Goal: Information Seeking & Learning: Learn about a topic

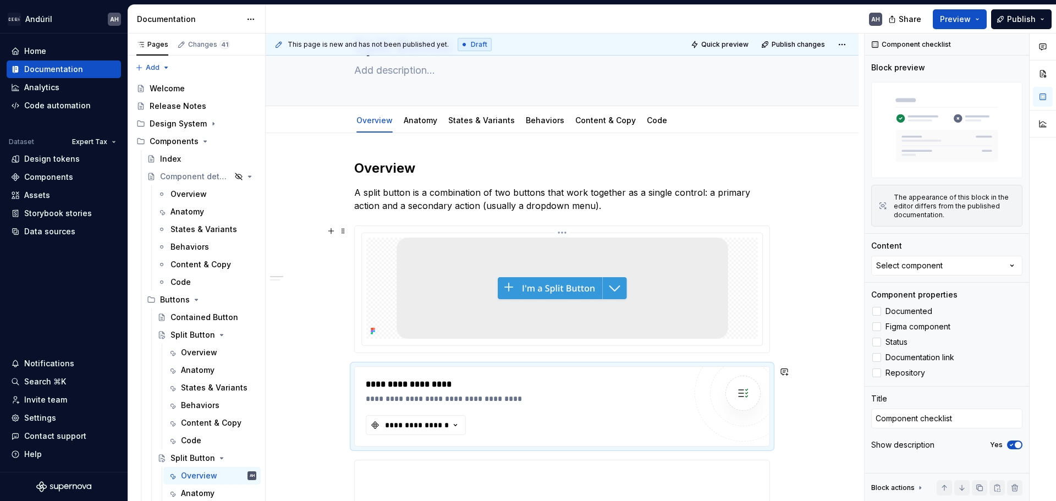
scroll to position [55, 0]
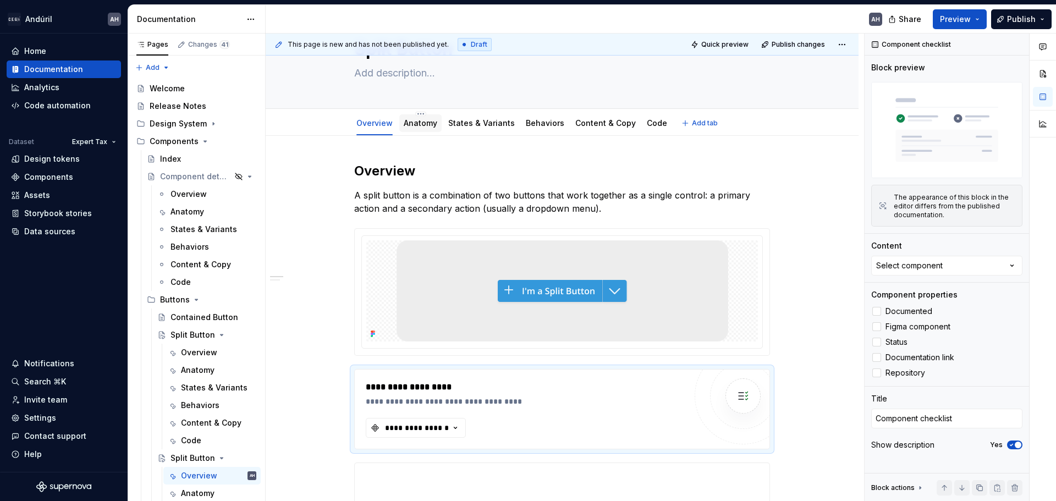
click at [416, 126] on link "Anatomy" at bounding box center [421, 122] width 34 height 9
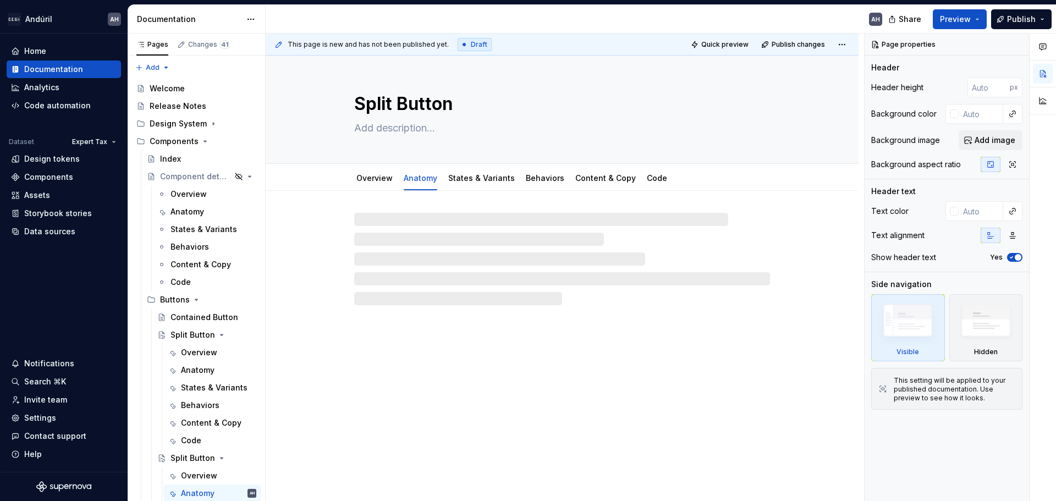
type textarea "*"
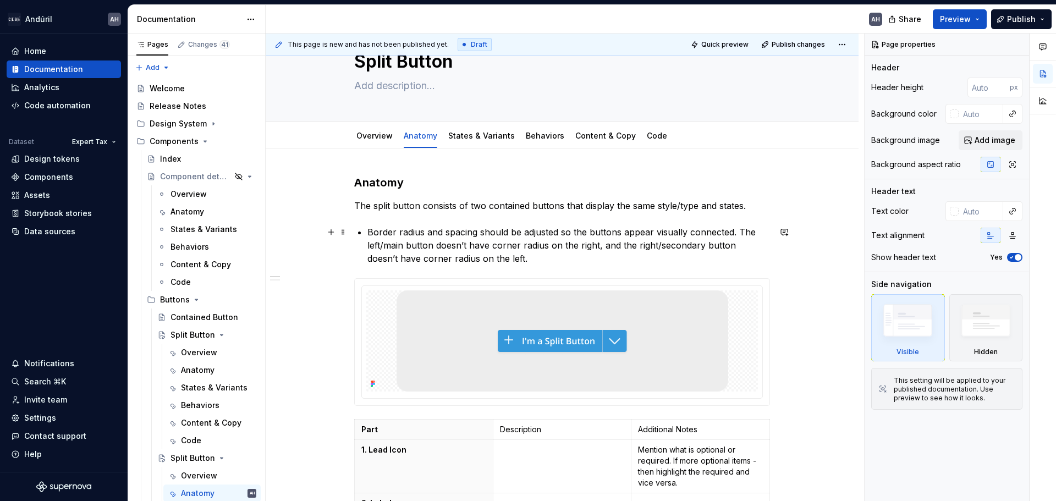
scroll to position [55, 0]
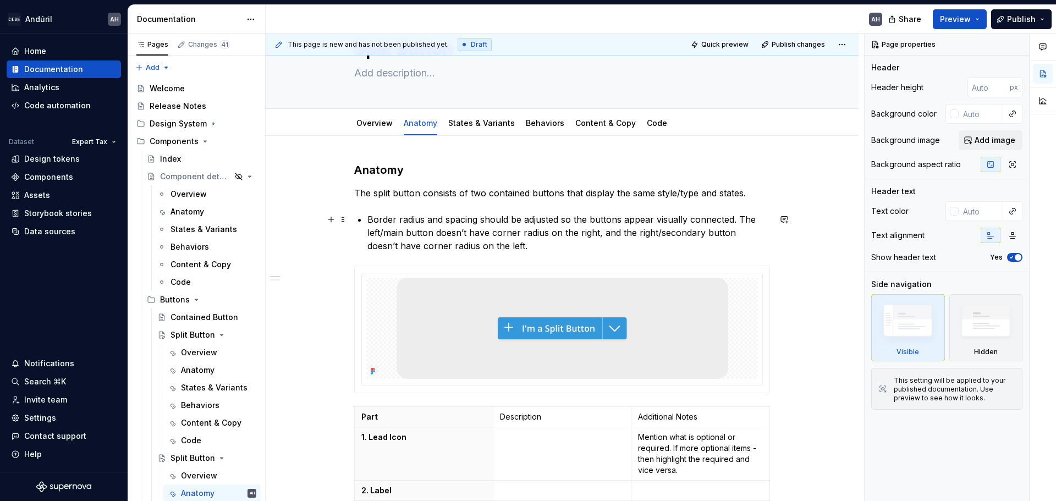
click at [501, 250] on p "Border radius and spacing should be adjusted so the buttons appear visually con…" at bounding box center [568, 233] width 402 height 40
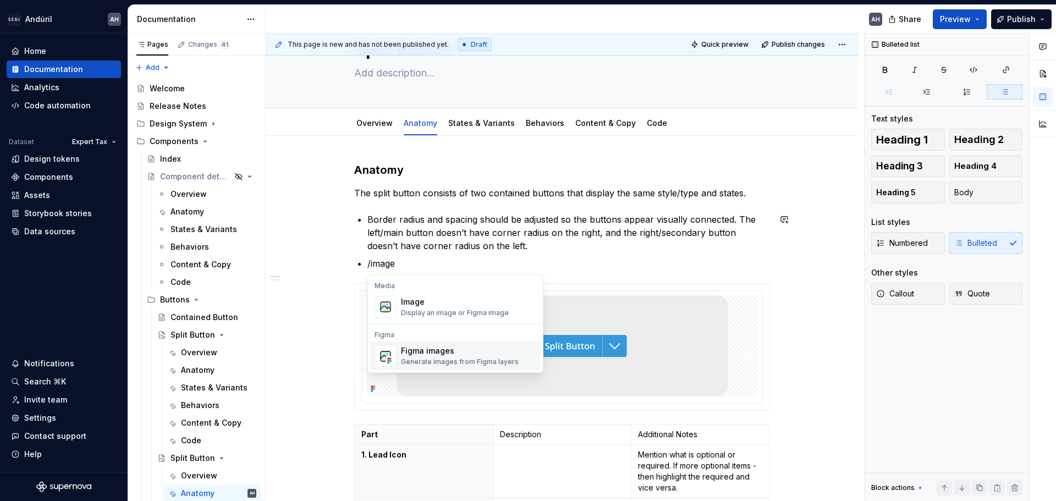
click at [449, 350] on div "Figma images" at bounding box center [460, 350] width 118 height 11
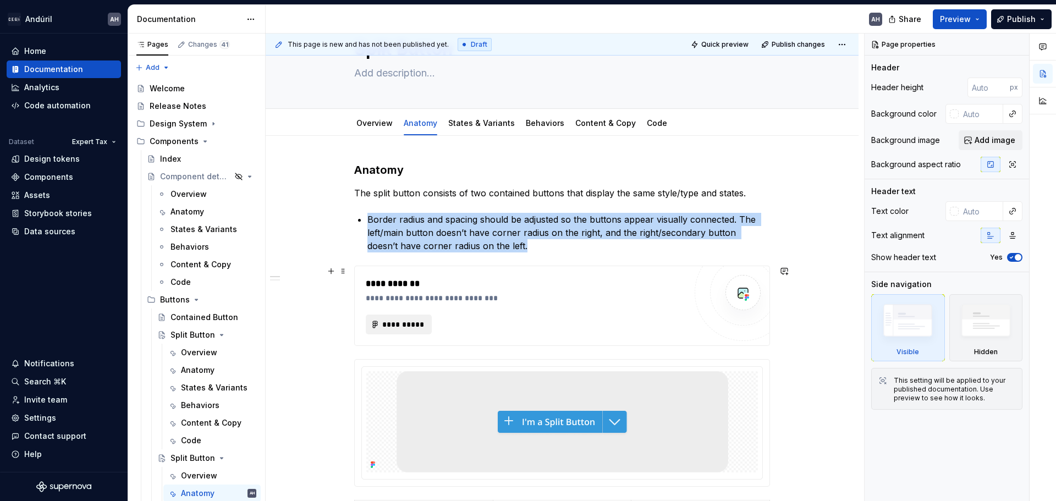
click at [396, 329] on span "**********" at bounding box center [403, 324] width 43 height 11
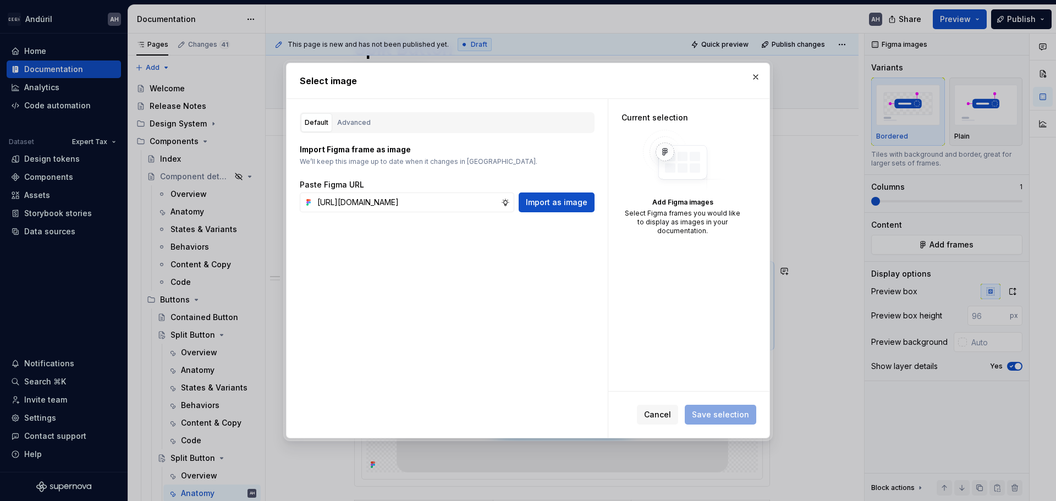
scroll to position [0, 318]
type input "[URL][DOMAIN_NAME]"
click at [542, 205] on span "Import as image" at bounding box center [557, 202] width 62 height 11
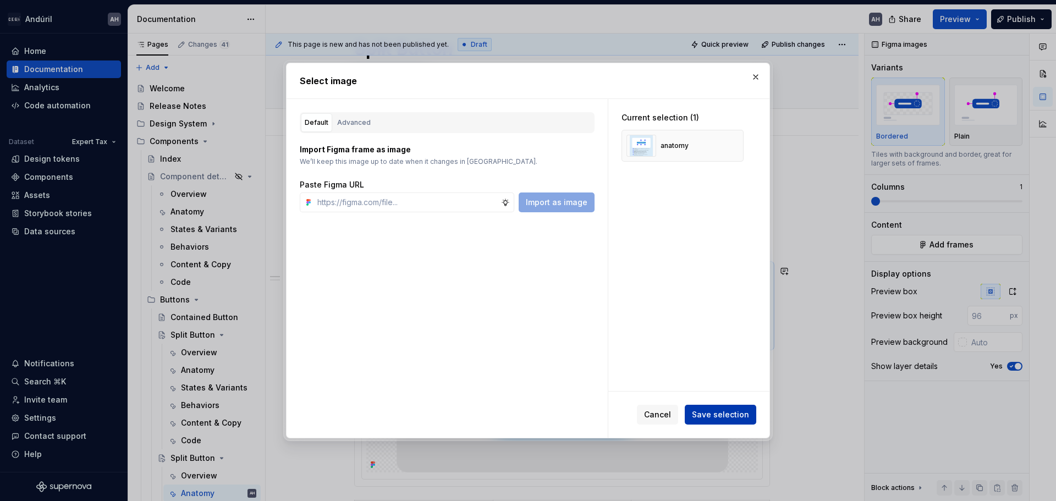
click at [709, 420] on button "Save selection" at bounding box center [720, 415] width 71 height 20
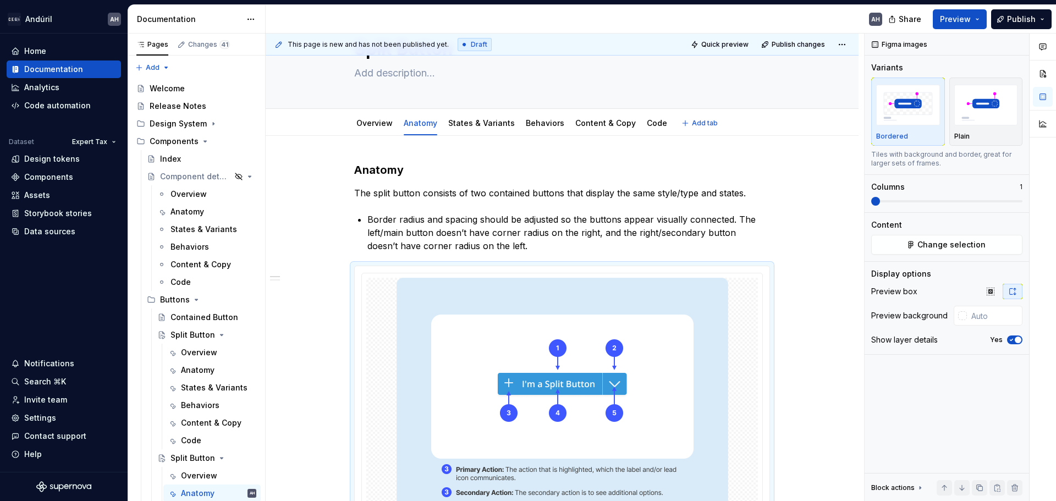
type textarea "*"
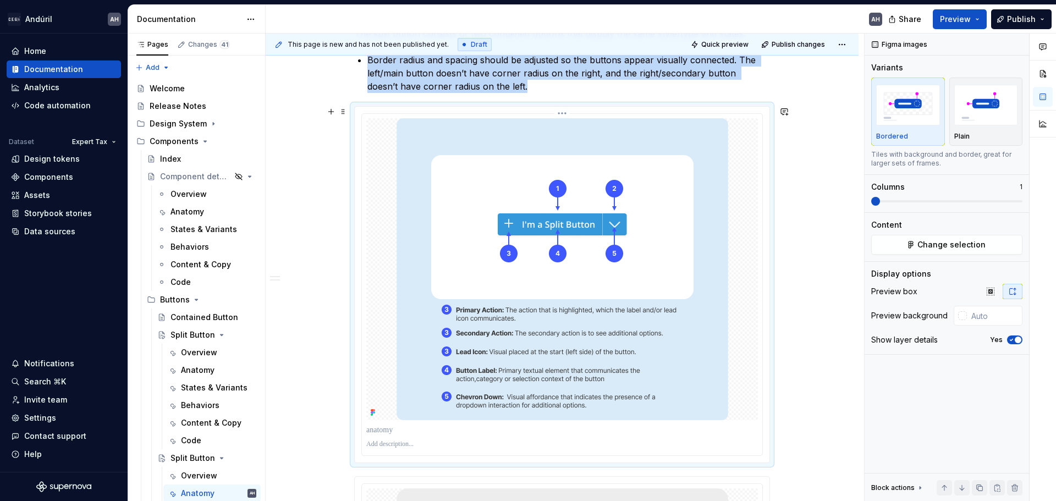
scroll to position [231, 0]
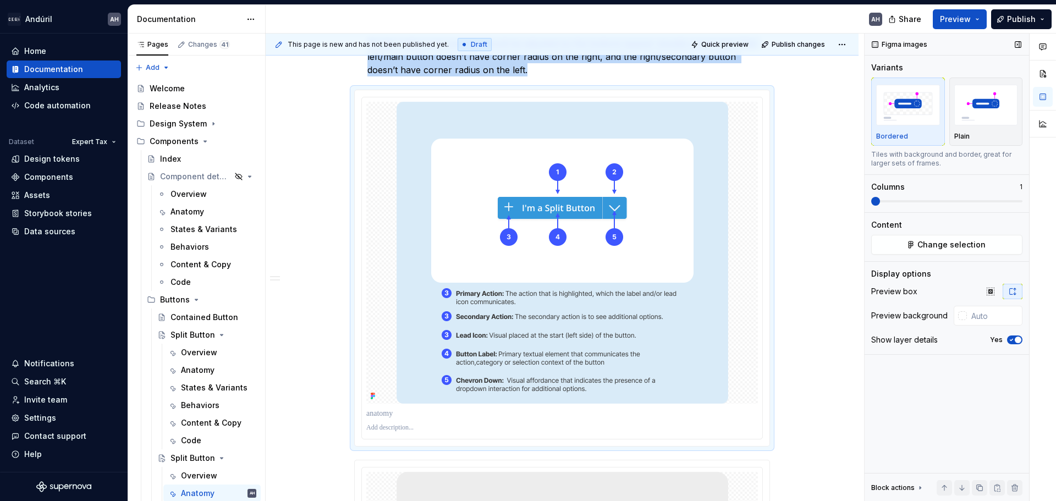
click at [1009, 336] on icon "button" at bounding box center [1011, 339] width 9 height 7
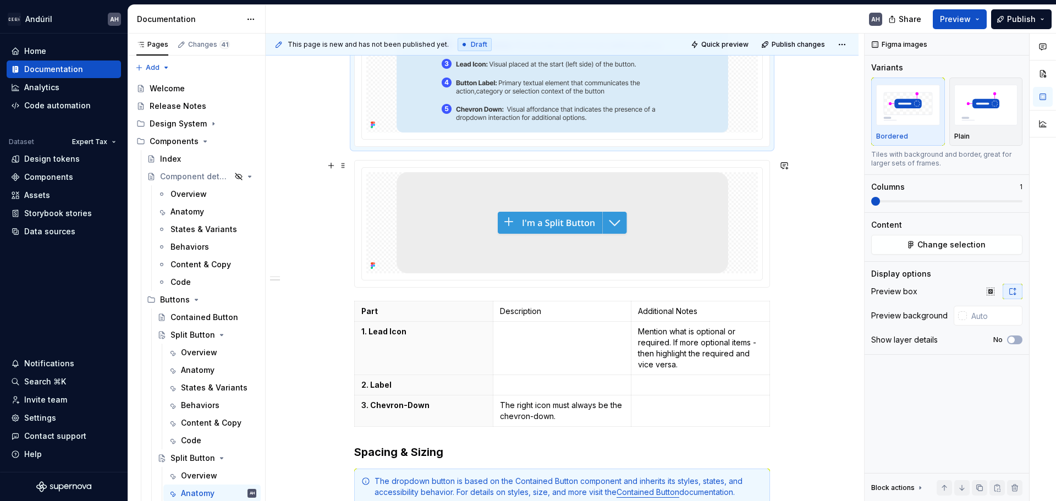
scroll to position [506, 0]
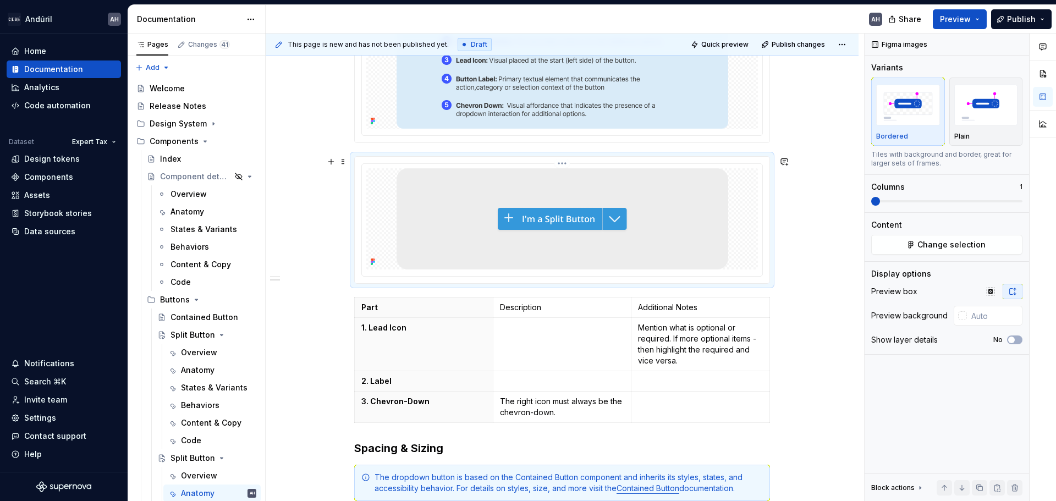
click at [576, 220] on img at bounding box center [562, 218] width 332 height 101
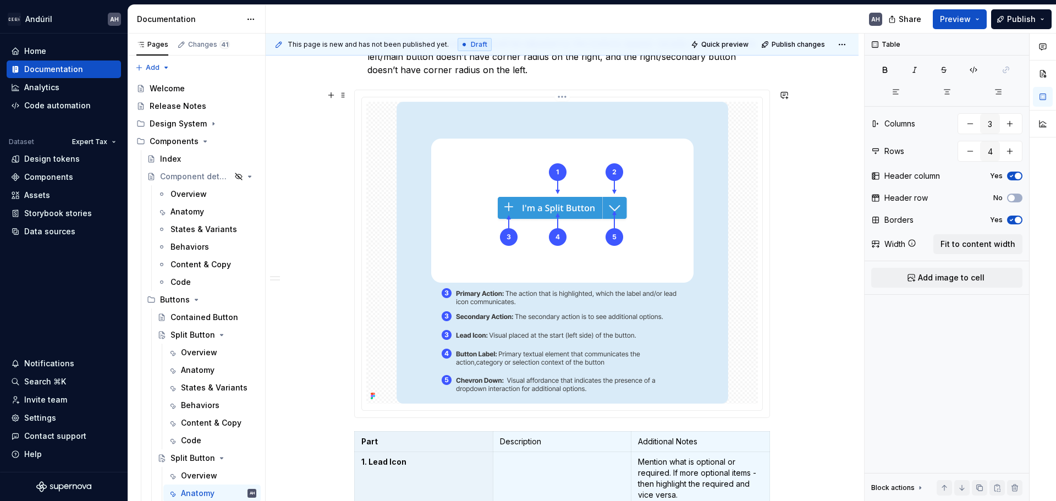
click at [552, 283] on img at bounding box center [562, 253] width 332 height 302
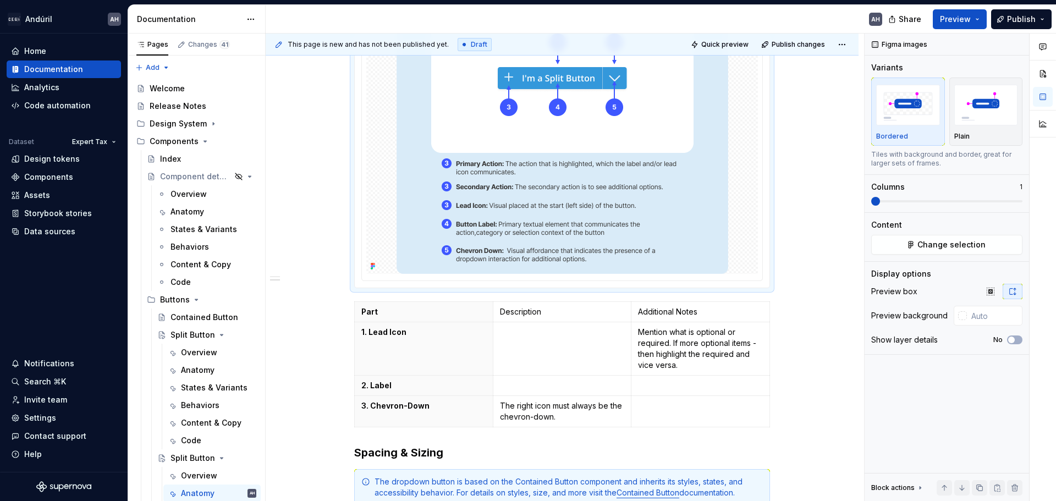
scroll to position [396, 0]
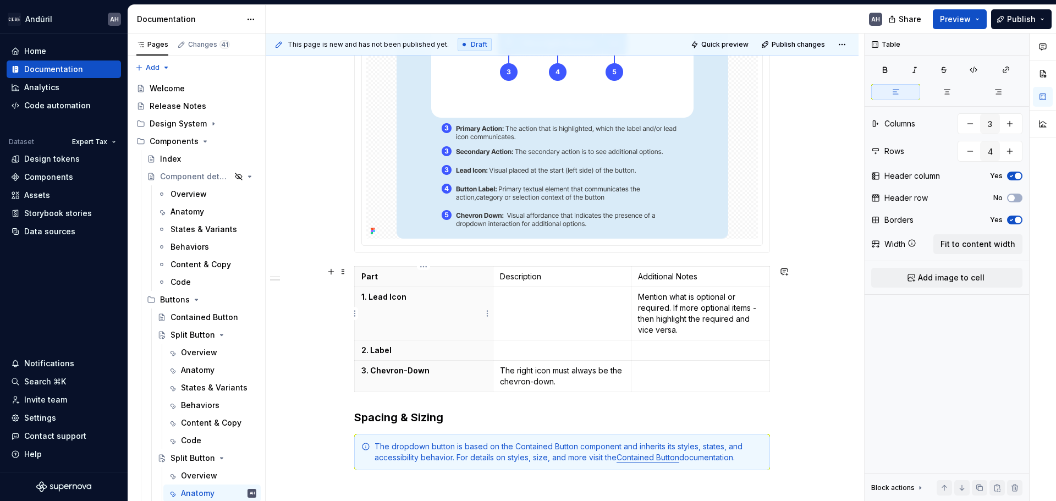
click at [405, 307] on th "1. Lead Icon" at bounding box center [424, 313] width 139 height 53
click at [1005, 154] on button "button" at bounding box center [1010, 151] width 20 height 20
type input "6"
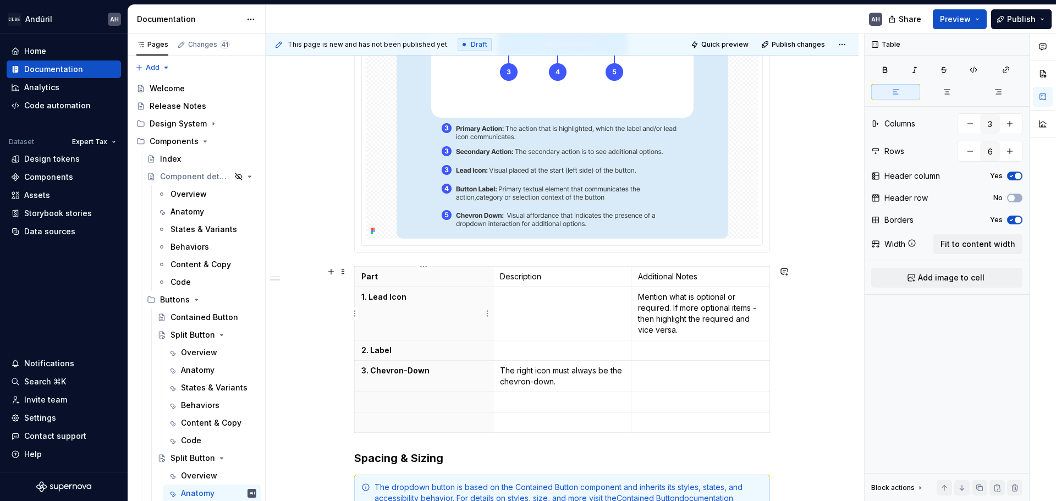
click at [392, 306] on th "1. Lead Icon" at bounding box center [424, 313] width 139 height 53
click at [396, 367] on p "3. Chevron-Down" at bounding box center [423, 370] width 125 height 11
click at [392, 418] on p at bounding box center [423, 422] width 125 height 11
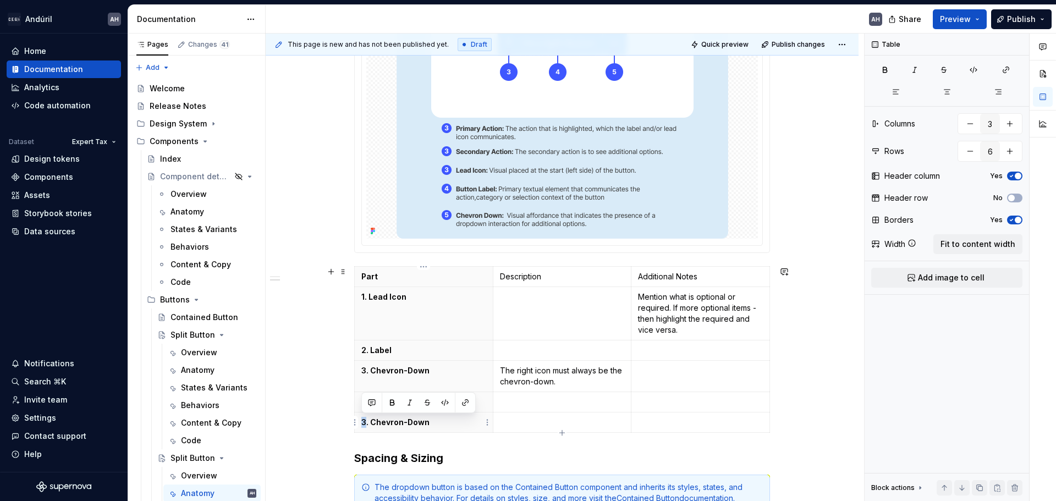
drag, startPoint x: 365, startPoint y: 424, endPoint x: 358, endPoint y: 424, distance: 6.0
click at [358, 424] on th "3. Chevron-Down" at bounding box center [424, 422] width 139 height 20
click at [374, 402] on p at bounding box center [423, 401] width 125 height 11
drag, startPoint x: 372, startPoint y: 370, endPoint x: 440, endPoint y: 371, distance: 68.2
click at [440, 371] on p "3. Chevron-Down" at bounding box center [423, 370] width 125 height 11
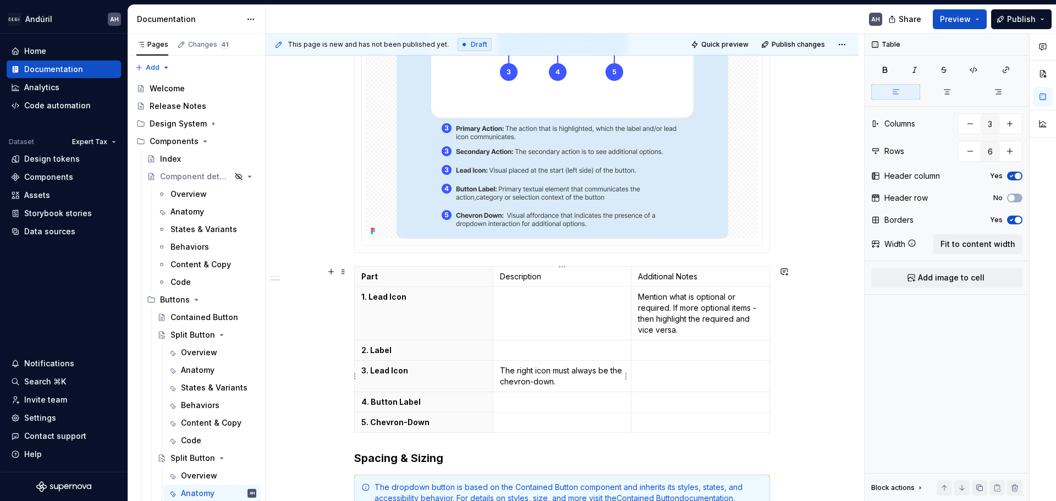
click at [540, 371] on p "The right icon must always be the chevron-down." at bounding box center [562, 376] width 125 height 22
click at [532, 401] on p at bounding box center [562, 401] width 125 height 11
click at [531, 373] on p "The right icon must always be the chevron-down." at bounding box center [562, 376] width 125 height 22
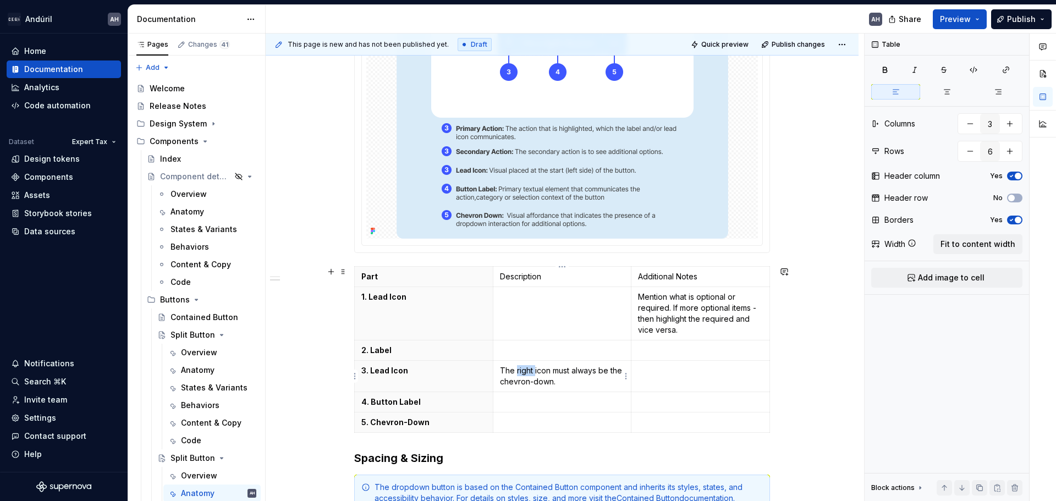
click at [531, 373] on p "The right icon must always be the chevron-down." at bounding box center [562, 376] width 125 height 22
click at [525, 406] on p at bounding box center [562, 401] width 125 height 11
click at [523, 421] on p at bounding box center [562, 422] width 125 height 11
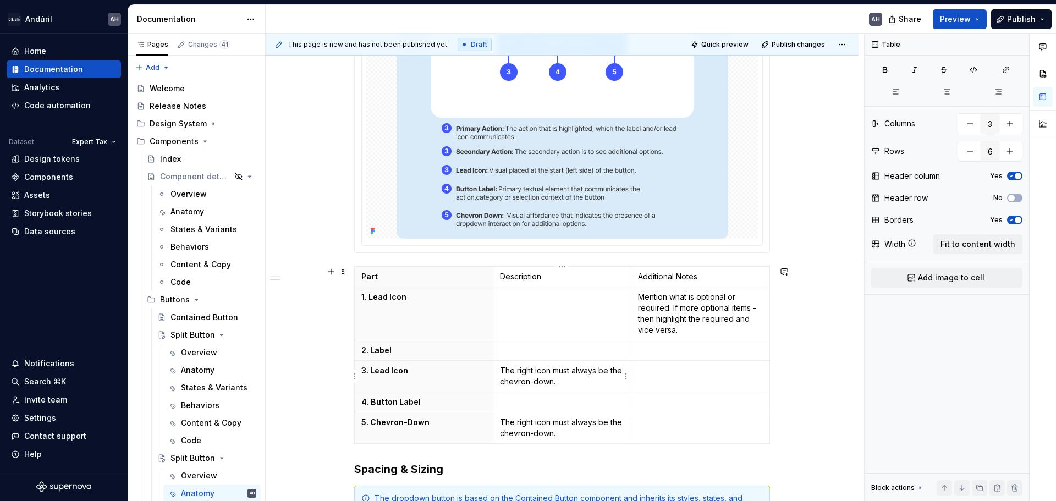
click at [529, 379] on p "The right icon must always be the chevron-down." at bounding box center [562, 376] width 125 height 22
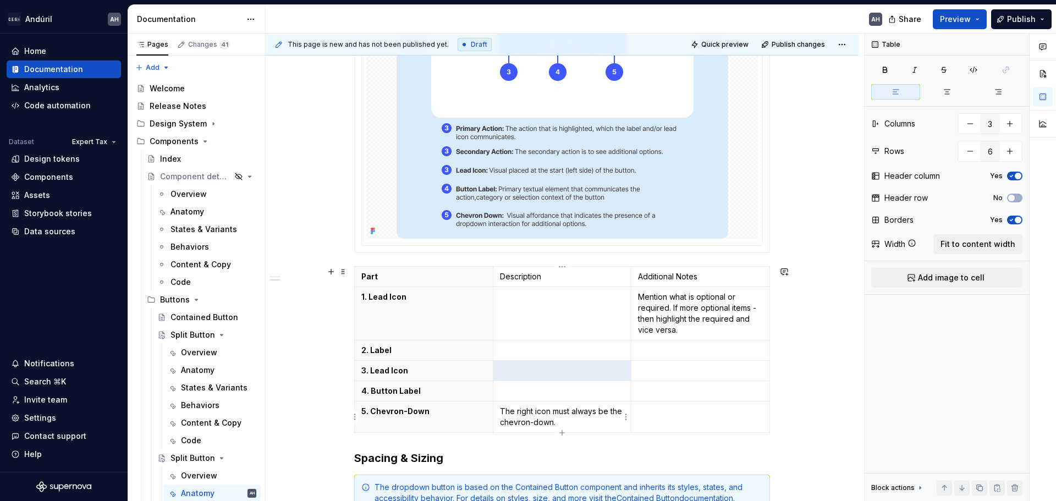
click at [541, 426] on p "The right icon must always be the chevron-down." at bounding box center [562, 417] width 125 height 22
click at [528, 413] on p "The right icon must always be the chevron-down." at bounding box center [562, 417] width 125 height 22
click at [522, 413] on p "The right icon must always be the chevron-down." at bounding box center [562, 417] width 125 height 22
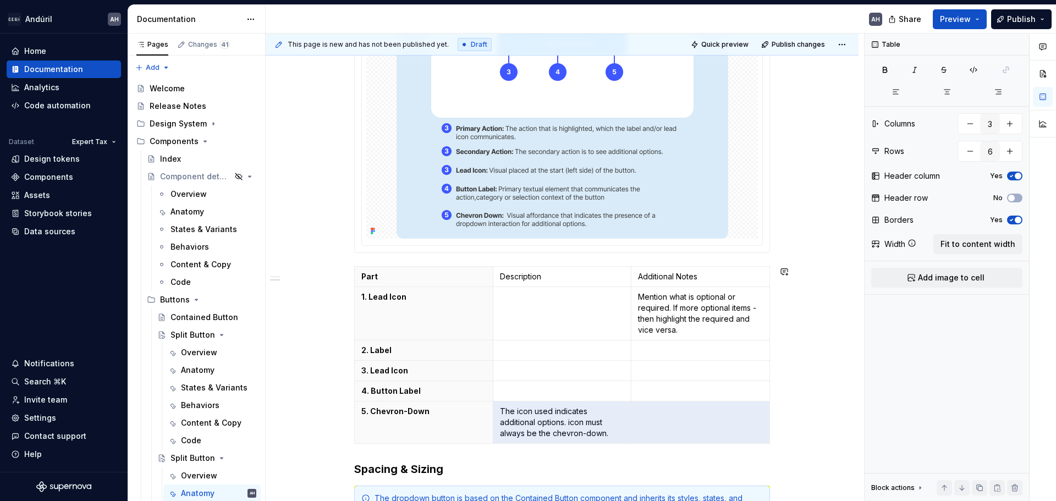
click at [522, 412] on p "The icon used indicates additional options. icon must always be the chevron-dow…" at bounding box center [562, 422] width 125 height 33
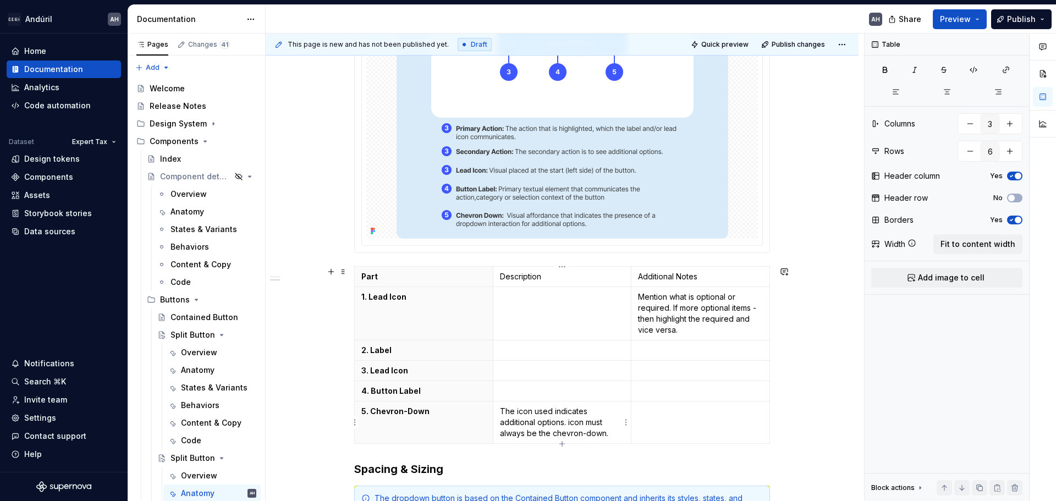
drag, startPoint x: 538, startPoint y: 416, endPoint x: 544, endPoint y: 416, distance: 6.1
click at [539, 416] on p "The icon used indicates additional options. icon must always be the chevron-dow…" at bounding box center [562, 422] width 125 height 33
drag, startPoint x: 569, startPoint y: 424, endPoint x: 610, endPoint y: 433, distance: 42.8
click at [610, 433] on p "The icon used indicates additional options. icon must always be the chevron-dow…" at bounding box center [562, 422] width 125 height 33
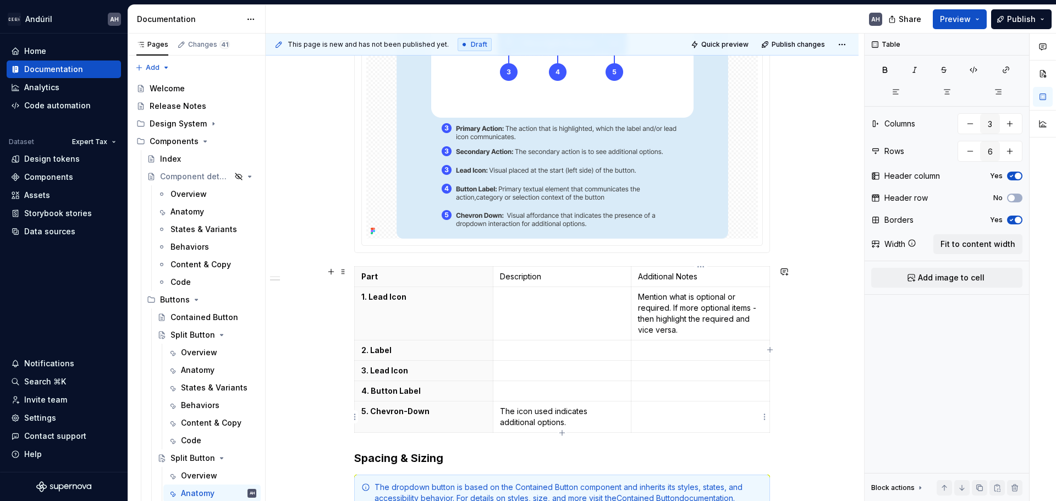
click at [665, 413] on p at bounding box center [700, 411] width 125 height 11
click at [537, 396] on td at bounding box center [562, 391] width 139 height 20
click at [539, 374] on p at bounding box center [562, 370] width 125 height 11
click at [690, 412] on p "Chevron-down icon" at bounding box center [700, 411] width 125 height 11
click at [692, 412] on p "Chevron-down icon" at bounding box center [700, 411] width 125 height 11
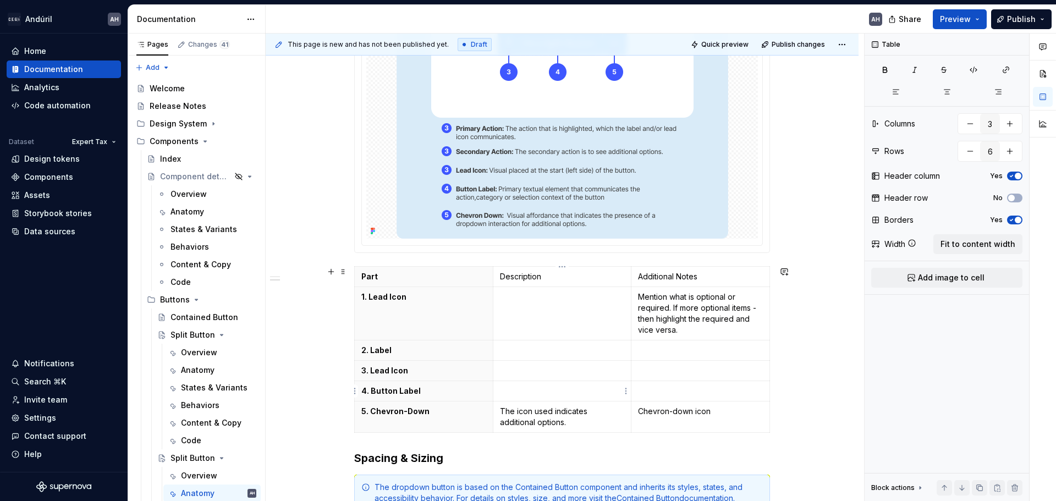
click at [521, 388] on p at bounding box center [562, 390] width 125 height 11
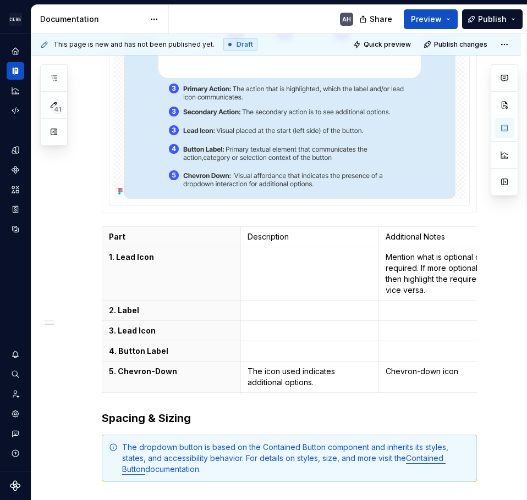
scroll to position [451, 0]
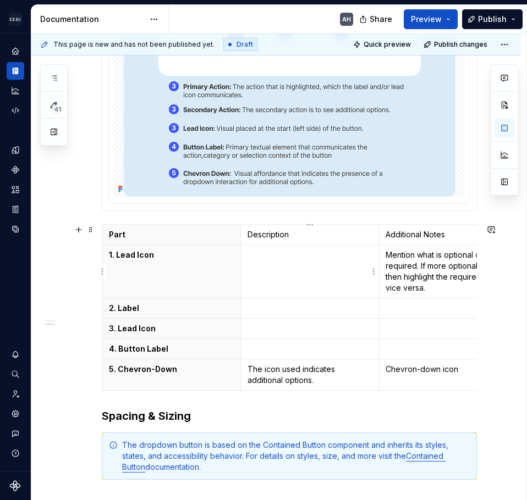
click at [277, 285] on td at bounding box center [309, 271] width 139 height 53
click at [283, 275] on td at bounding box center [309, 271] width 139 height 53
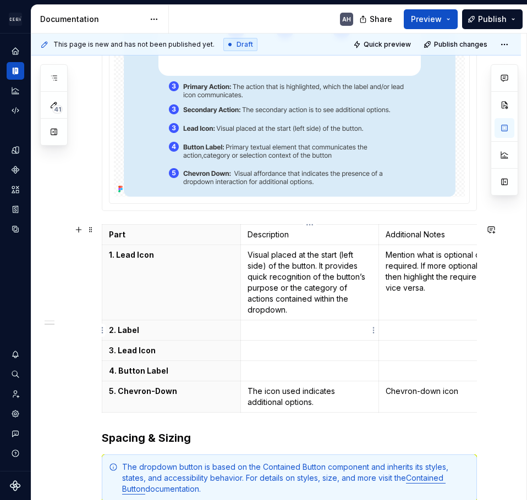
click at [296, 333] on p at bounding box center [309, 330] width 125 height 11
click at [265, 330] on p at bounding box center [309, 330] width 125 height 11
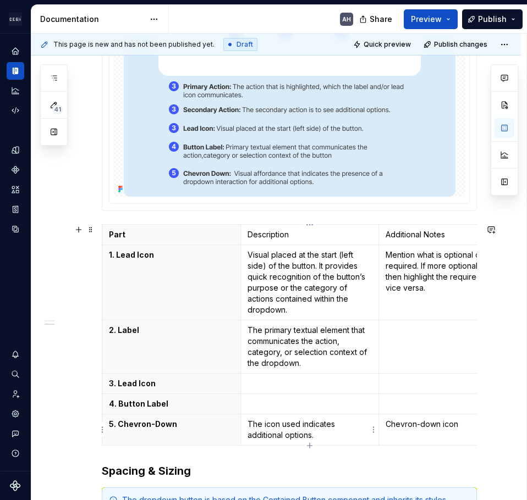
click at [276, 420] on p "The icon used indicates additional options." at bounding box center [309, 430] width 125 height 22
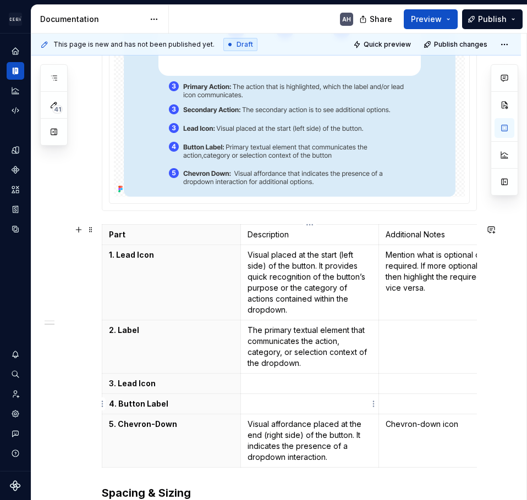
click at [305, 406] on p at bounding box center [309, 404] width 125 height 11
click at [197, 345] on th "2. Label" at bounding box center [171, 347] width 139 height 53
click at [305, 345] on p "The primary textual element that communicates the action, category, or selectio…" at bounding box center [309, 347] width 125 height 44
click at [158, 345] on th "2. Label" at bounding box center [171, 347] width 139 height 53
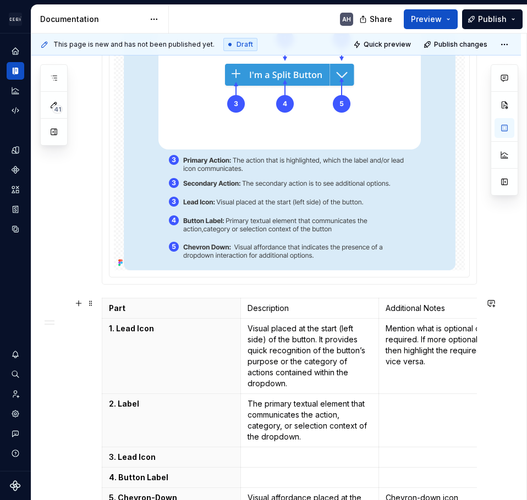
scroll to position [396, 0]
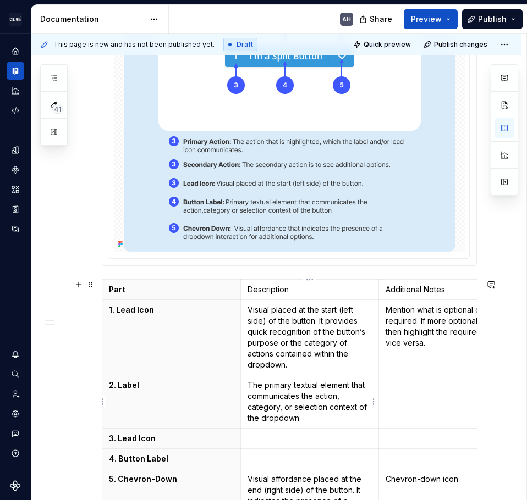
click at [280, 389] on p "The primary textual element that communicates the action, category, or selectio…" at bounding box center [309, 402] width 125 height 44
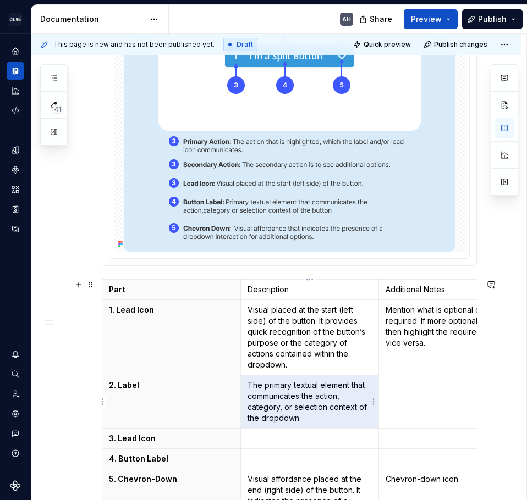
click at [280, 389] on p "The primary textual element that communicates the action, category, or selectio…" at bounding box center [309, 402] width 125 height 44
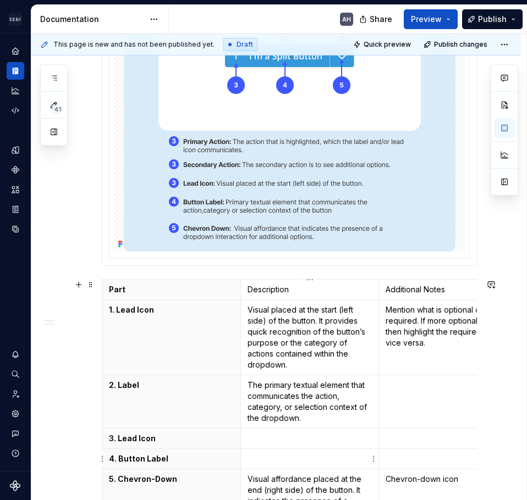
click at [271, 455] on p at bounding box center [309, 459] width 125 height 11
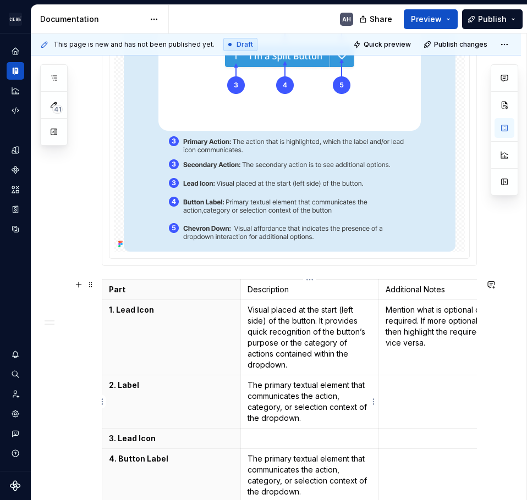
click at [288, 404] on p "The primary textual element that communicates the action, category, or selectio…" at bounding box center [309, 402] width 125 height 44
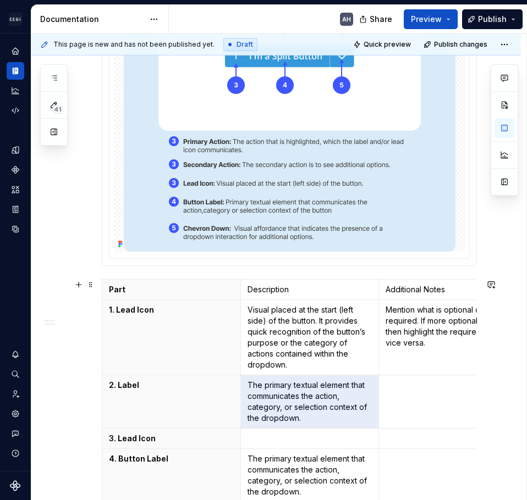
scroll to position [286, 0]
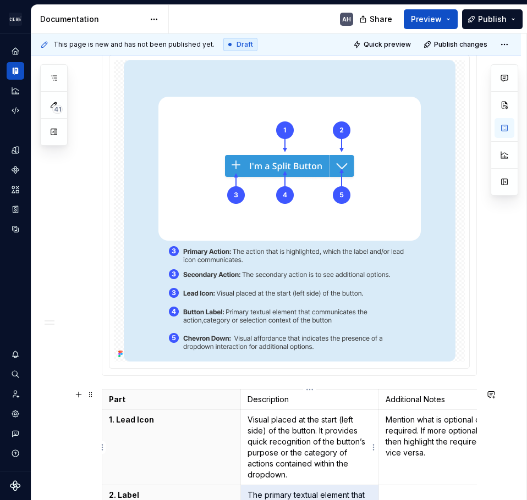
click at [284, 432] on p "Visual placed at the start (left side) of the button. It provides quick recogni…" at bounding box center [309, 448] width 125 height 66
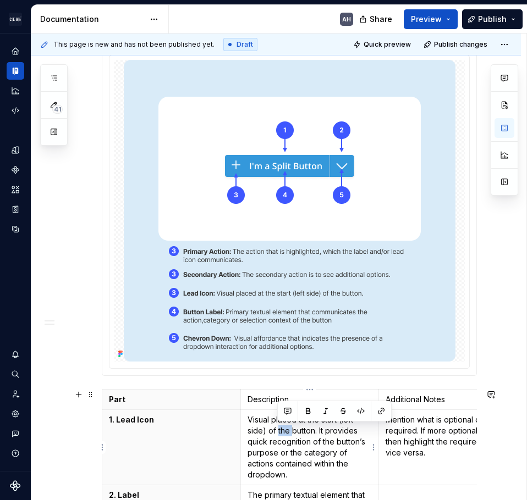
click at [284, 432] on p "Visual placed at the start (left side) of the button. It provides quick recogni…" at bounding box center [309, 448] width 125 height 66
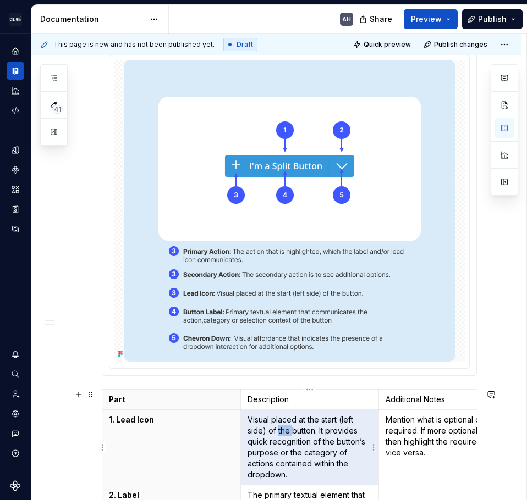
click at [284, 432] on p "Visual placed at the start (left side) of the button. It provides quick recogni…" at bounding box center [309, 448] width 125 height 66
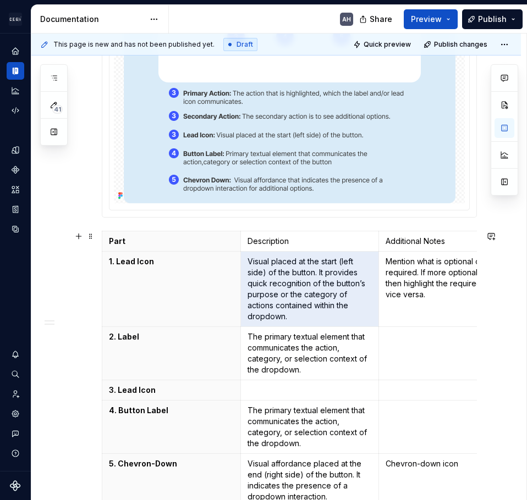
scroll to position [451, 0]
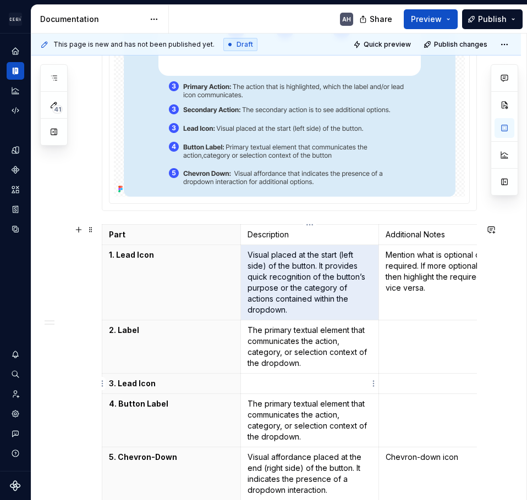
click at [296, 386] on p at bounding box center [309, 383] width 125 height 11
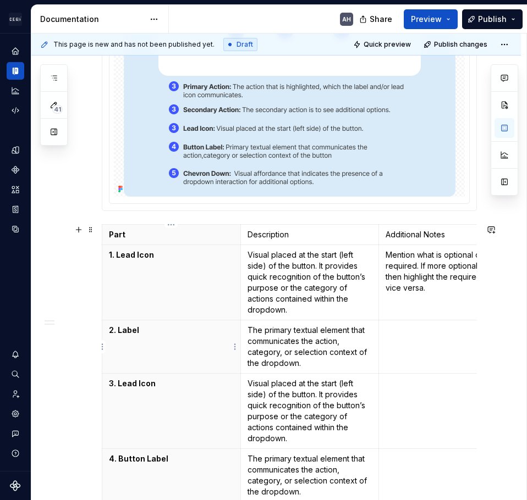
click at [128, 330] on p "2. Label" at bounding box center [171, 330] width 125 height 11
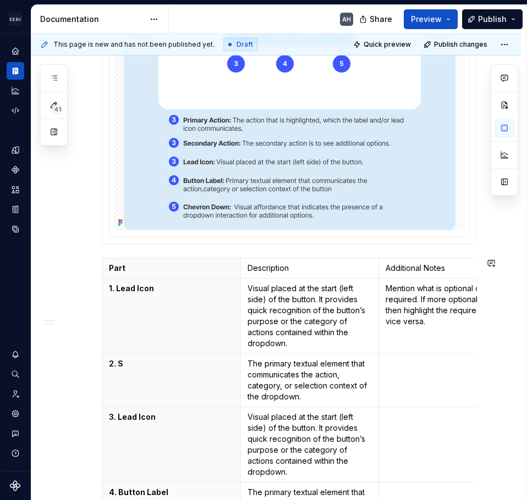
scroll to position [417, 0]
drag, startPoint x: 116, startPoint y: 286, endPoint x: 164, endPoint y: 291, distance: 48.1
click at [164, 291] on p "1. Lead Icon" at bounding box center [171, 288] width 125 height 11
drag, startPoint x: 295, startPoint y: 340, endPoint x: 250, endPoint y: 288, distance: 69.0
click at [250, 288] on p "Visual placed at the start (left side) of the button. It provides quick recogni…" at bounding box center [309, 316] width 125 height 66
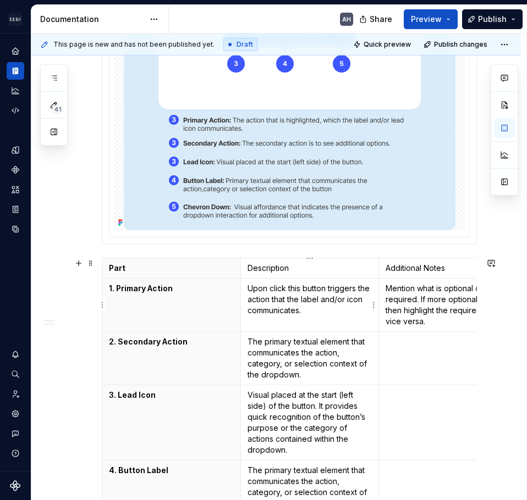
click at [247, 309] on p "Upon click this button triggers the action that the label and/or icon communica…" at bounding box center [309, 299] width 125 height 33
click at [282, 314] on p "Upon click this button triggers the action that the label and/or lead icon comm…" at bounding box center [309, 299] width 125 height 33
click at [297, 345] on p "The primary textual element that communicates the action, category, or selectio…" at bounding box center [309, 358] width 125 height 44
drag, startPoint x: 304, startPoint y: 371, endPoint x: 246, endPoint y: 340, distance: 64.9
click at [246, 340] on td "The primary textual element that communicates the action, category, or selectio…" at bounding box center [309, 358] width 139 height 53
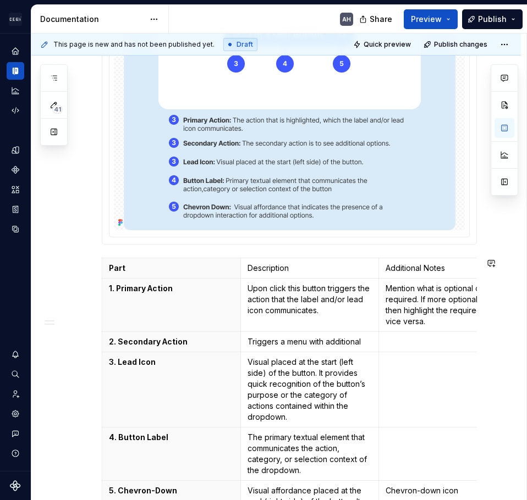
click at [246, 340] on td "Triggers a menu with additional" at bounding box center [309, 342] width 139 height 20
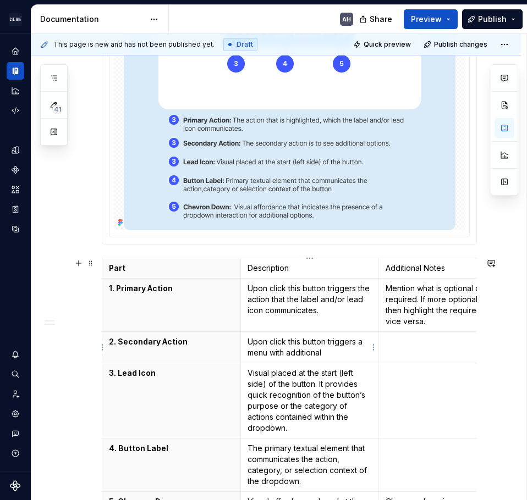
click at [322, 355] on p "Upon click this button triggers a menu with additional" at bounding box center [309, 347] width 125 height 22
click at [395, 306] on p "Mention what is optional or required. If more optional items - then highlight t…" at bounding box center [447, 305] width 125 height 44
click at [407, 300] on p "Mention what is optional or required. If more optional items - then highlight t…" at bounding box center [447, 305] width 125 height 44
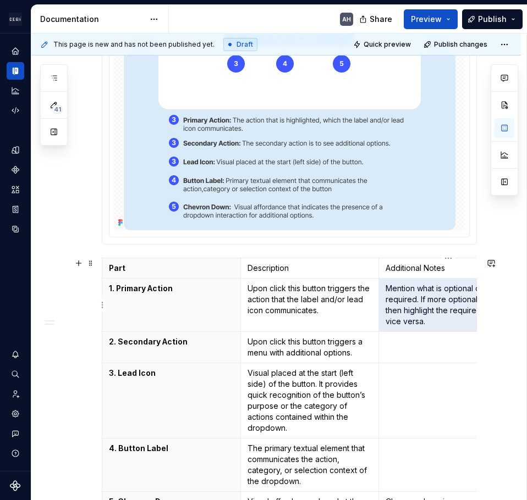
click at [407, 300] on p "Mention what is optional or required. If more optional items - then highlight t…" at bounding box center [447, 305] width 125 height 44
click at [400, 401] on td at bounding box center [448, 400] width 139 height 75
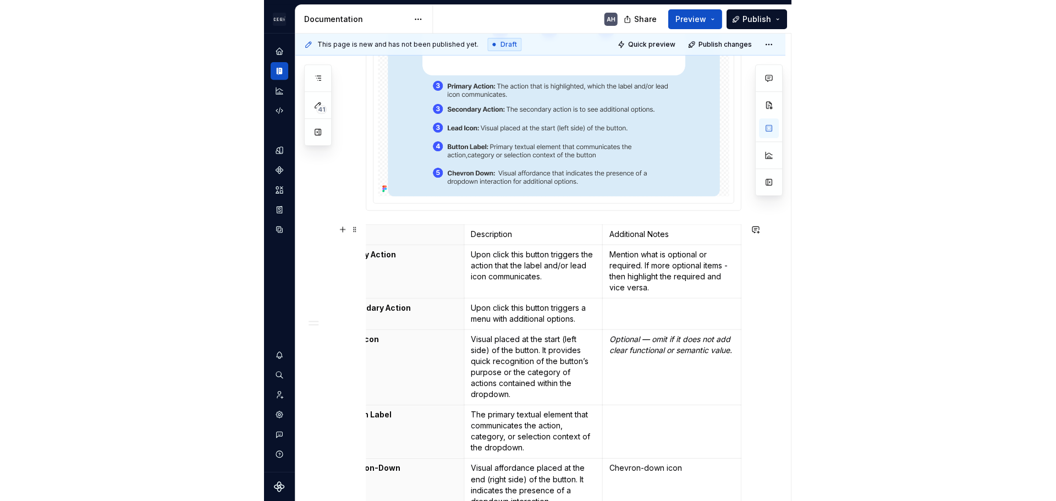
scroll to position [472, 0]
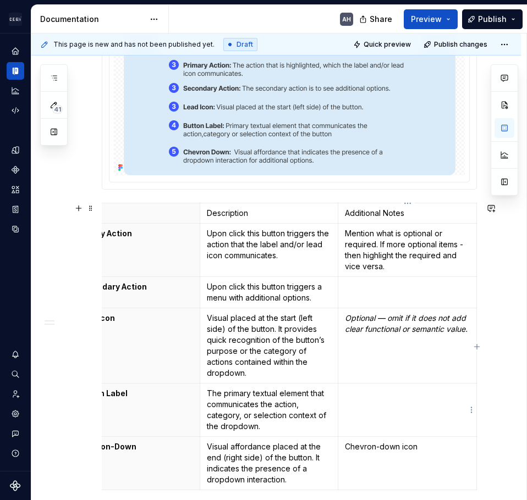
click at [409, 405] on td at bounding box center [407, 410] width 139 height 53
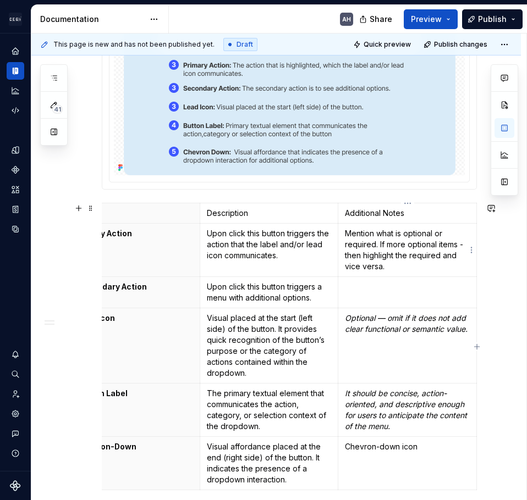
click at [385, 272] on td "Mention what is optional or required. If more optional items - then highlight t…" at bounding box center [407, 250] width 139 height 53
drag, startPoint x: 388, startPoint y: 267, endPoint x: 340, endPoint y: 235, distance: 57.0
click at [340, 235] on td "Mention what is optional or required. If more optional items - then highlight t…" at bounding box center [407, 250] width 139 height 53
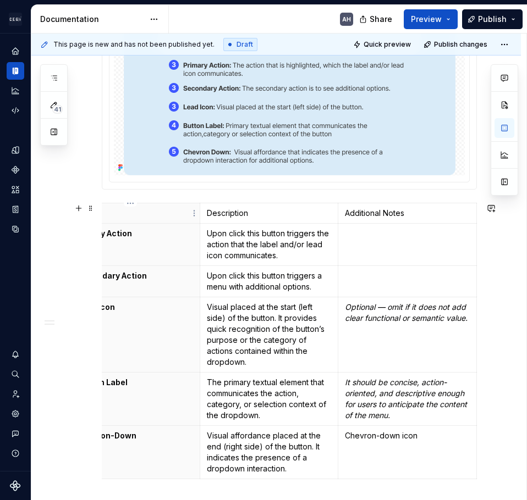
click at [181, 218] on p "Part" at bounding box center [130, 213] width 125 height 11
click at [92, 212] on span at bounding box center [90, 208] width 9 height 15
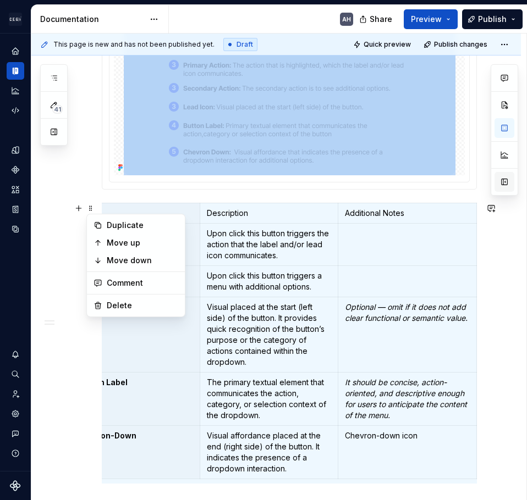
click at [503, 188] on button "button" at bounding box center [504, 182] width 20 height 20
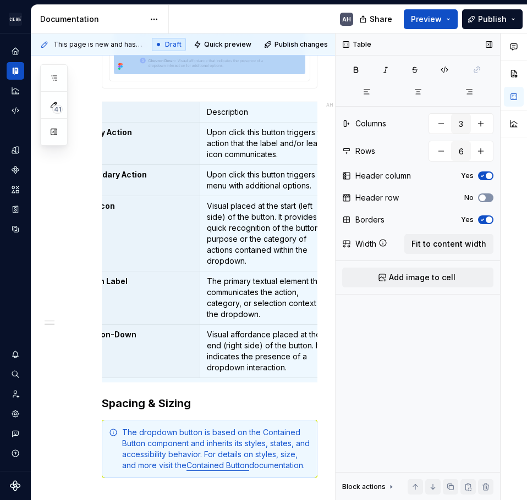
click at [484, 196] on span "button" at bounding box center [482, 198] width 7 height 7
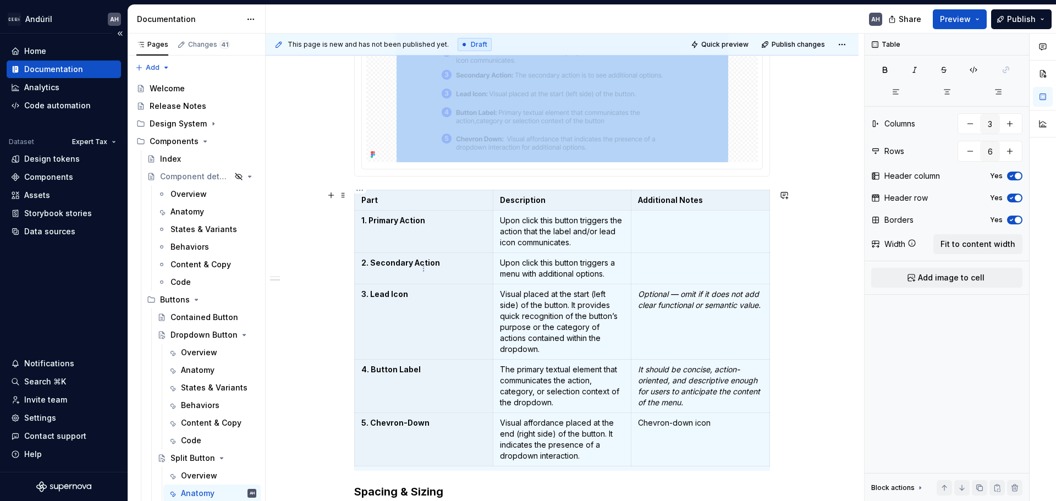
click at [304, 253] on div "This page is new and has not been published yet. Draft Quick preview Publish ch…" at bounding box center [565, 268] width 598 height 468
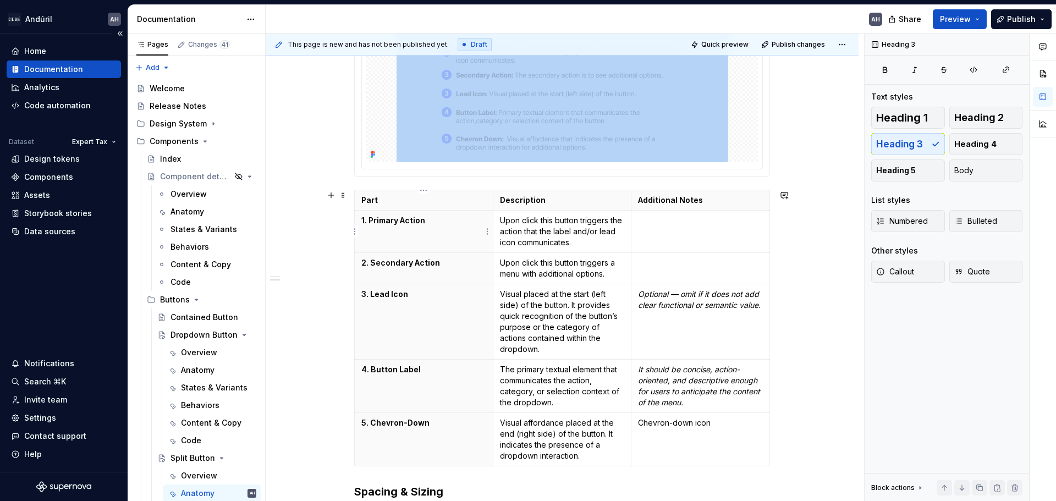
click at [464, 227] on th "1. Primary Action" at bounding box center [424, 232] width 139 height 42
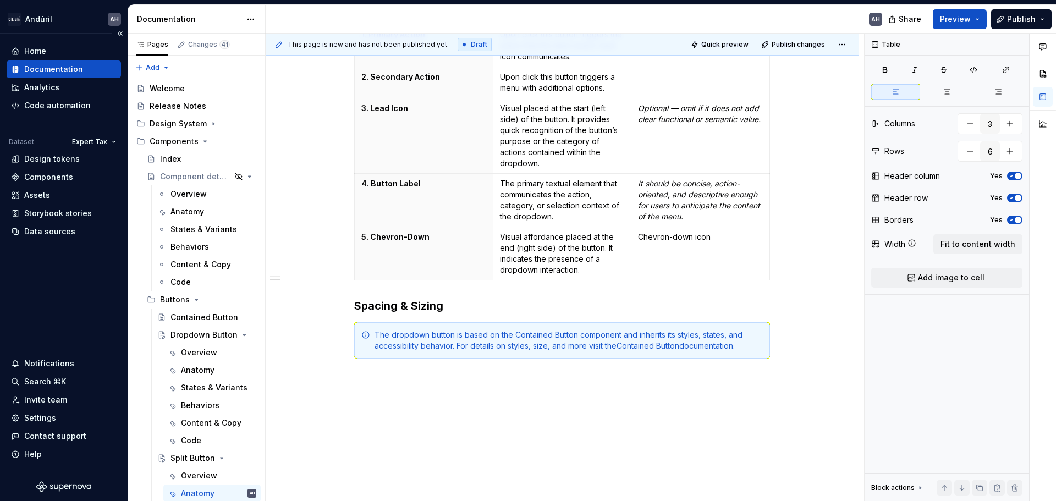
scroll to position [692, 0]
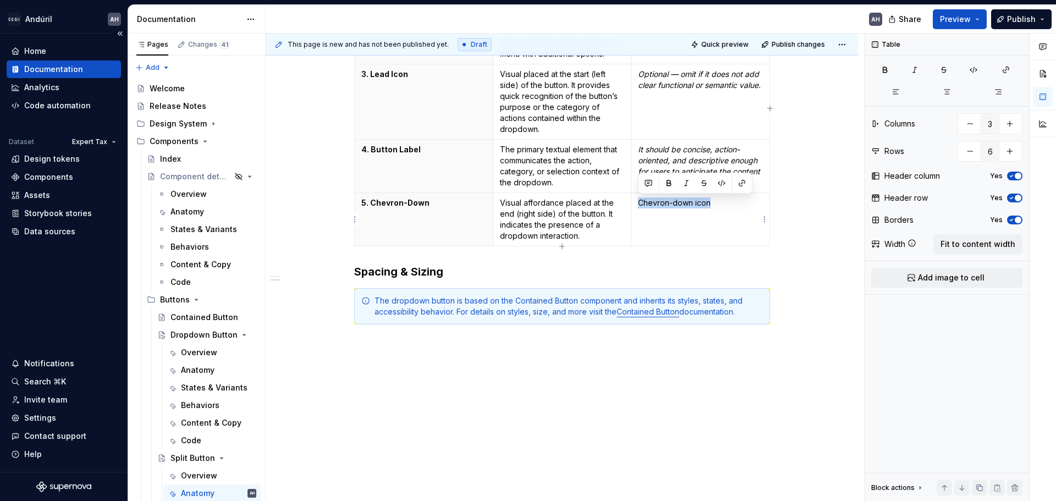
drag, startPoint x: 714, startPoint y: 208, endPoint x: 659, endPoint y: 193, distance: 57.0
click at [640, 198] on p "Chevron-down icon" at bounding box center [700, 202] width 125 height 11
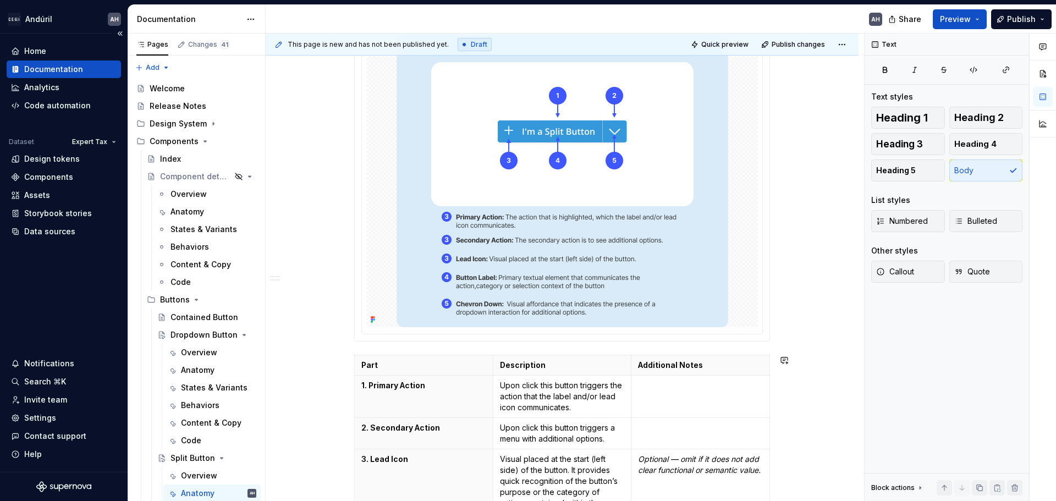
scroll to position [0, 0]
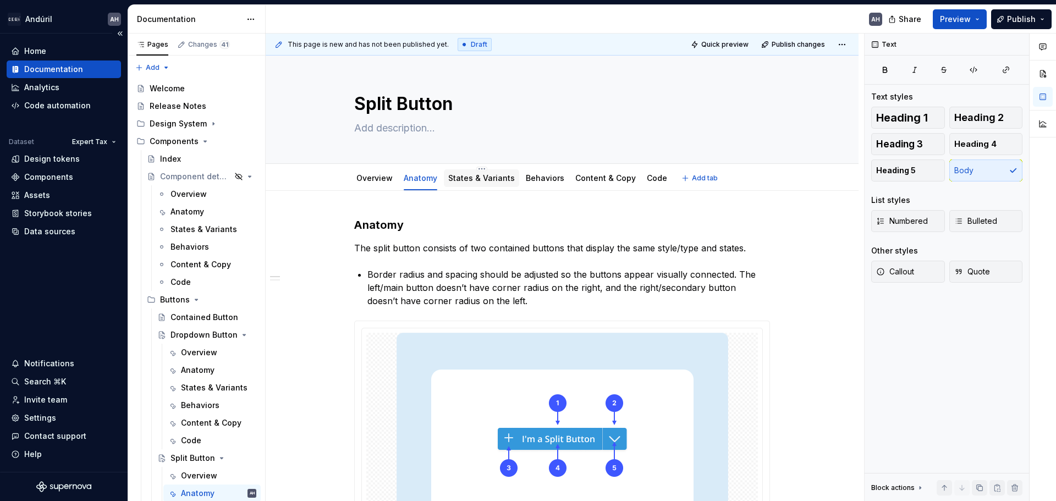
click at [476, 178] on link "States & Variants" at bounding box center [481, 177] width 67 height 9
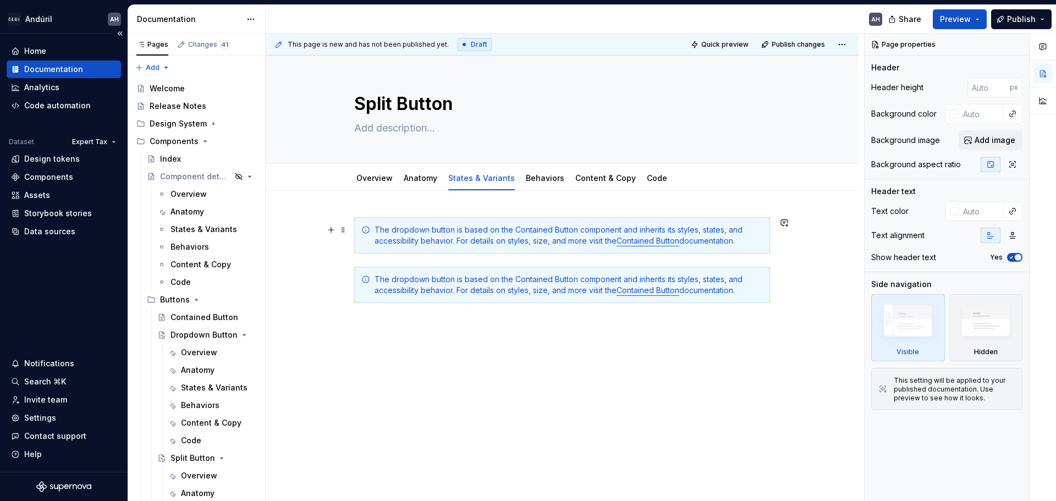
click at [488, 242] on div "The dropdown button is based on the Contained Button component and inherits its…" at bounding box center [568, 235] width 388 height 22
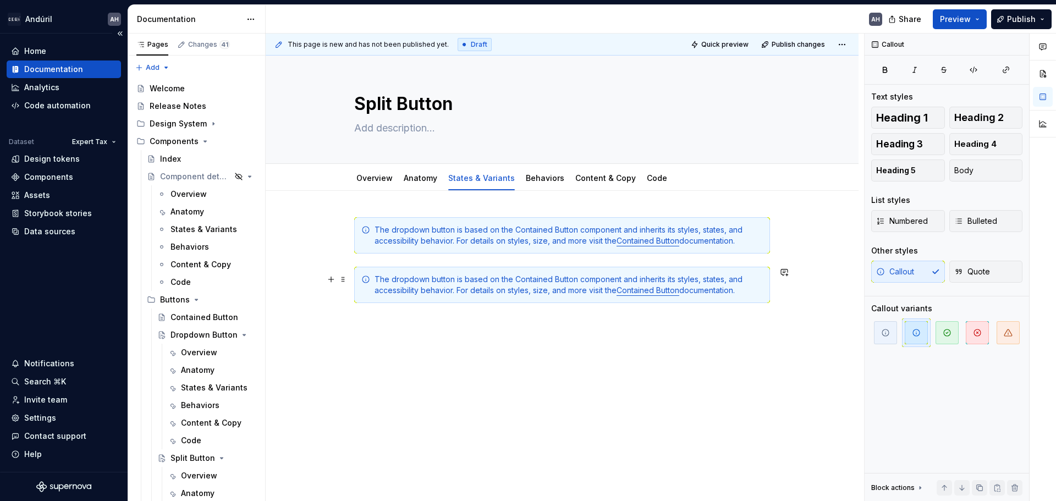
click at [437, 277] on div "The dropdown button is based on the Contained Button component and inherits its…" at bounding box center [568, 285] width 388 height 22
click at [347, 282] on span at bounding box center [343, 279] width 9 height 15
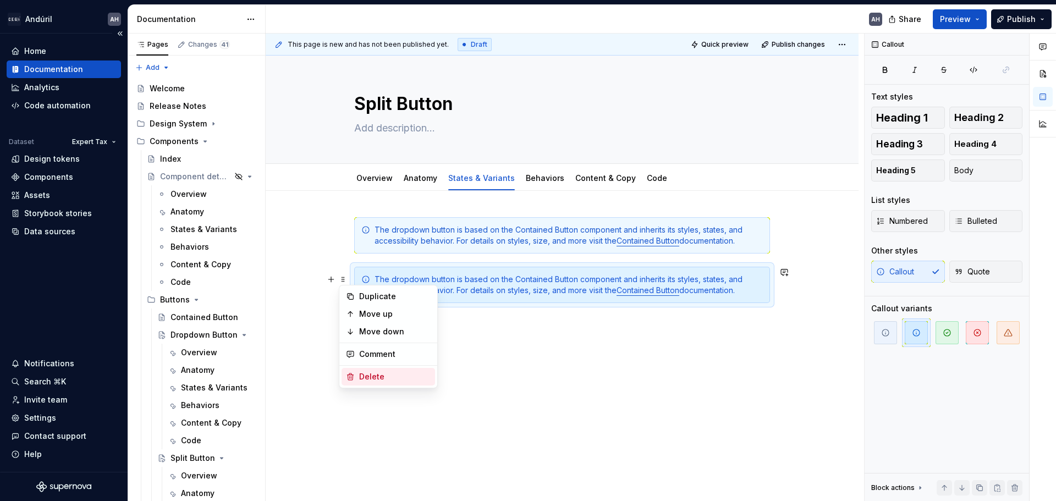
click at [373, 373] on div "Delete" at bounding box center [394, 376] width 71 height 11
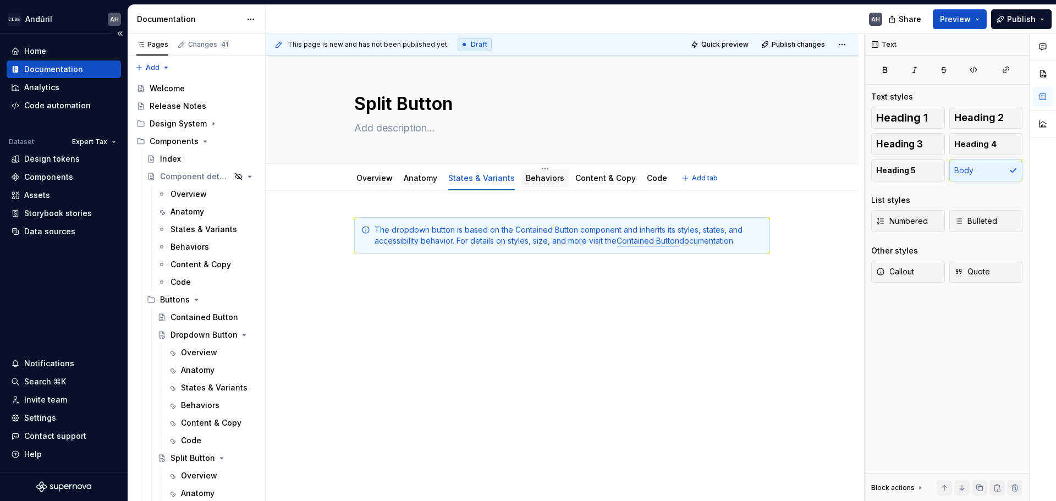
click at [544, 183] on div "Behaviors" at bounding box center [545, 178] width 38 height 11
click at [548, 181] on link "Behaviors" at bounding box center [545, 177] width 38 height 9
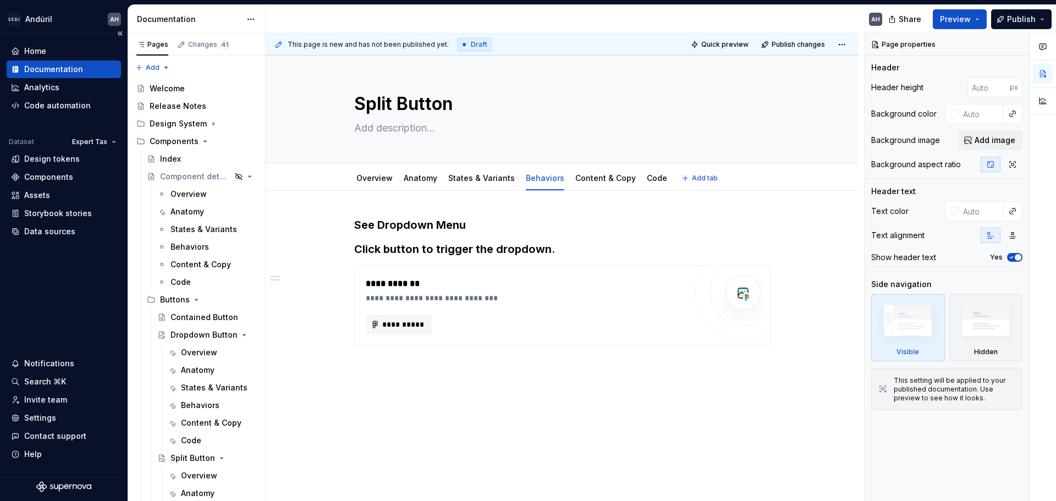
type textarea "*"
click at [465, 257] on div "**********" at bounding box center [562, 294] width 416 height 155
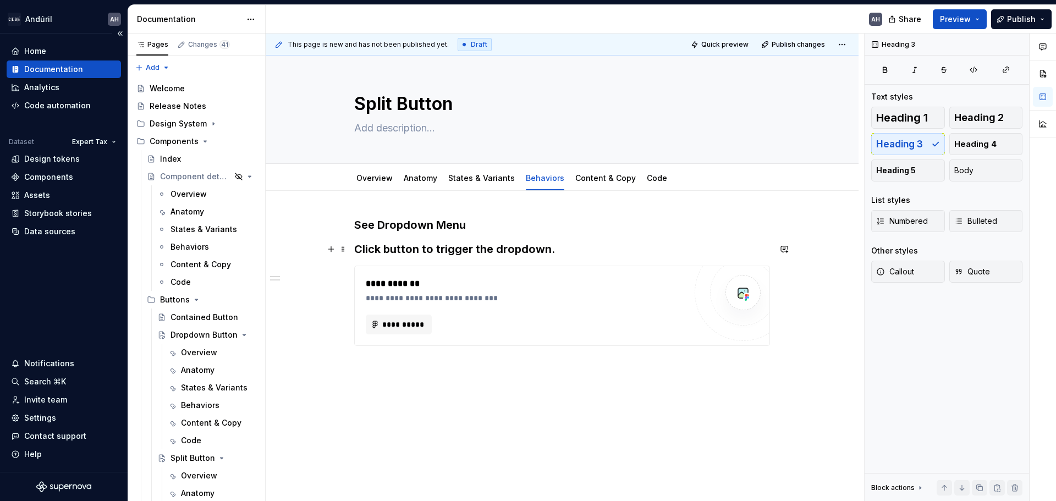
click at [576, 252] on h3 "Click button to trigger the dropdown." at bounding box center [562, 248] width 416 height 15
click at [467, 222] on h3 "See Dropdown Menu" at bounding box center [562, 224] width 416 height 15
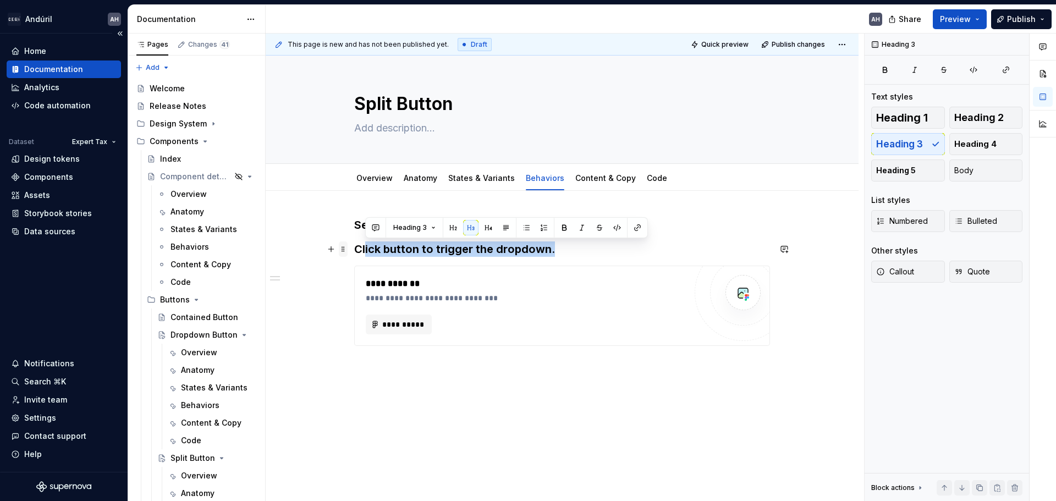
drag, startPoint x: 569, startPoint y: 249, endPoint x: 342, endPoint y: 250, distance: 227.1
click at [354, 250] on div "**********" at bounding box center [562, 301] width 416 height 168
click at [972, 174] on span "Body" at bounding box center [963, 170] width 19 height 11
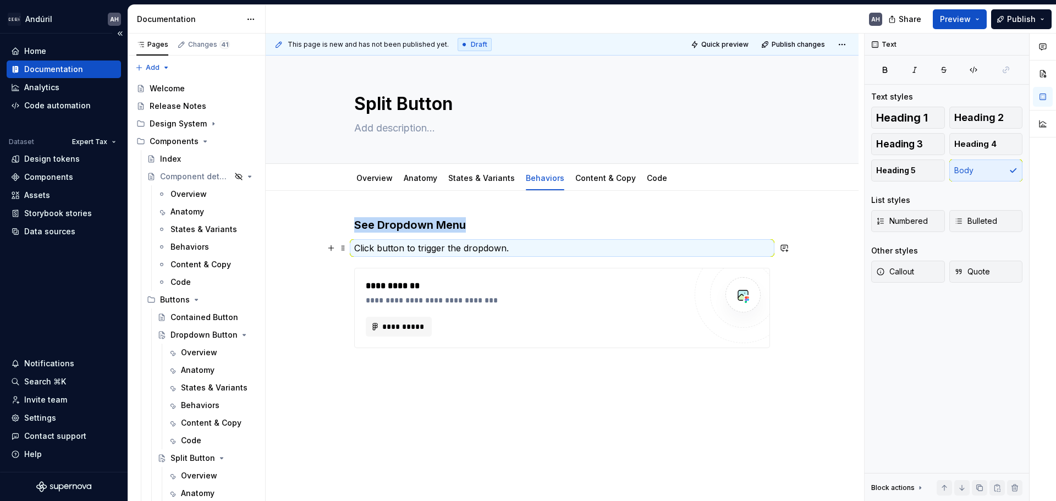
click at [418, 253] on p "Click button to trigger the dropdown." at bounding box center [562, 247] width 416 height 13
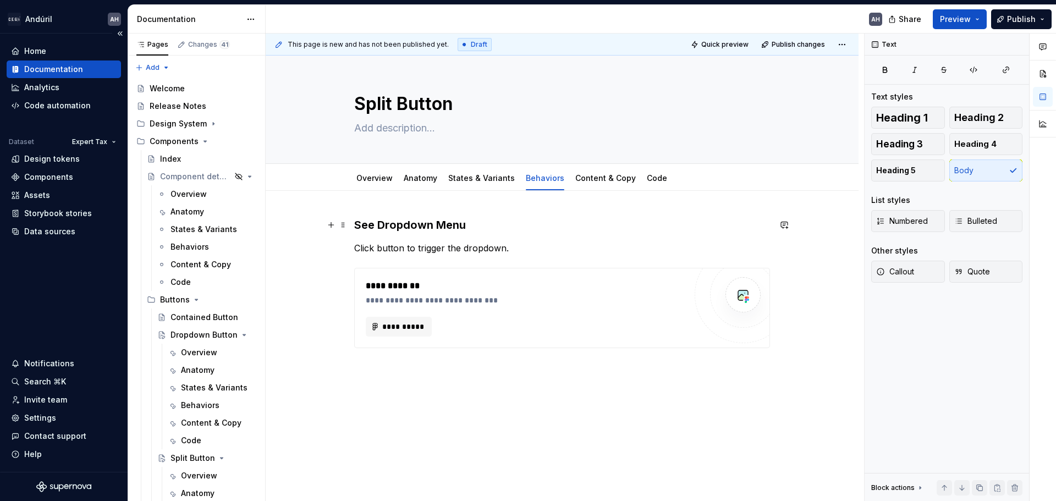
click at [356, 226] on h3 "See Dropdown Menu" at bounding box center [562, 224] width 416 height 15
click at [518, 250] on p "Click button to trigger the dropdown." at bounding box center [562, 247] width 416 height 13
click at [412, 227] on h3 "See Dropdown Menu" at bounding box center [562, 224] width 416 height 15
click at [412, 226] on h3 "See Dropdown Menu" at bounding box center [562, 224] width 416 height 15
click at [383, 251] on p "Click button to trigger the dropdown." at bounding box center [562, 247] width 416 height 13
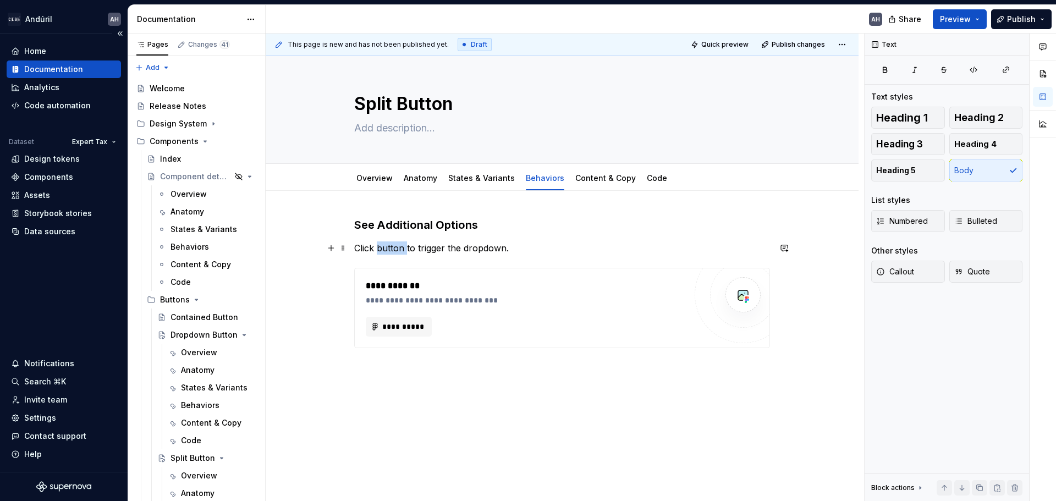
click at [383, 251] on p "Click button to trigger the dropdown." at bounding box center [562, 247] width 416 height 13
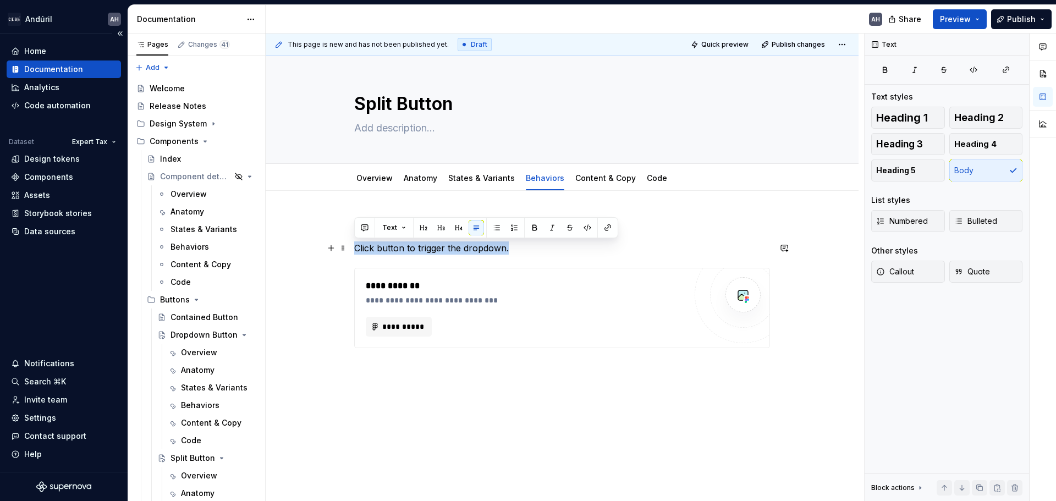
click at [383, 251] on p "Click button to trigger the dropdown." at bounding box center [562, 247] width 416 height 13
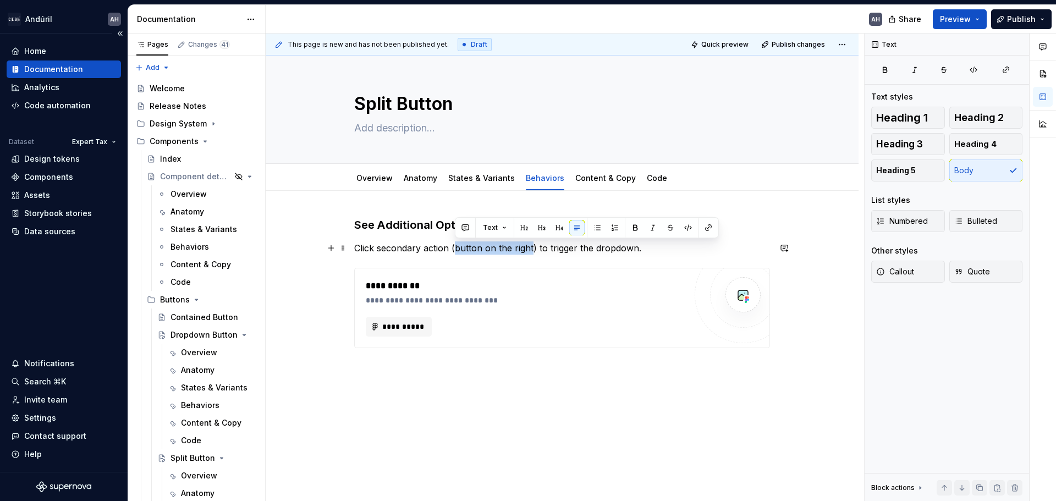
drag, startPoint x: 457, startPoint y: 249, endPoint x: 532, endPoint y: 251, distance: 74.8
click at [532, 251] on p "Click secondary action (button on the right) to trigger the dropdown." at bounding box center [562, 247] width 416 height 13
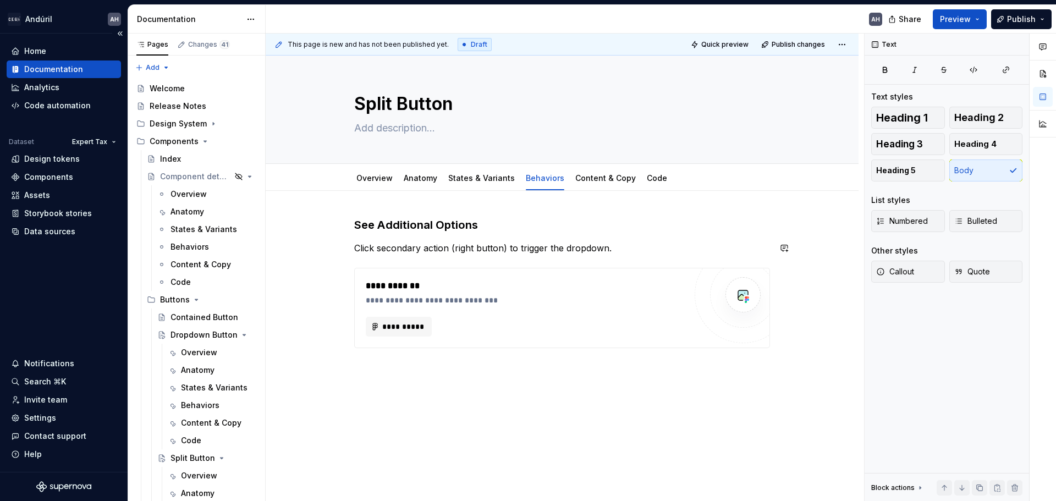
click at [532, 251] on p "Click secondary action (right button) to trigger the dropdown." at bounding box center [562, 247] width 416 height 13
click at [423, 369] on p at bounding box center [562, 367] width 416 height 13
click at [675, 334] on div "**********" at bounding box center [526, 327] width 320 height 20
click at [589, 179] on link "Content & Copy" at bounding box center [605, 177] width 60 height 9
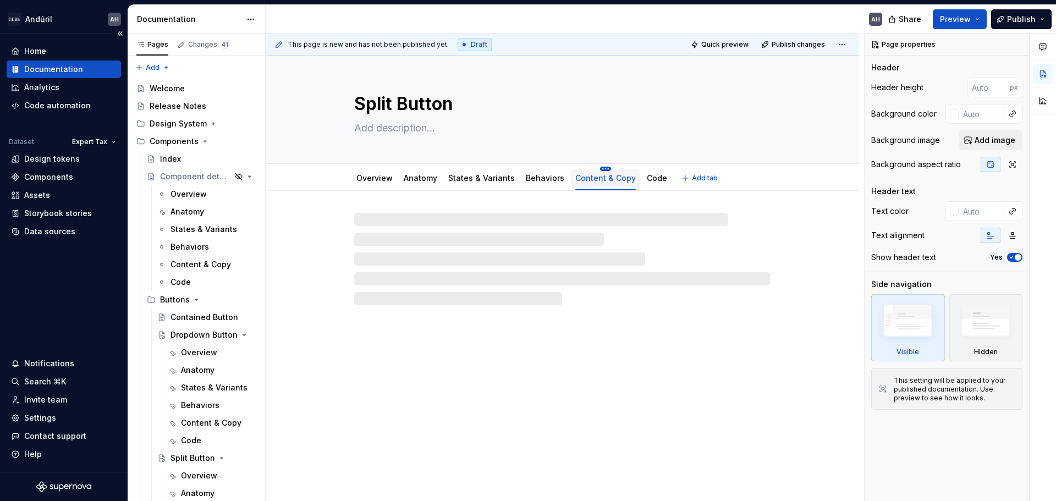
click at [594, 167] on html "Andúril AH Home Documentation Analytics Code automation Dataset Expert Tax Desi…" at bounding box center [528, 250] width 1056 height 501
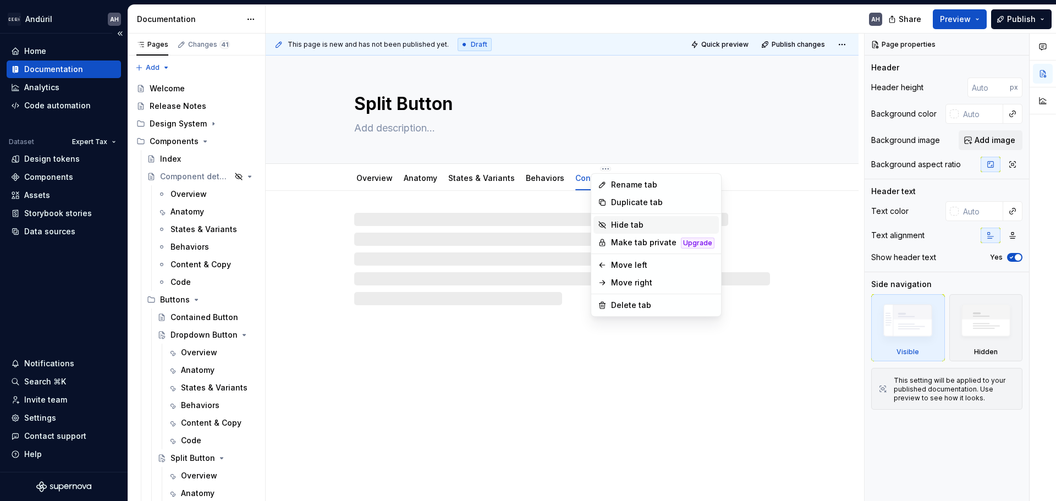
click at [622, 221] on div "Hide tab" at bounding box center [662, 224] width 103 height 11
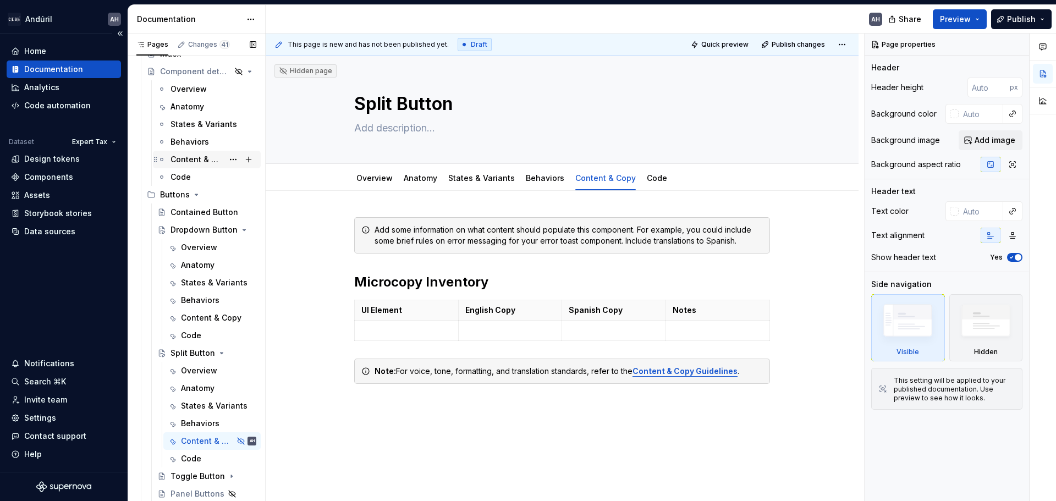
scroll to position [110, 0]
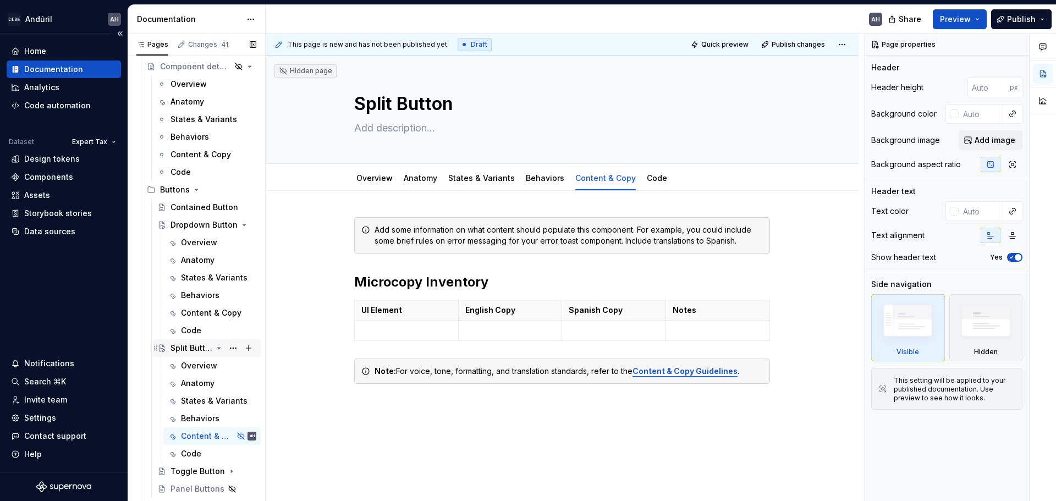
click at [214, 347] on icon "Page tree" at bounding box center [218, 348] width 9 height 9
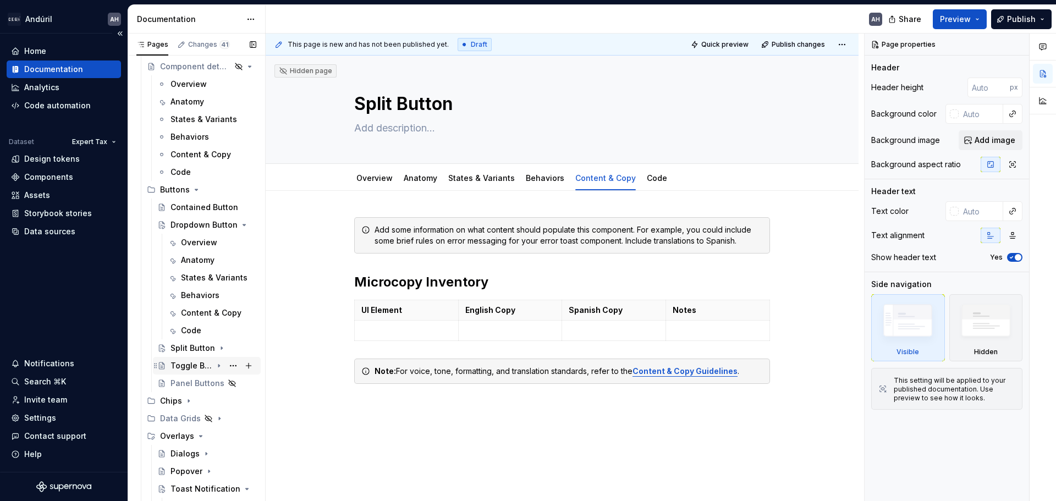
click at [214, 364] on icon "Page tree" at bounding box center [218, 365] width 9 height 9
click at [181, 365] on div "Toggle Button" at bounding box center [191, 365] width 42 height 11
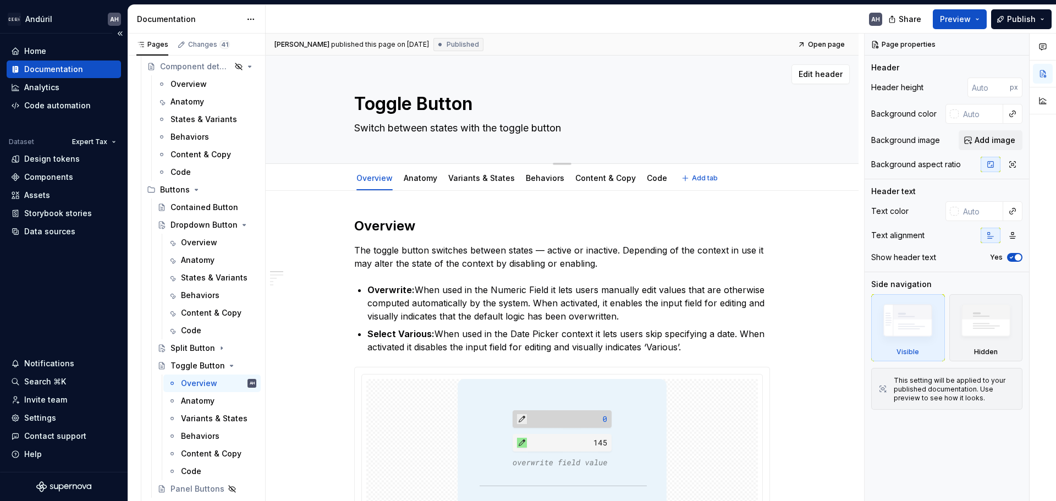
click at [573, 126] on textarea "Switch between states with the toggle button" at bounding box center [560, 128] width 416 height 18
type textarea "*"
type textarea "M"
type textarea "*"
type textarea "Ma"
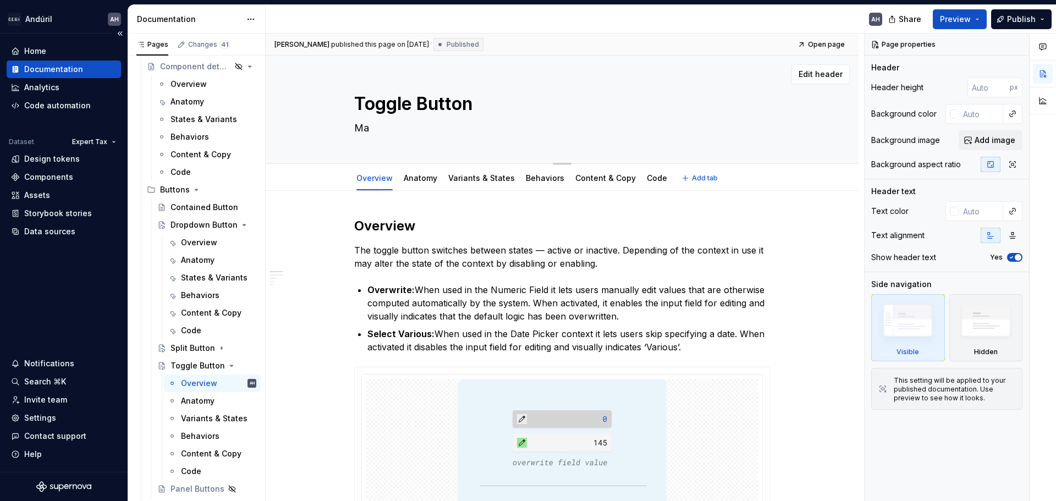
type textarea "*"
type textarea "Make"
type textarea "*"
type textarea "Make"
type textarea "*"
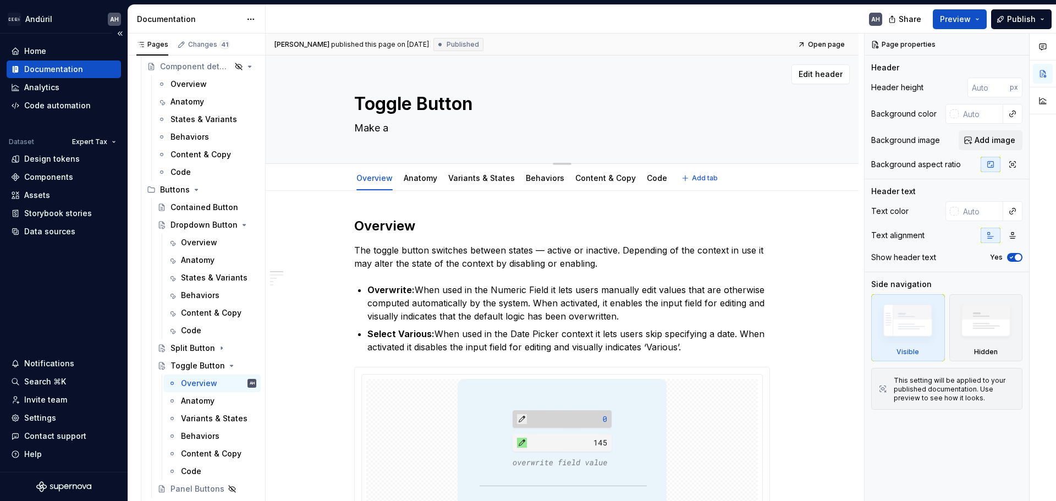
type textarea "Make a"
type textarea "*"
type textarea "Make a s"
type textarea "*"
type textarea "Make a se"
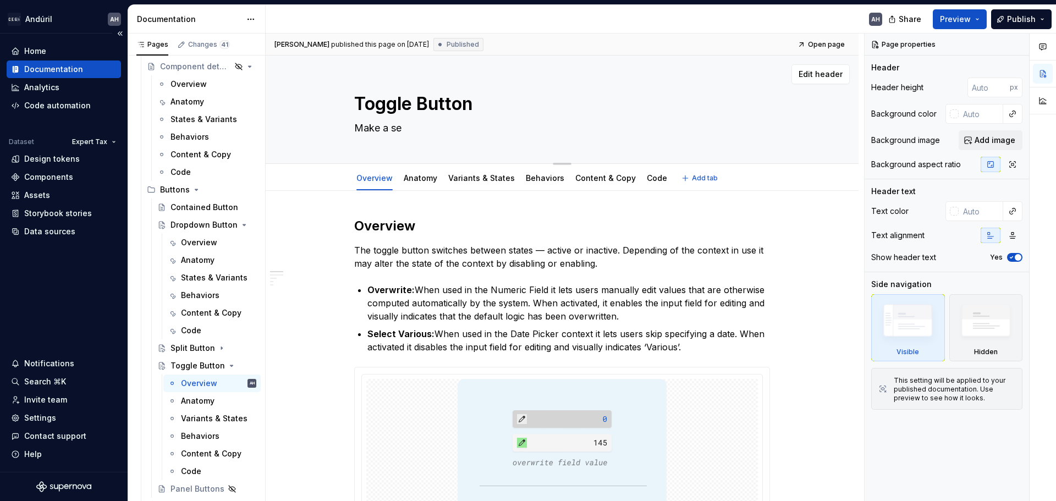
type textarea "*"
type textarea "Make a sel"
type textarea "*"
type textarea "Make a sele"
type textarea "*"
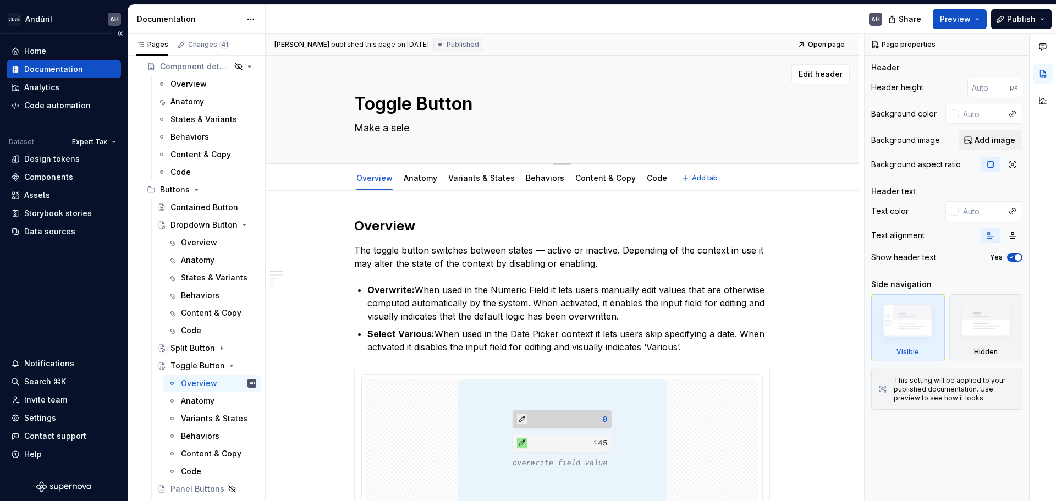
type textarea "Make a selec"
type textarea "*"
type textarea "Make a selecti"
type textarea "*"
type textarea "Make a selectio"
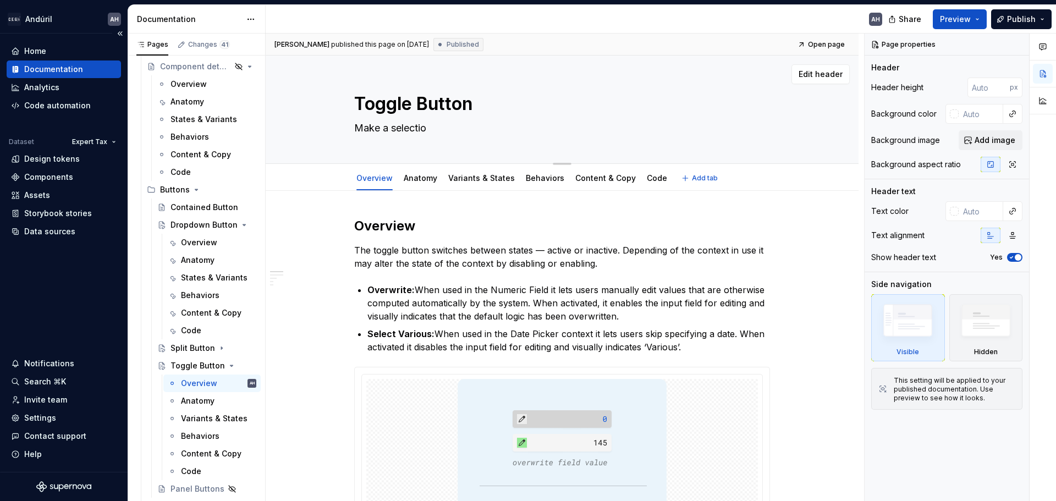
type textarea "*"
type textarea "Make a selection"
type textarea "*"
type textarea "Make a selection u"
type textarea "*"
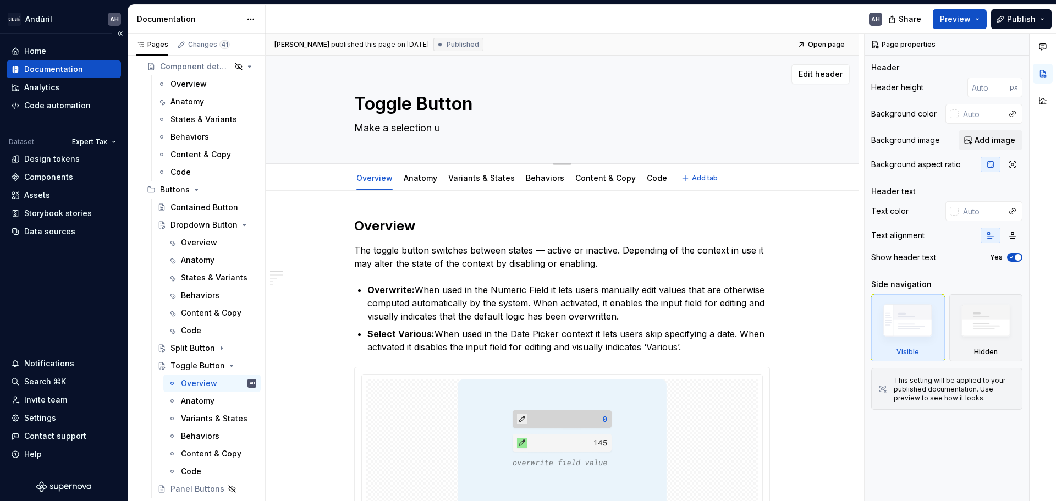
type textarea "Make a selection us"
type textarea "*"
type textarea "Make a selection usi"
type textarea "*"
type textarea "Make a selection usin"
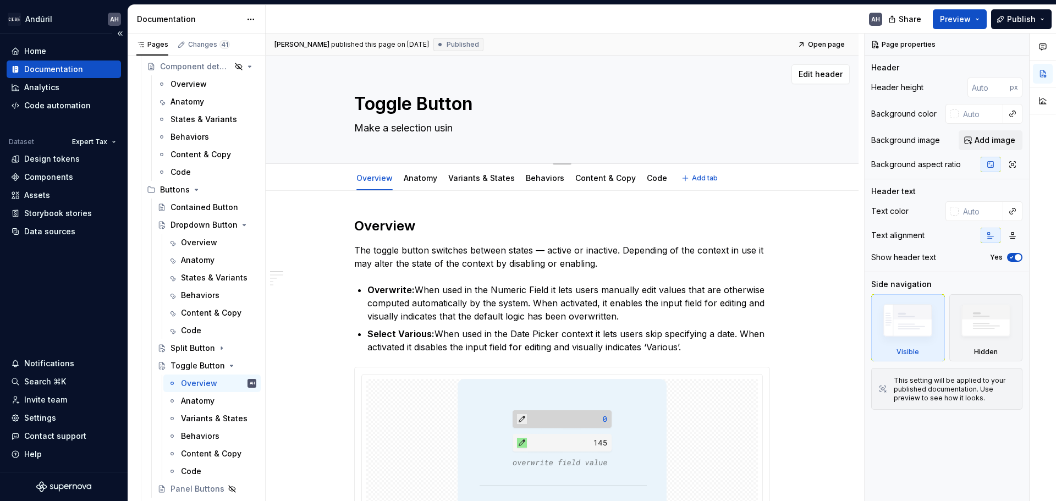
type textarea "*"
type textarea "Make a selection using"
type textarea "*"
type textarea "Make a selection using"
type textarea "*"
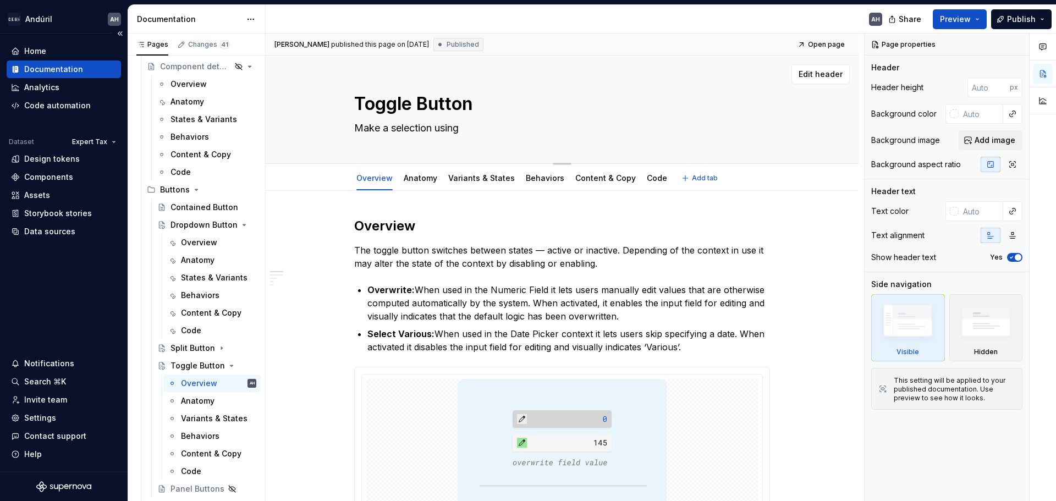
type textarea "Make a selection using t"
type textarea "*"
type textarea "Make a selection using th"
type textarea "*"
type textarea "Make a selection using the"
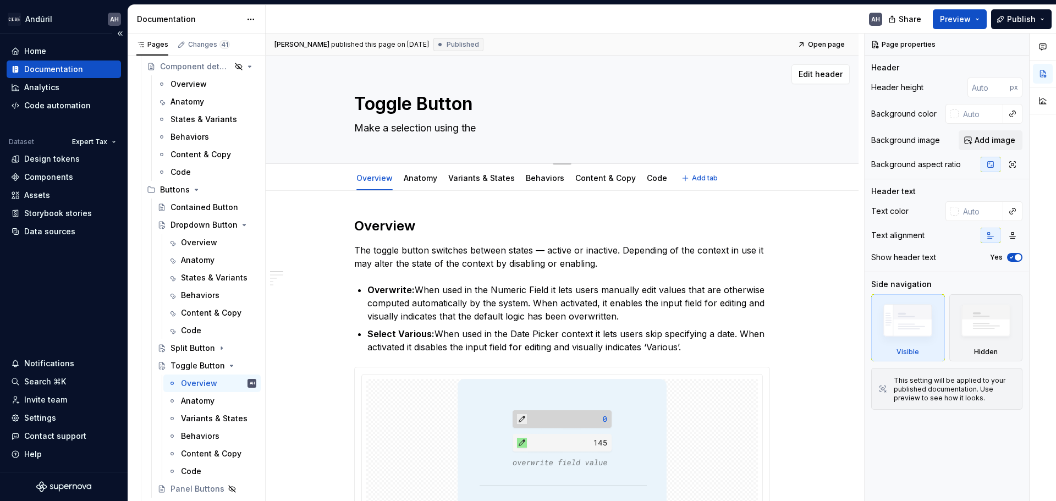
type textarea "*"
type textarea "Make a selection using the"
type textarea "*"
type textarea "Make a selection using the t"
type textarea "*"
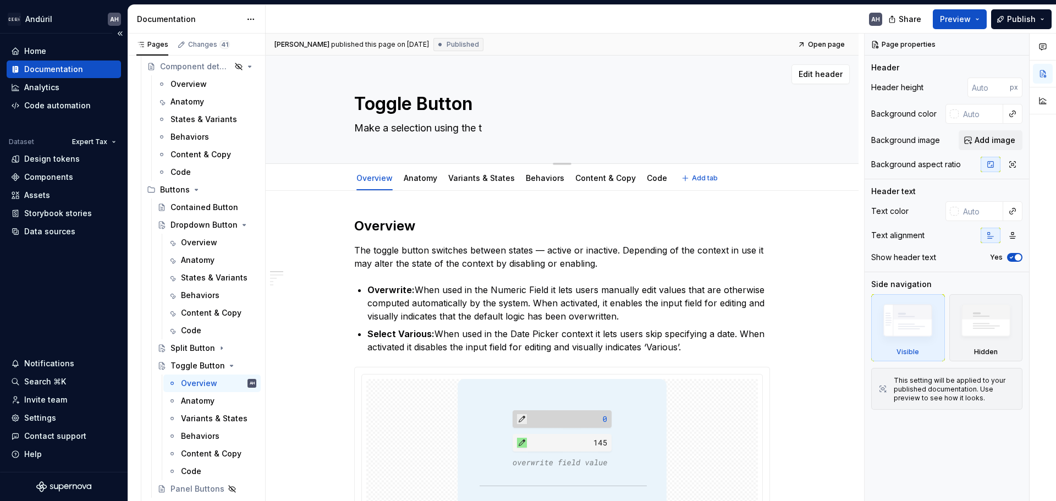
type textarea "Make a selection using the to"
type textarea "*"
type textarea "Make a selection using the tog"
type textarea "*"
type textarea "Make a selection using the togg"
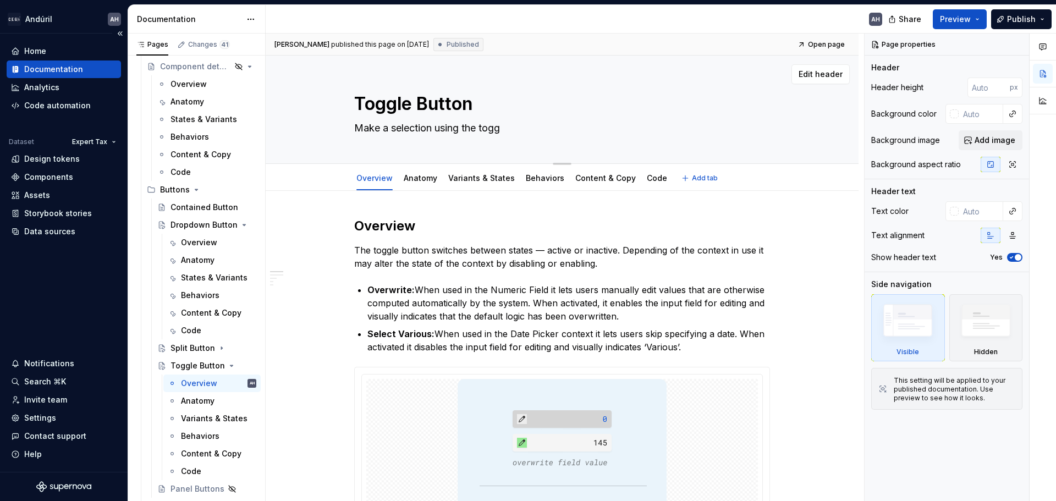
type textarea "*"
type textarea "Make a selection using the toggl"
type textarea "*"
type textarea "Make a selection using the toggle"
type textarea "*"
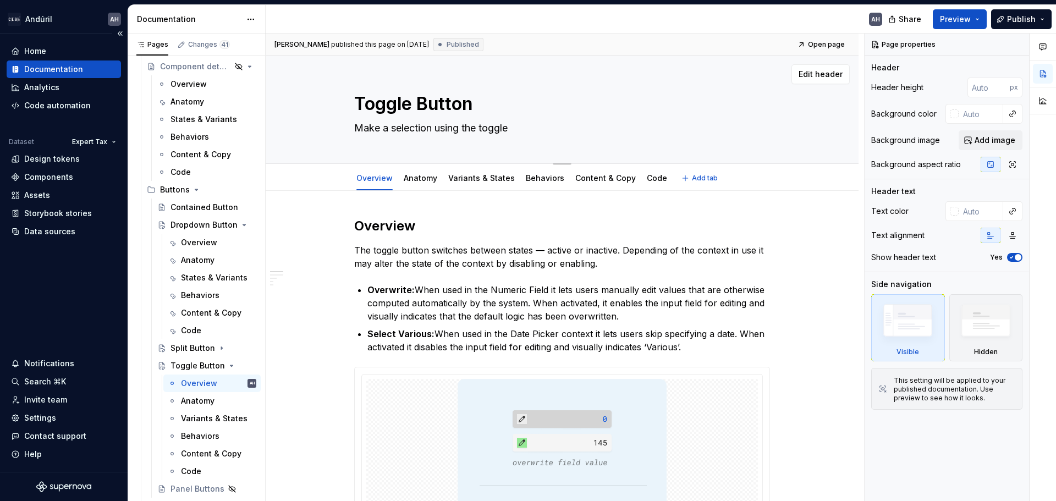
type textarea "Make a selection using the toggle b"
type textarea "*"
type textarea "Make a selection using the toggle bu"
type textarea "*"
type textarea "Make a selection using the toggle but"
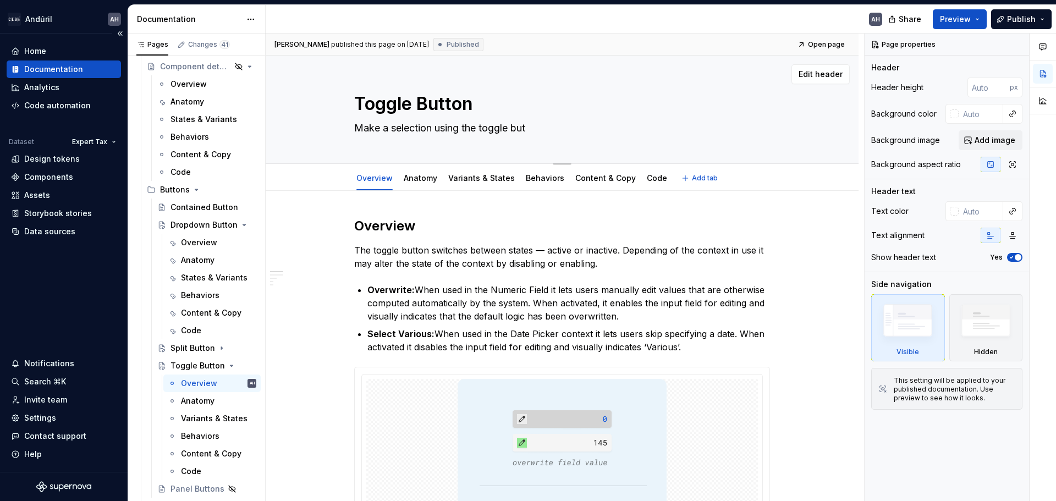
type textarea "*"
type textarea "Make a selection using the toggle butto"
type textarea "*"
type textarea "Make a selection using the toggle button"
type textarea "*"
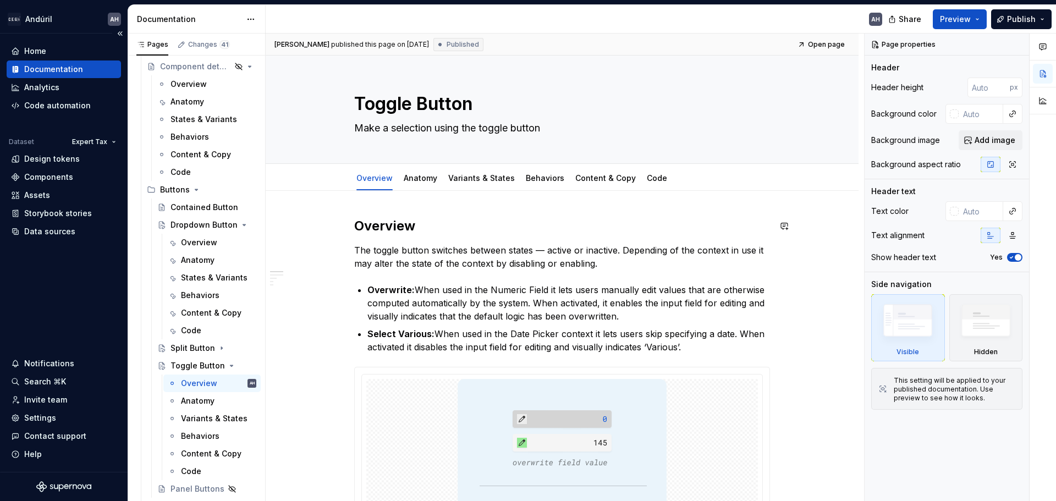
type textarea "Make a selection using the toggle button"
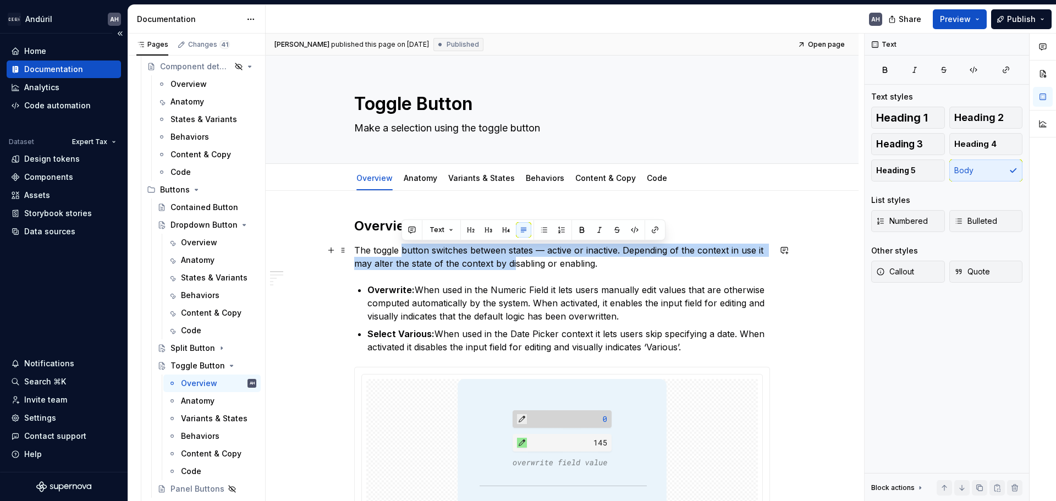
drag, startPoint x: 403, startPoint y: 256, endPoint x: 513, endPoint y: 262, distance: 110.1
click at [513, 262] on p "The toggle button switches between states — active or inactive. Depending of th…" at bounding box center [562, 257] width 416 height 26
click at [560, 256] on p "The toggle button switches between states — active or inactive. Depending of th…" at bounding box center [562, 257] width 416 height 26
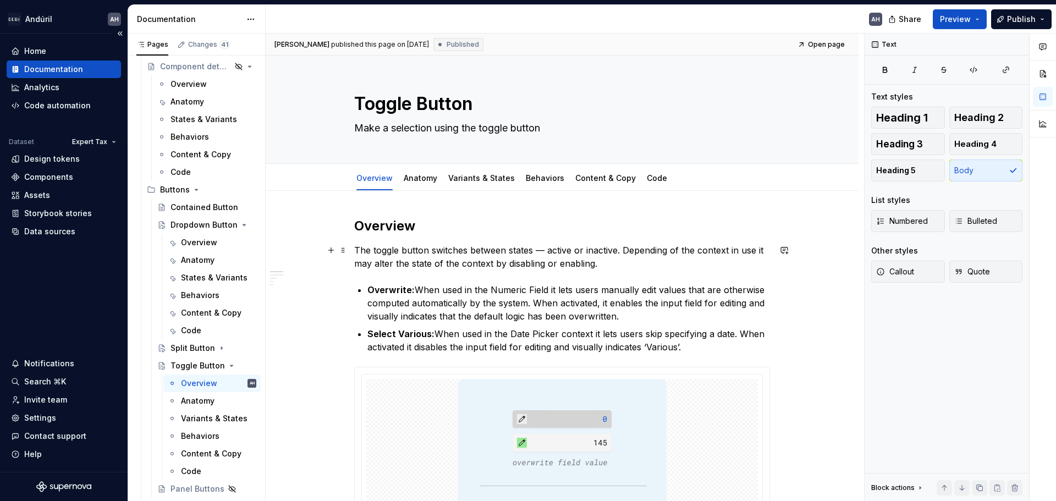
click at [415, 262] on p "The toggle button switches between states — active or inactive. Depending of th…" at bounding box center [562, 257] width 416 height 26
click at [458, 264] on p "The toggle button switches between states — active or inactive. Depending of th…" at bounding box center [562, 257] width 416 height 26
click at [631, 263] on p "The toggle button switches between states — active or inactive. Depending of th…" at bounding box center [562, 257] width 416 height 26
type textarea "*"
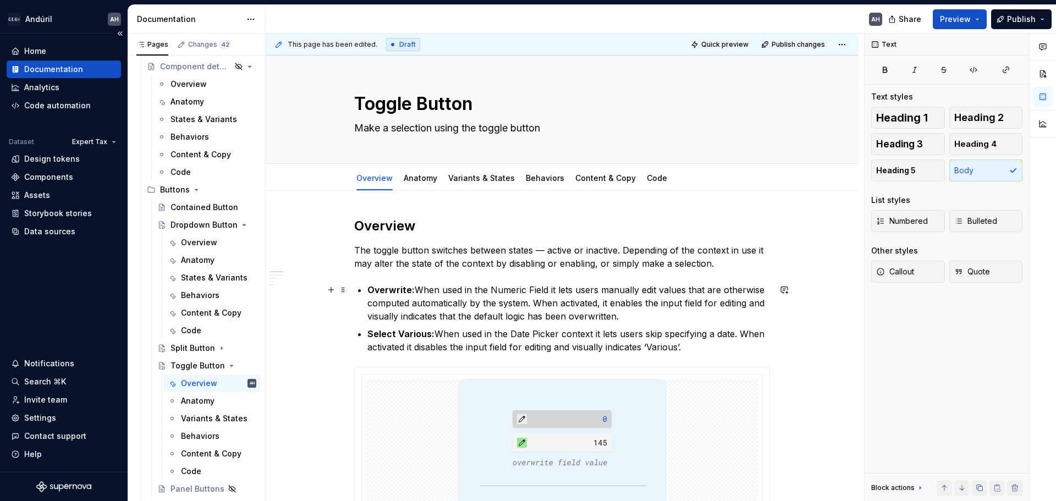
click at [587, 294] on p "Overwrite: When used in the Numeric Field it lets users manually edit values th…" at bounding box center [568, 303] width 402 height 40
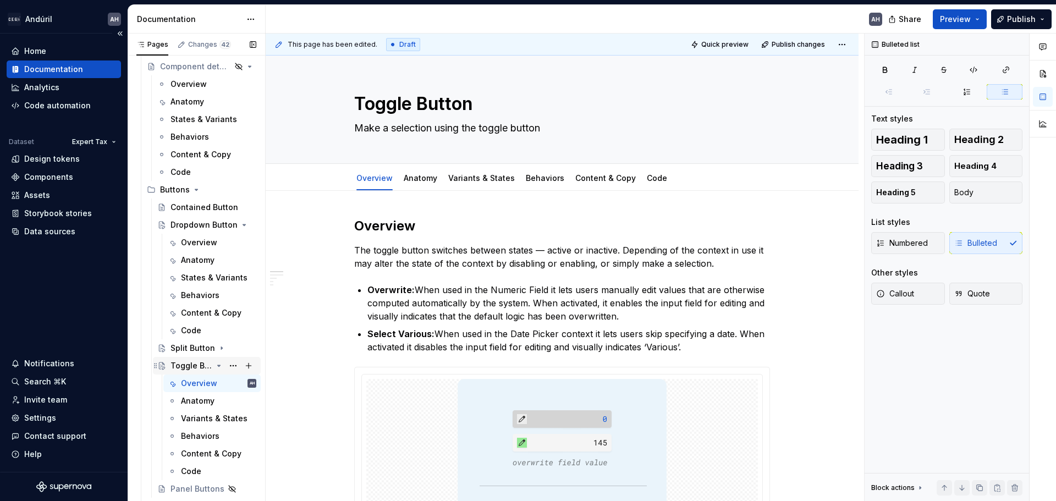
click at [214, 365] on icon "Page tree" at bounding box center [218, 365] width 9 height 9
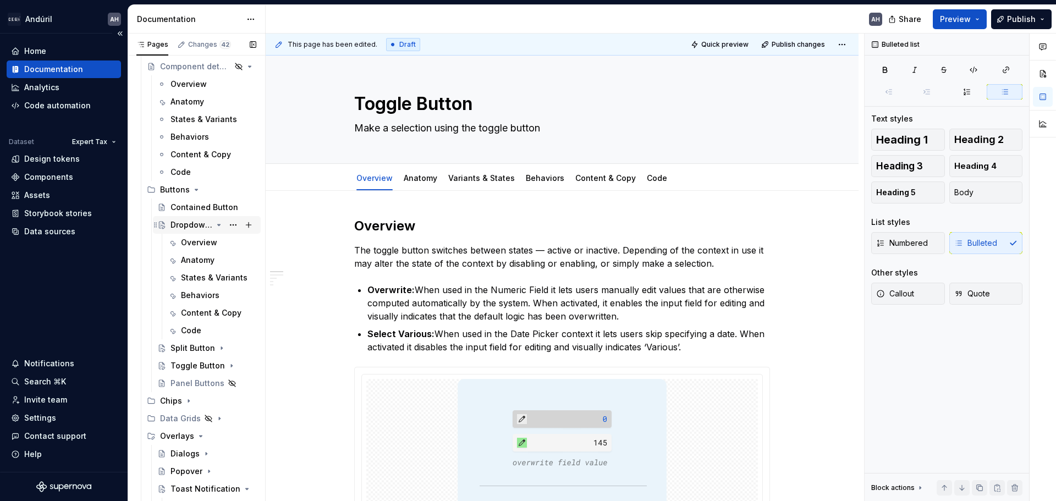
click at [218, 225] on icon "Page tree" at bounding box center [219, 224] width 3 height 1
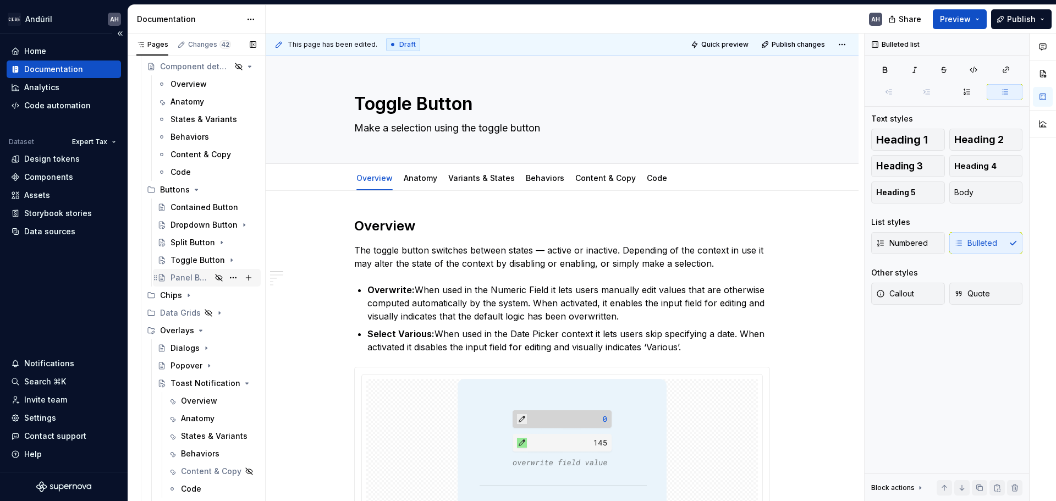
click at [187, 272] on div "Panel Buttons" at bounding box center [190, 277] width 41 height 11
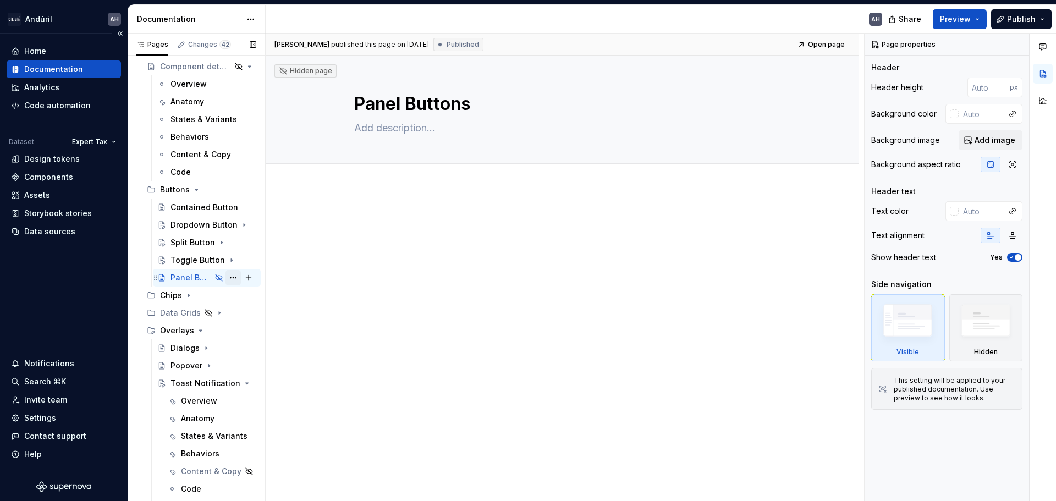
click at [230, 279] on button "Page tree" at bounding box center [232, 277] width 15 height 15
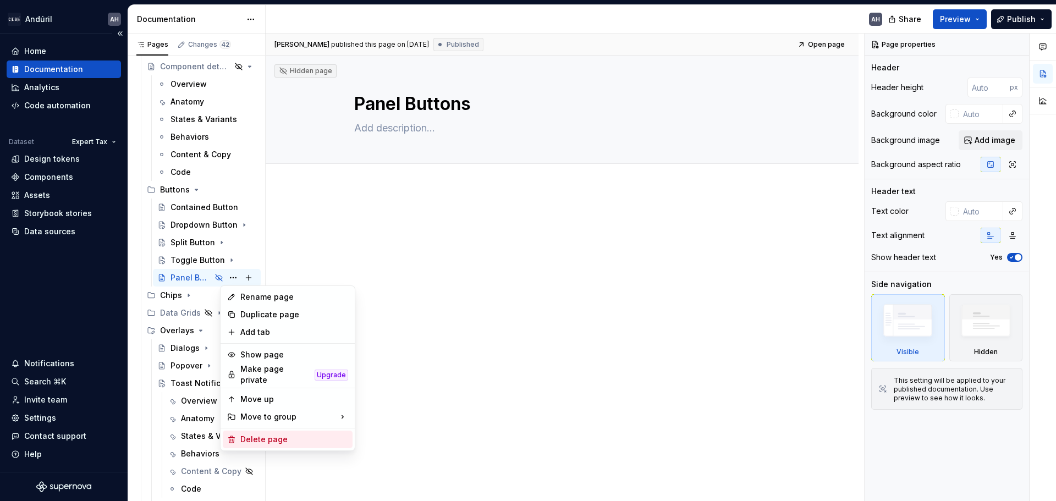
click at [280, 436] on div "Delete page" at bounding box center [294, 439] width 108 height 11
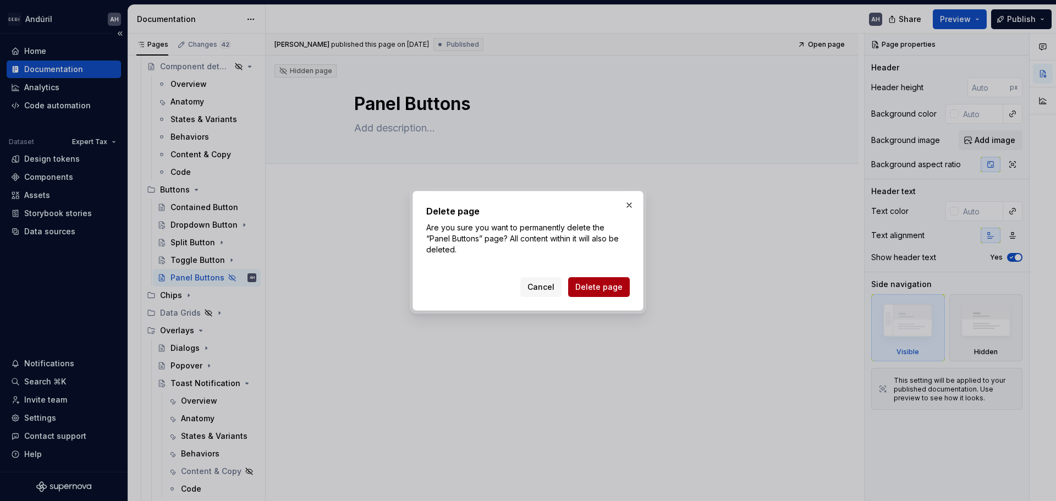
click at [589, 289] on button "Delete page" at bounding box center [599, 287] width 62 height 20
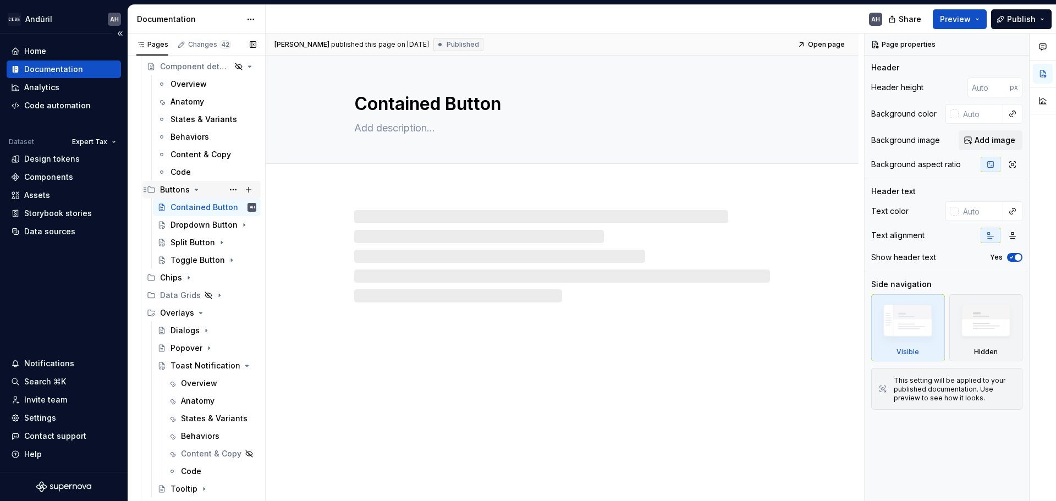
click at [195, 189] on icon "Page tree" at bounding box center [196, 189] width 9 height 9
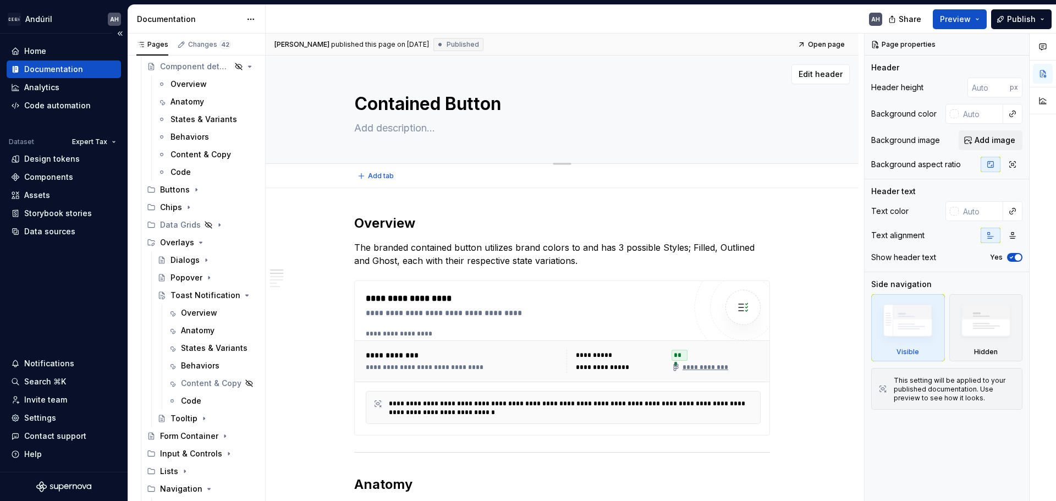
click at [393, 125] on textarea at bounding box center [560, 128] width 416 height 18
paste textarea "Buttons allow users to take actions, and make choices, with a single tap."
type textarea "*"
type textarea "Buttons allow users to take actions, and make choices, with a single tap."
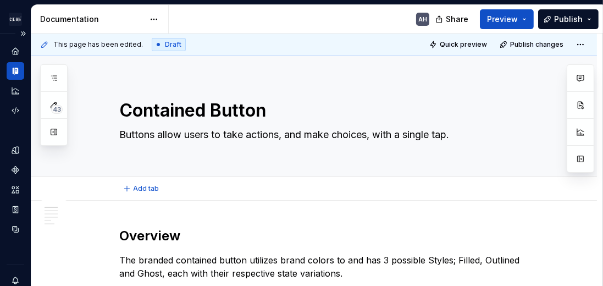
type textarea "*"
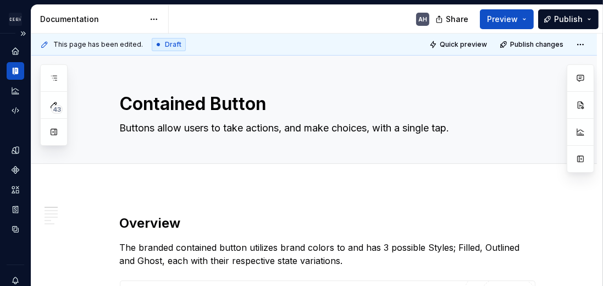
type textarea "Buttons allow users to take actions, and make choices, with a single tap."
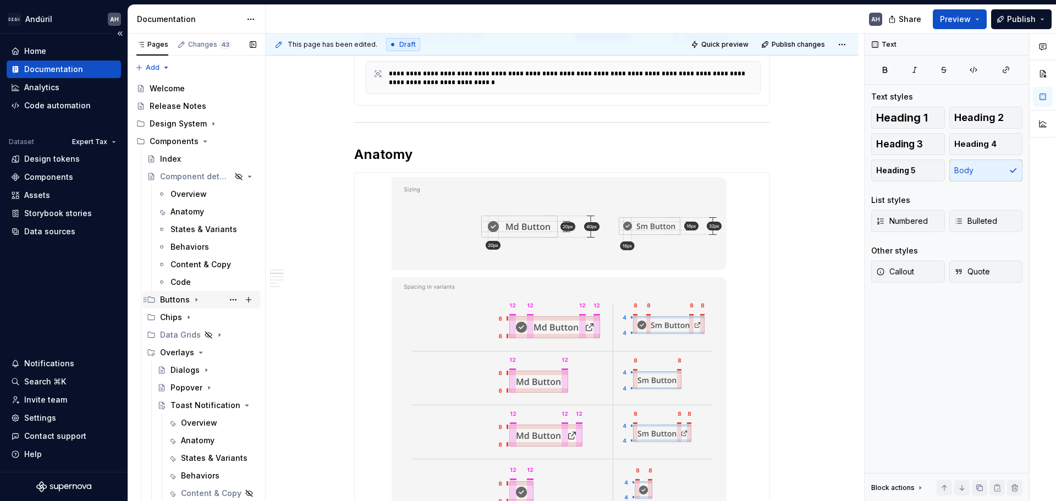
click at [193, 299] on icon "Page tree" at bounding box center [196, 299] width 9 height 9
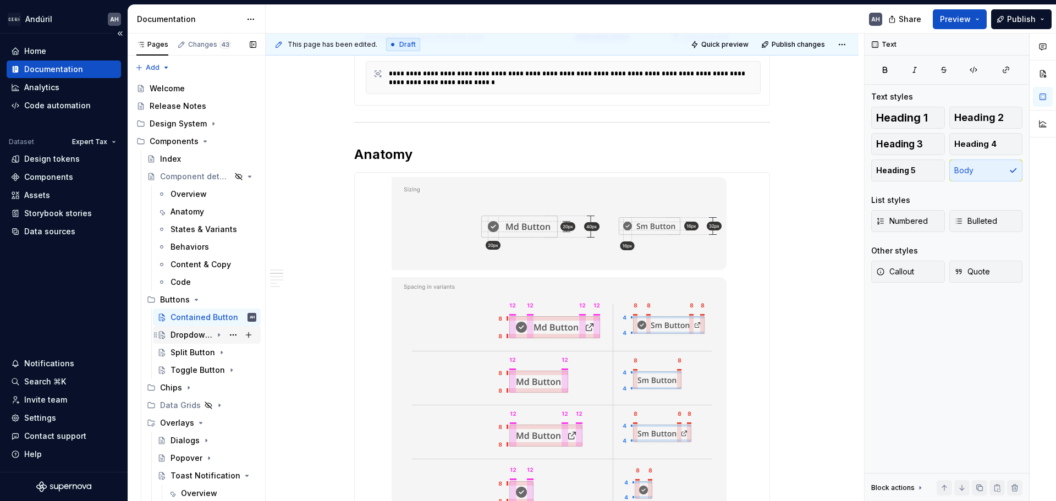
click at [180, 336] on div "Dropdown Button" at bounding box center [191, 334] width 42 height 11
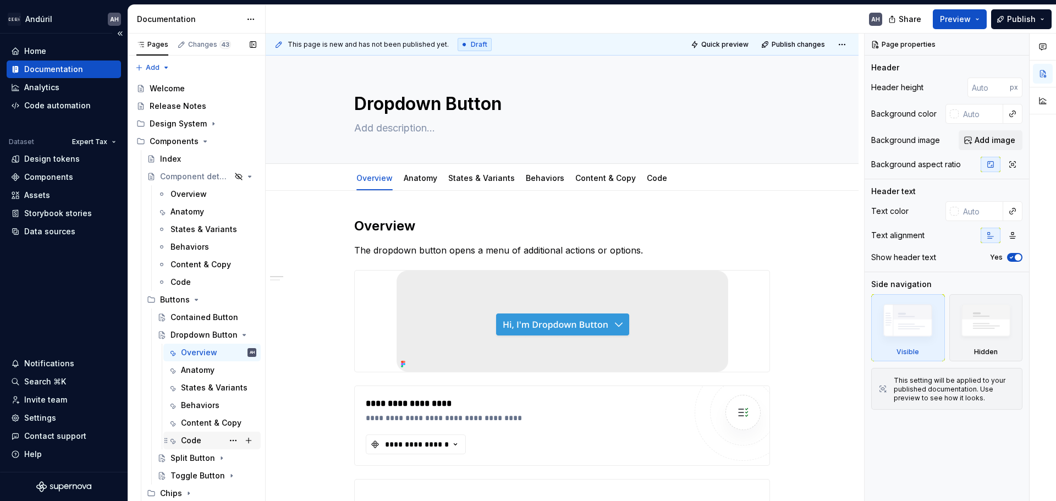
scroll to position [55, 0]
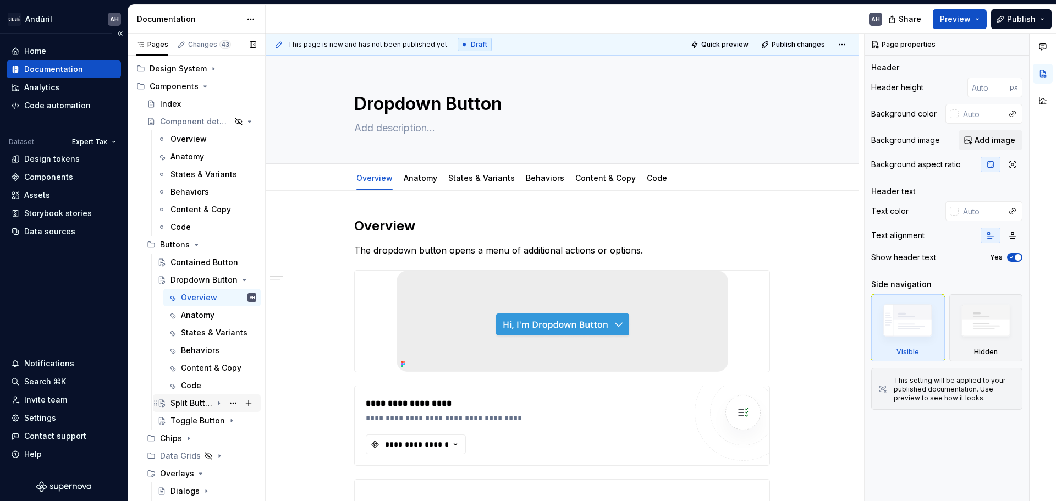
click at [191, 406] on div "Split Button" at bounding box center [191, 403] width 42 height 11
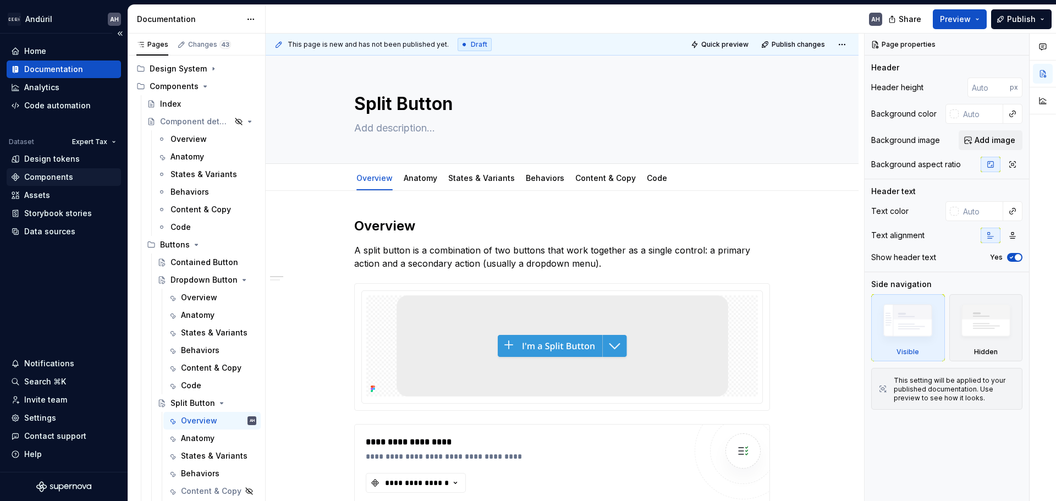
click at [58, 181] on div "Components" at bounding box center [48, 177] width 49 height 11
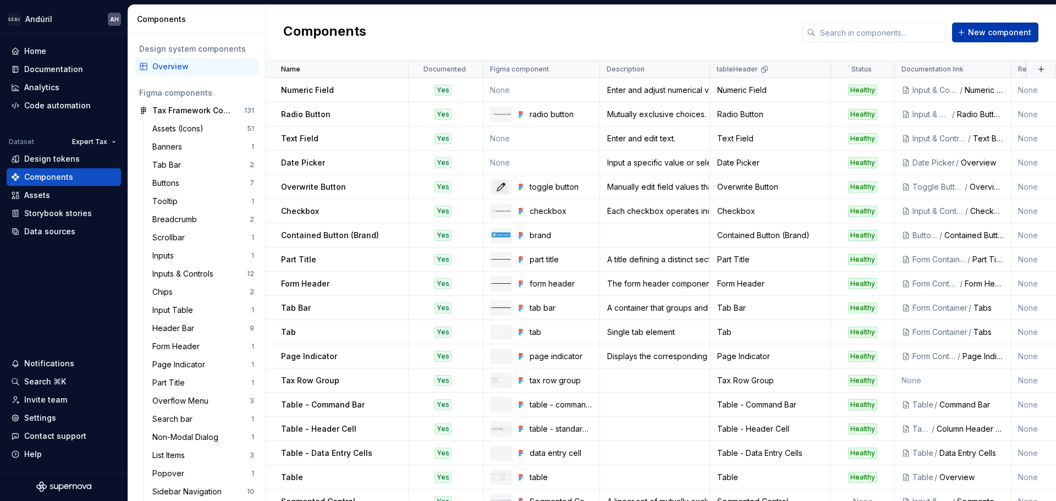
click at [983, 32] on span "New component" at bounding box center [999, 32] width 63 height 11
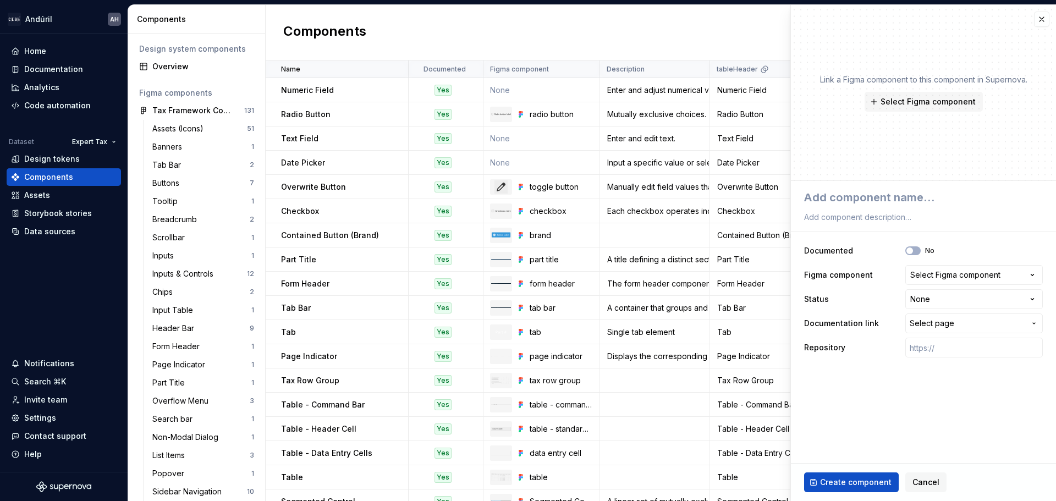
type textarea "*"
click at [954, 275] on div "Select Figma component" at bounding box center [955, 274] width 90 height 11
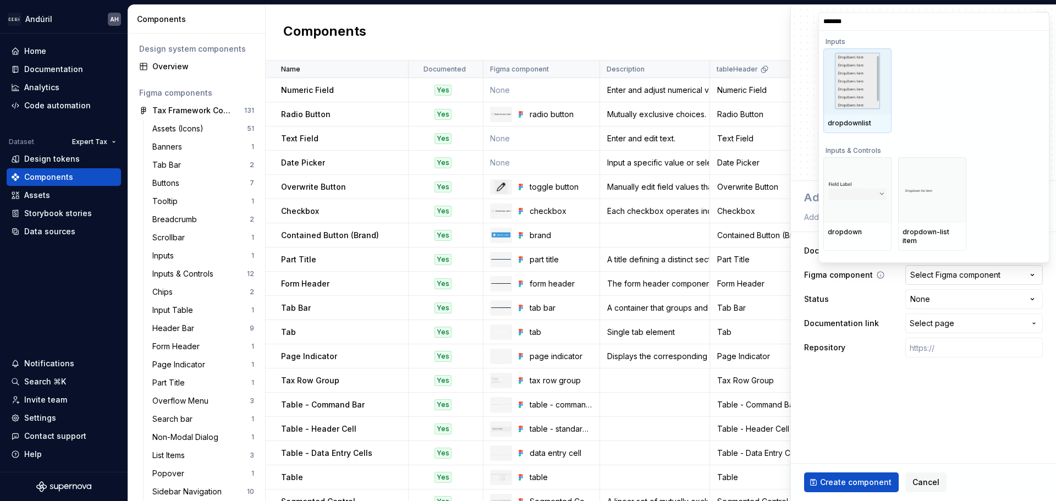
type input "********"
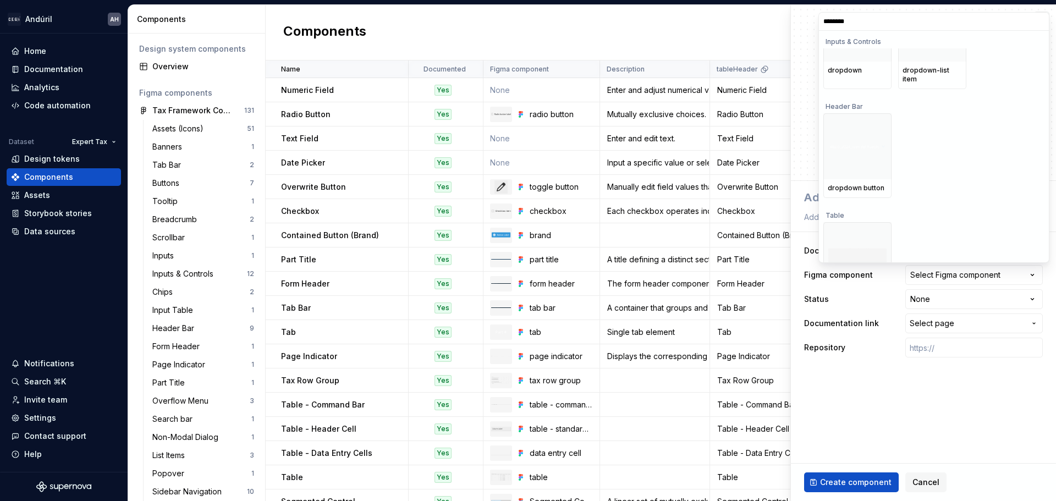
scroll to position [153, 0]
click at [867, 161] on div at bounding box center [857, 148] width 68 height 66
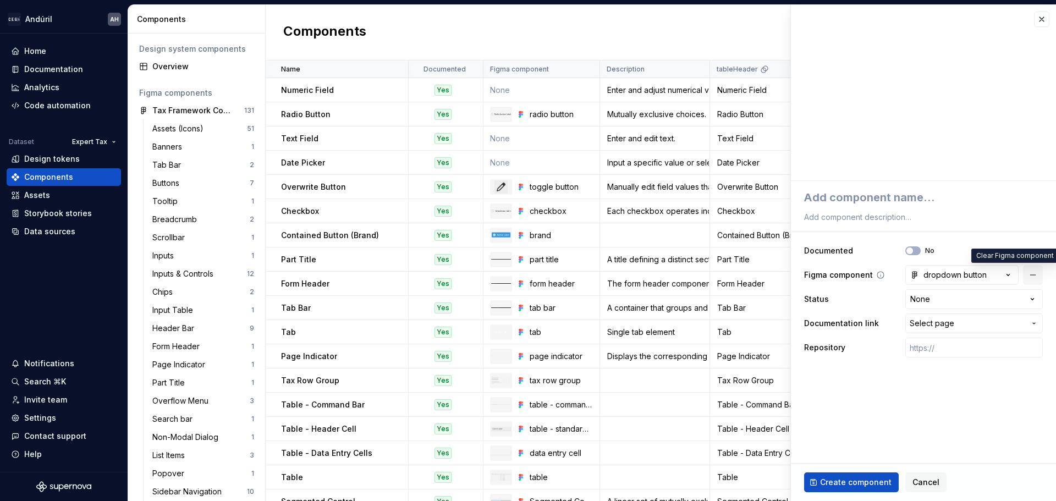
click at [1033, 274] on button "button" at bounding box center [1033, 275] width 20 height 20
type textarea "*"
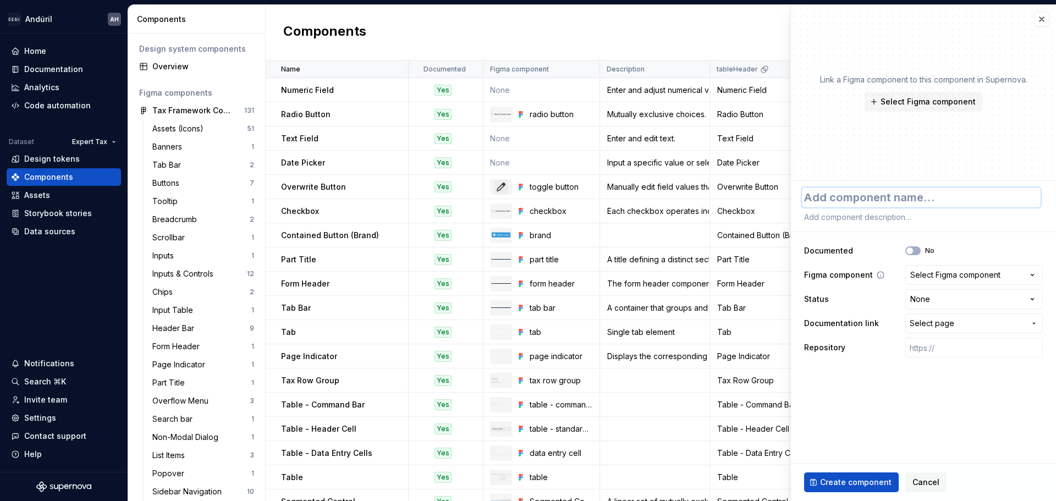
click at [847, 199] on textarea at bounding box center [921, 197] width 239 height 20
click at [964, 273] on div "Select Figma component" at bounding box center [955, 274] width 90 height 11
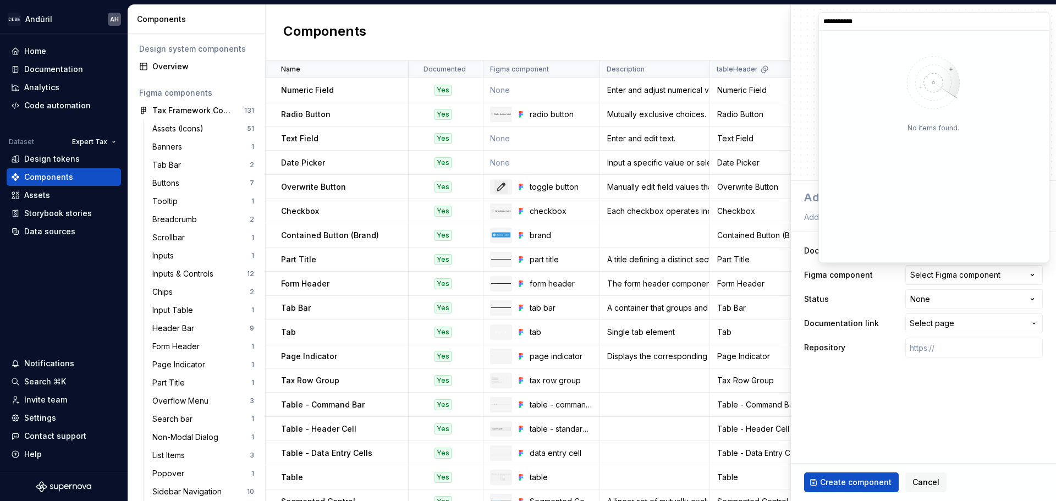
type input "**********"
type textarea "*"
click at [828, 302] on html "Andúril AH Home Documentation Analytics Code automation Dataset Expert Tax Desi…" at bounding box center [528, 250] width 1056 height 501
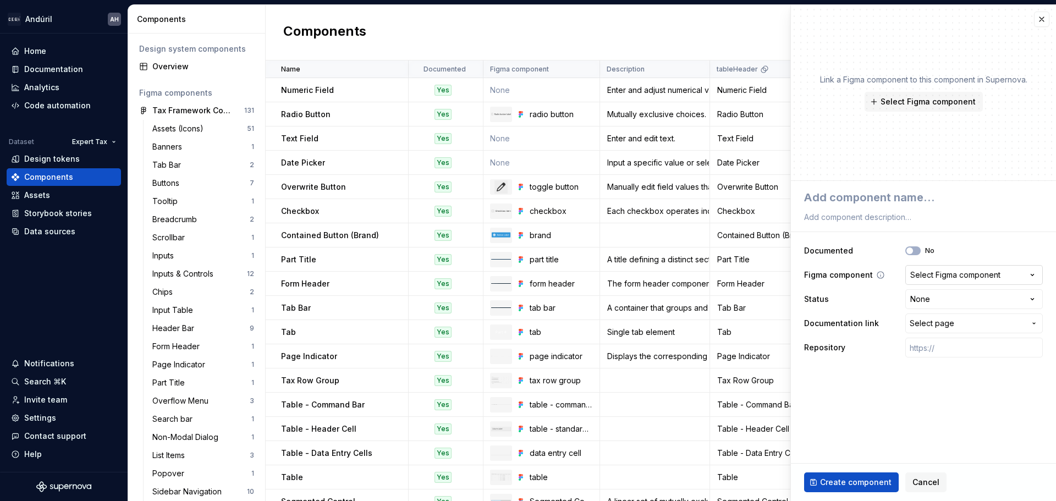
click at [951, 283] on button "Select Figma component" at bounding box center [973, 275] width 137 height 20
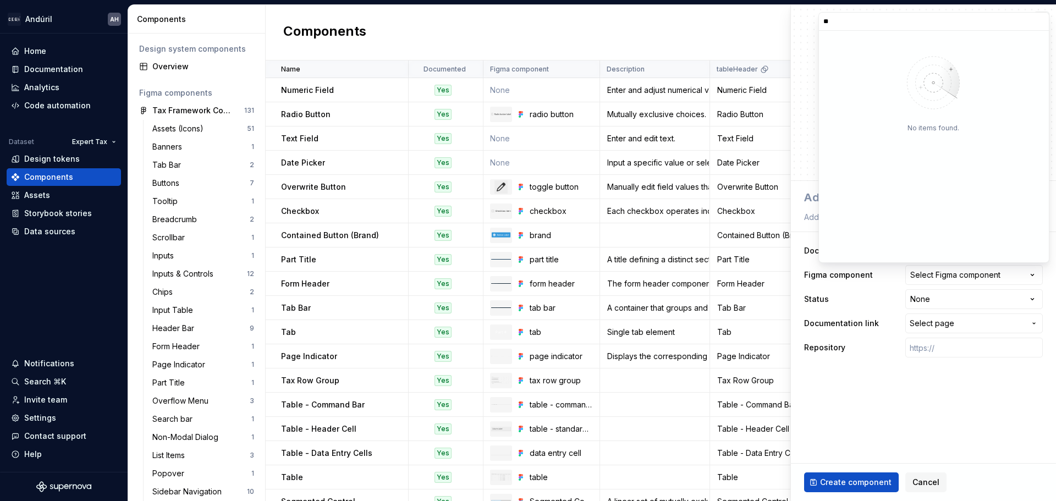
type input "*"
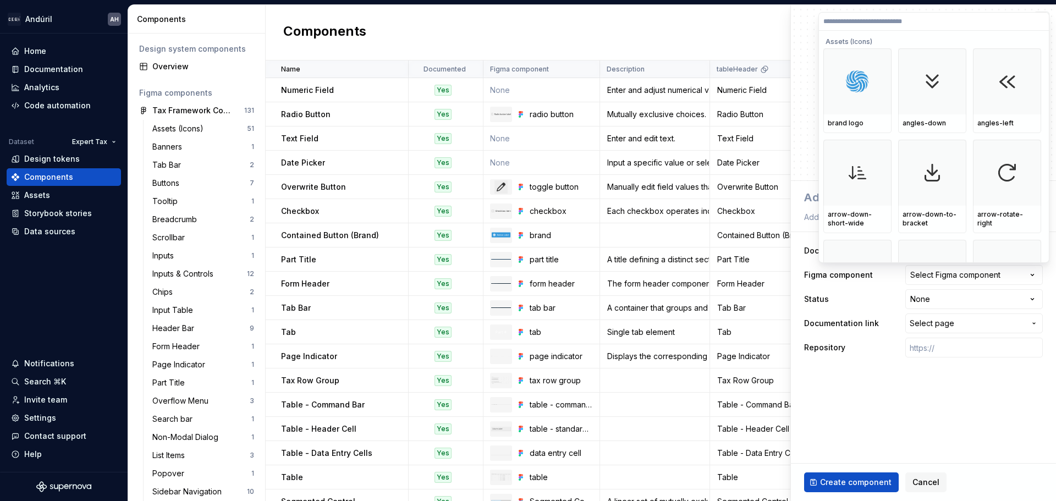
click at [927, 482] on html "Andúril AH Home Documentation Analytics Code automation Dataset Expert Tax Desi…" at bounding box center [528, 250] width 1056 height 501
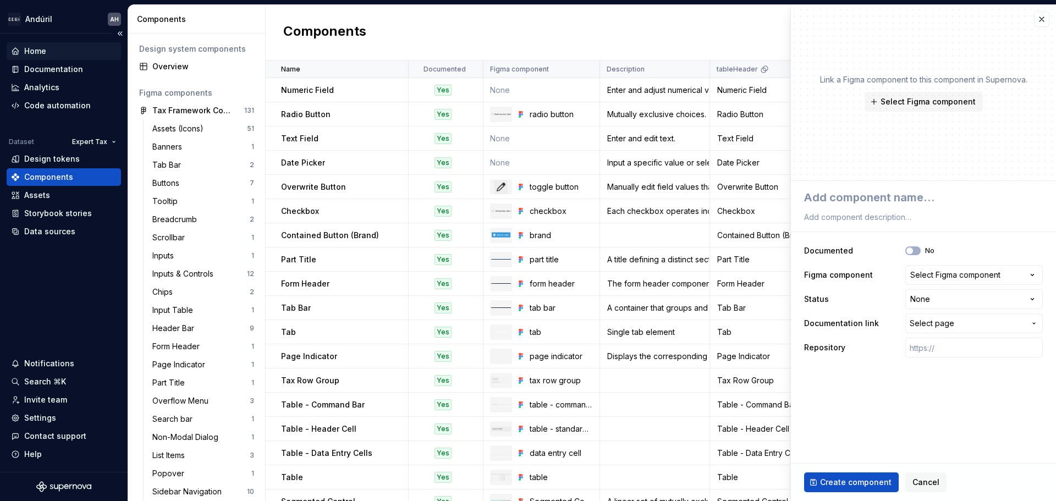
click at [48, 53] on div "Home" at bounding box center [64, 51] width 106 height 11
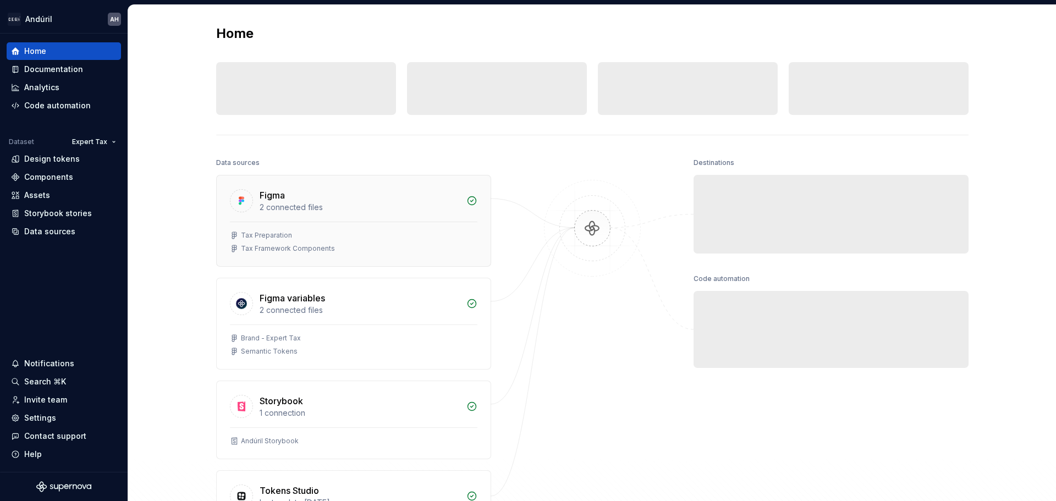
click at [300, 203] on div "2 connected files" at bounding box center [360, 207] width 200 height 11
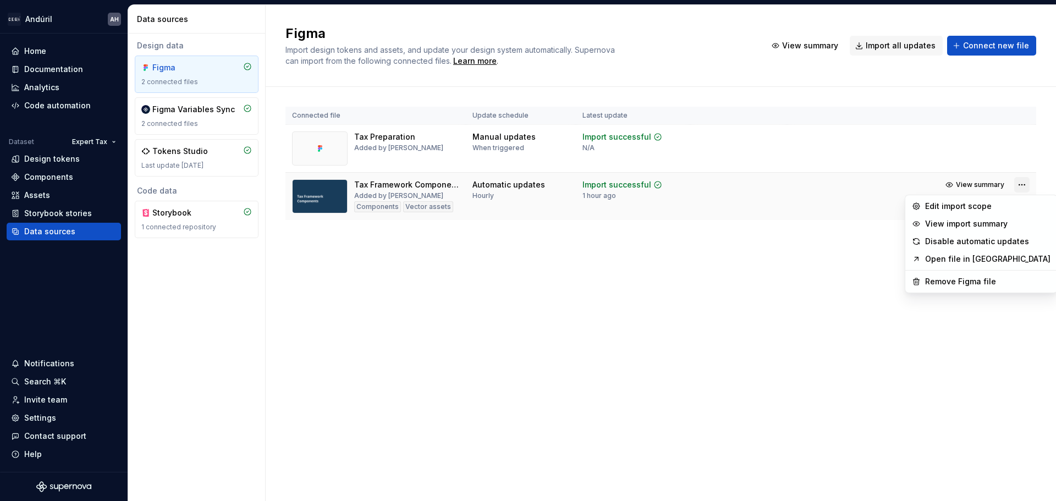
click at [1020, 185] on html "Andúril AH Home Documentation Analytics Code automation Dataset Expert Tax Desi…" at bounding box center [528, 250] width 1056 height 501
click at [970, 225] on div "View import summary" at bounding box center [987, 223] width 125 height 11
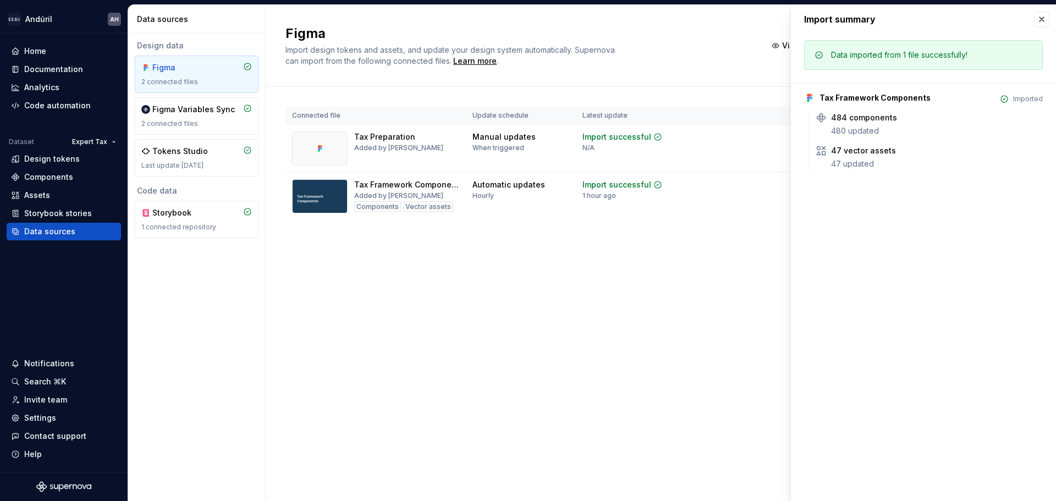
click at [936, 62] on div "Data imported from 1 file successfully!" at bounding box center [923, 55] width 239 height 30
drag, startPoint x: 815, startPoint y: 21, endPoint x: 914, endPoint y: 20, distance: 98.4
click at [914, 20] on div "Import summary" at bounding box center [923, 19] width 265 height 29
click at [994, 12] on div "Import summary" at bounding box center [923, 19] width 265 height 29
click at [1038, 18] on button "button" at bounding box center [1041, 19] width 15 height 15
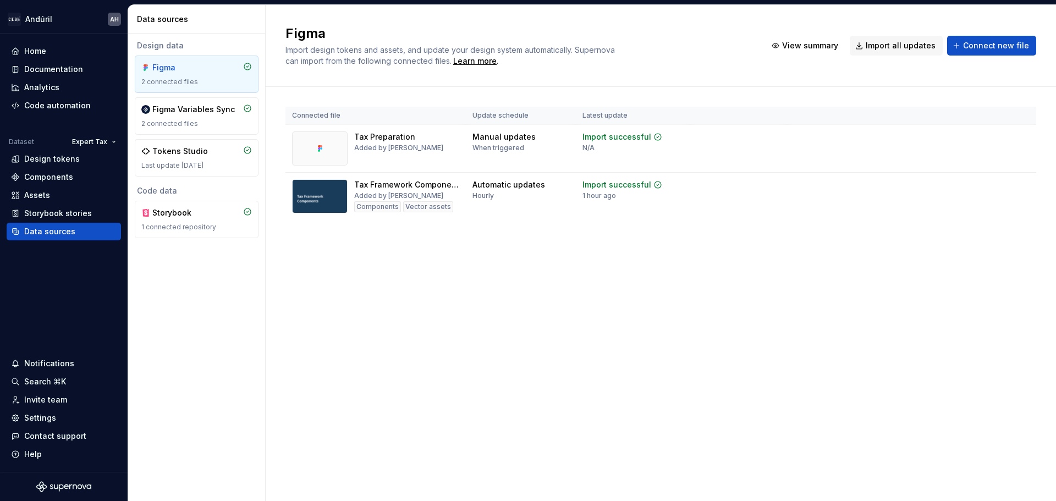
click at [543, 278] on div "Figma Import design tokens and assets, and update your design system automatica…" at bounding box center [661, 253] width 790 height 496
click at [889, 43] on span "Import all updates" at bounding box center [900, 45] width 70 height 11
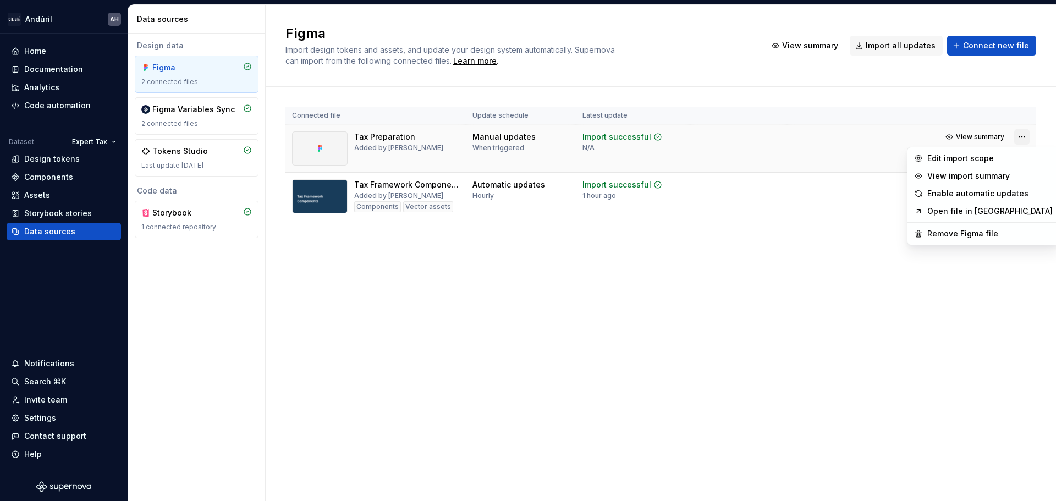
click at [1020, 136] on html "Andúril AH Home Documentation Analytics Code automation Dataset Expert Tax Desi…" at bounding box center [528, 250] width 1056 height 501
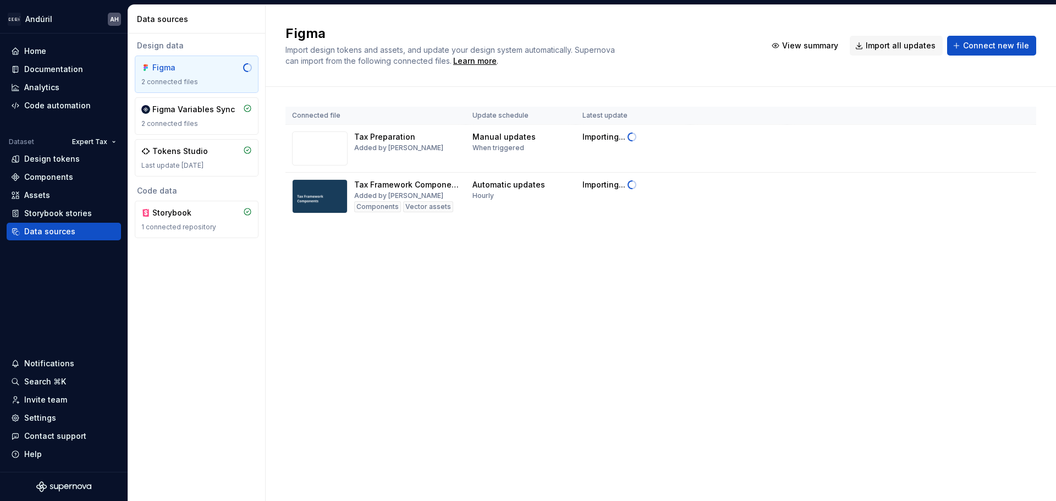
click at [615, 266] on html "Andúril AH Home Documentation Analytics Code automation Dataset Expert Tax Desi…" at bounding box center [528, 250] width 1056 height 501
click at [1022, 136] on html "Andúril AH Home Documentation Analytics Code automation Dataset Expert Tax Desi…" at bounding box center [528, 250] width 1056 height 501
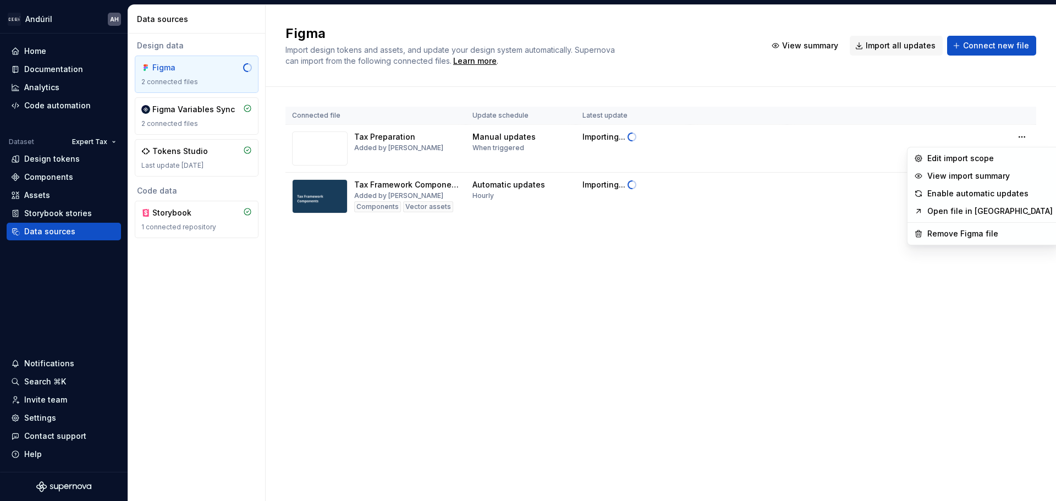
click at [697, 257] on html "Andúril AH Home Documentation Analytics Code automation Dataset Expert Tax Desi…" at bounding box center [528, 250] width 1056 height 501
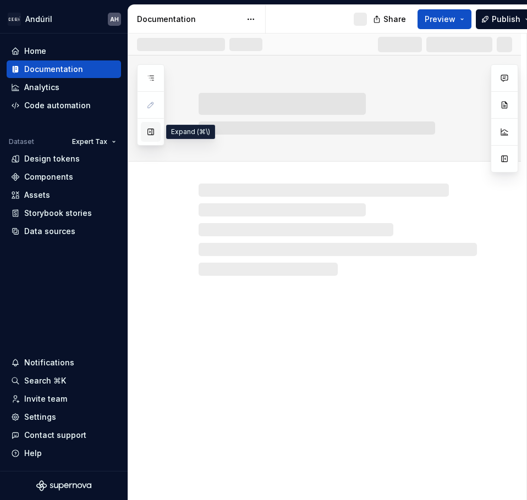
click at [152, 132] on button "button" at bounding box center [151, 132] width 20 height 20
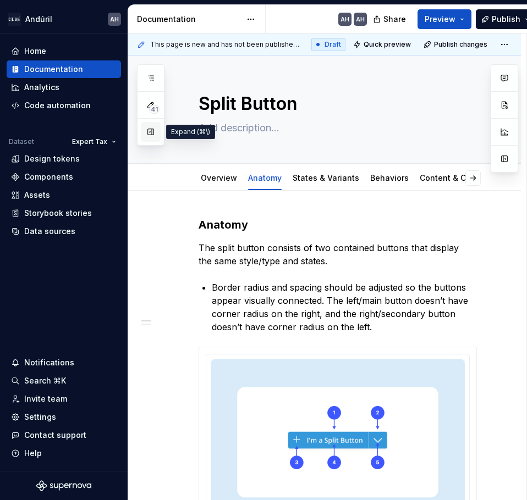
click at [153, 135] on button "button" at bounding box center [151, 132] width 20 height 20
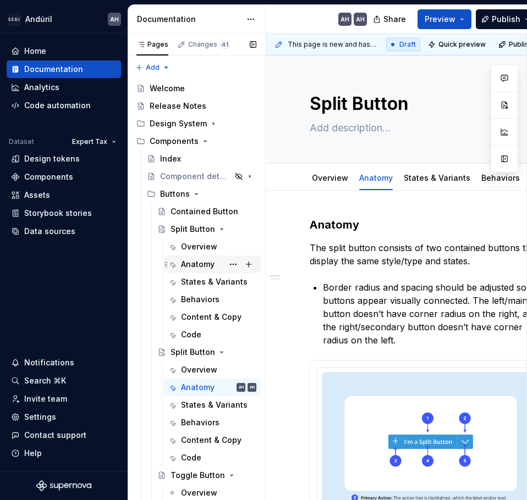
click at [190, 262] on div "Anatomy" at bounding box center [198, 264] width 34 height 11
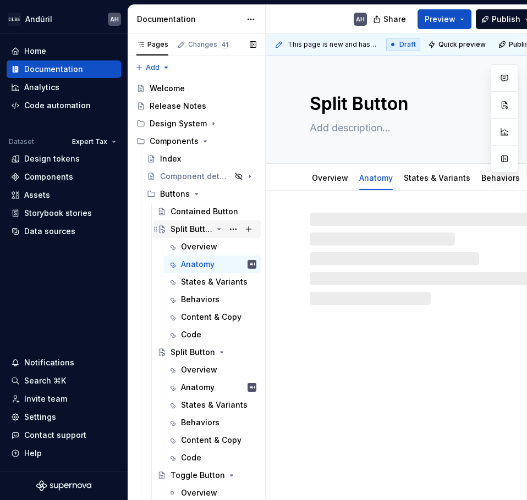
click at [184, 230] on div "Split Button" at bounding box center [191, 229] width 42 height 11
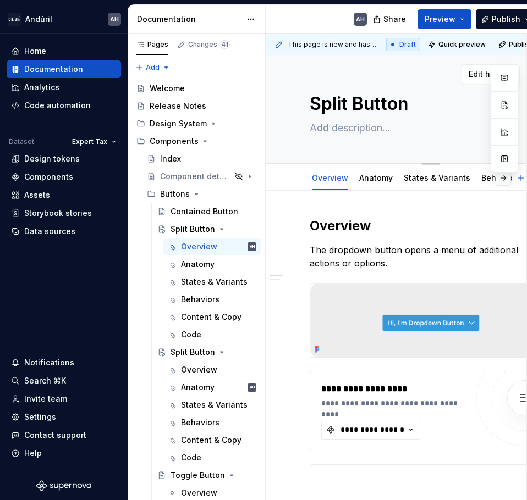
click at [334, 108] on textarea "Split Button" at bounding box center [428, 104] width 242 height 26
click at [340, 101] on textarea "Split Button" at bounding box center [428, 104] width 242 height 26
type textarea "*"
type textarea "DButton"
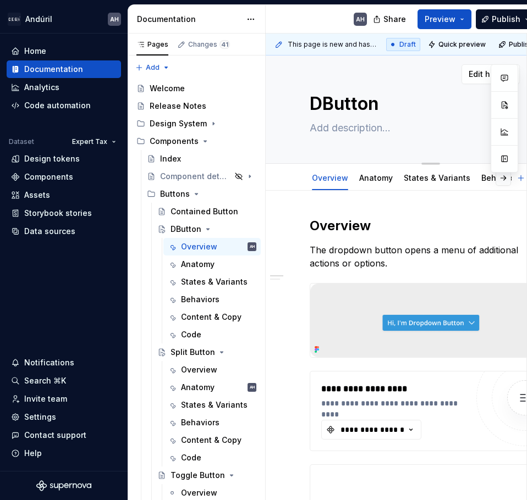
type textarea "*"
type textarea "DrButton"
type textarea "*"
type textarea "DroButton"
type textarea "*"
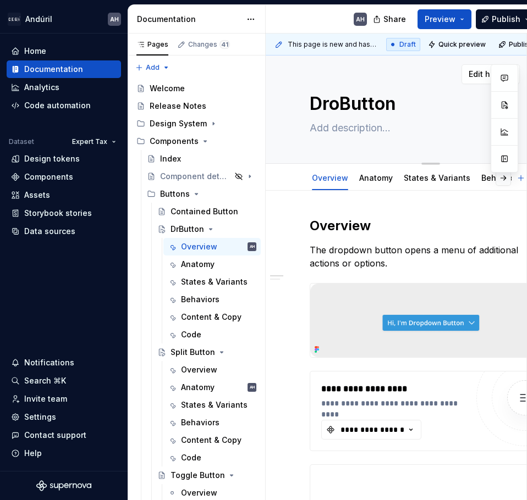
type textarea "DropButton"
type textarea "*"
type textarea "DropdButton"
type textarea "*"
type textarea "DropdoButton"
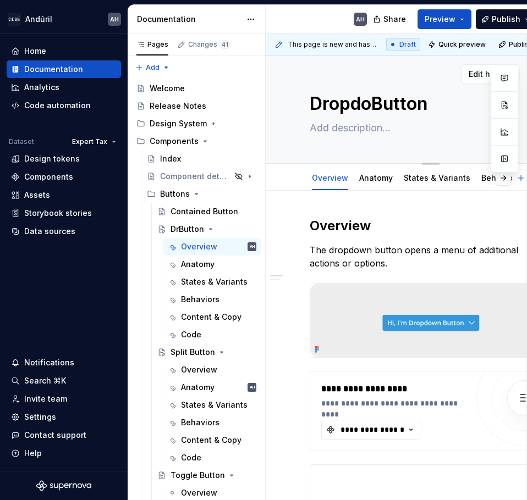
type textarea "*"
type textarea "DropdowButton"
type textarea "*"
type textarea "DropdownButton"
type textarea "*"
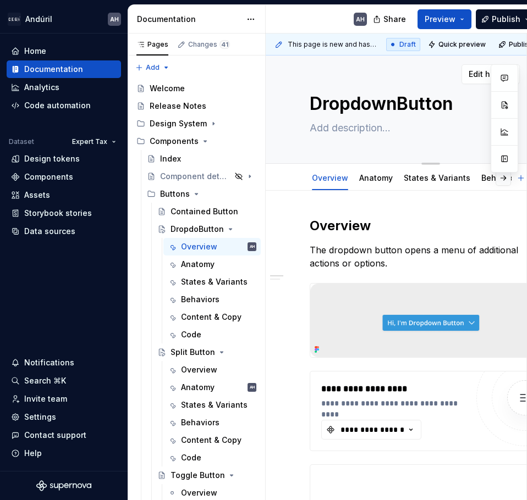
type textarea "Dropdown Button"
type textarea "*"
type textarea "Dropdown Button"
click at [191, 261] on div "Anatomy" at bounding box center [198, 264] width 34 height 11
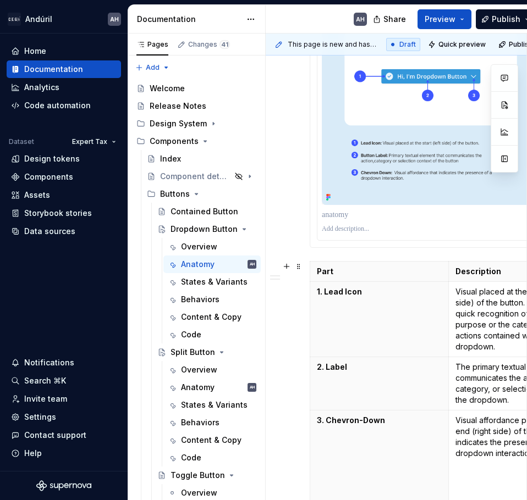
scroll to position [275, 0]
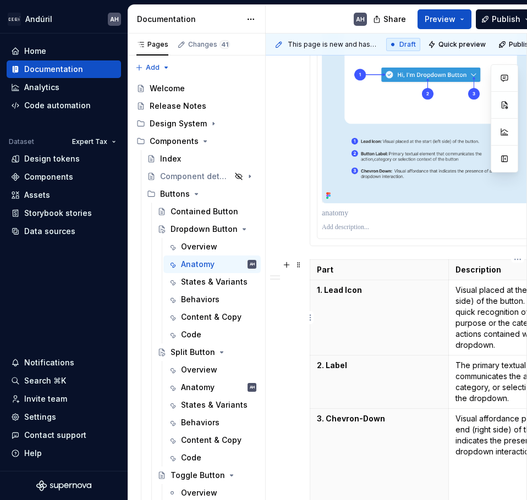
click at [475, 326] on p "Visual placed at the start (left side) of the button. It provides quick recogni…" at bounding box center [517, 318] width 125 height 66
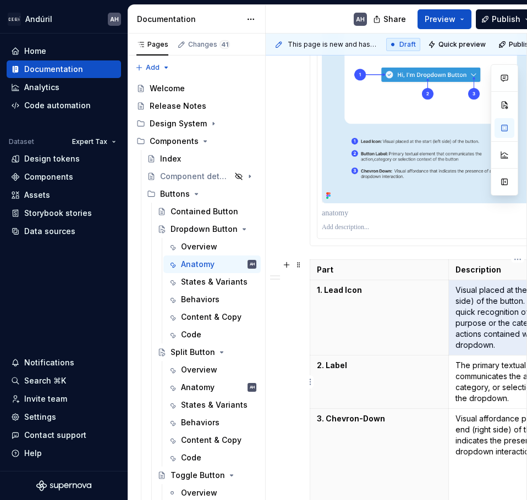
click at [489, 376] on p "The primary textual element that communicates the action, category, or selectio…" at bounding box center [517, 382] width 125 height 44
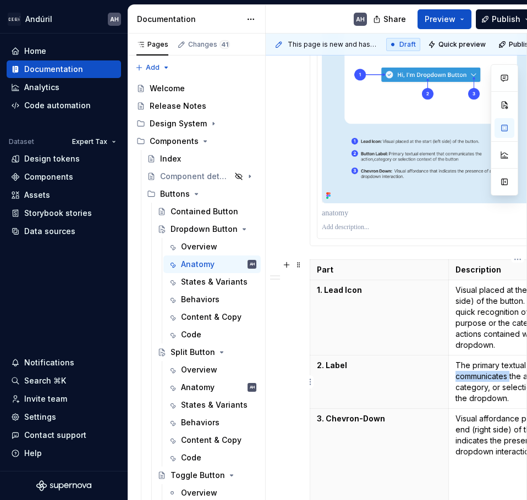
click at [489, 376] on p "The primary textual element that communicates the action, category, or selectio…" at bounding box center [517, 382] width 125 height 44
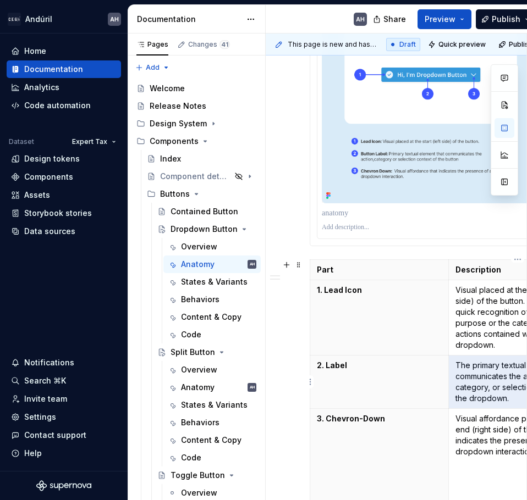
click at [489, 376] on p "The primary textual element that communicates the action, category, or selectio…" at bounding box center [517, 382] width 125 height 44
click at [479, 434] on p "Visual affordance placed at the end (right side) of the button. It indicates th…" at bounding box center [517, 435] width 125 height 44
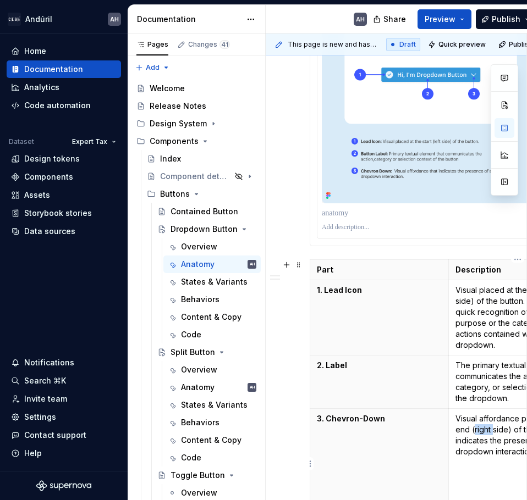
click at [479, 434] on p "Visual affordance placed at the end (right side) of the button. It indicates th…" at bounding box center [517, 435] width 125 height 44
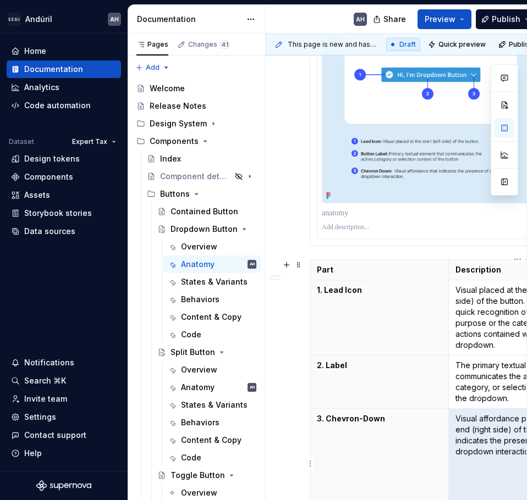
click at [479, 434] on p "Visual affordance placed at the end (right side) of the button. It indicates th…" at bounding box center [517, 435] width 125 height 44
click at [378, 400] on th "2. Label" at bounding box center [379, 381] width 139 height 53
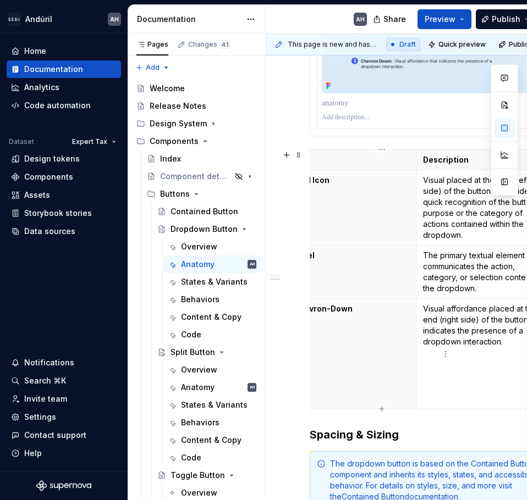
scroll to position [0, 174]
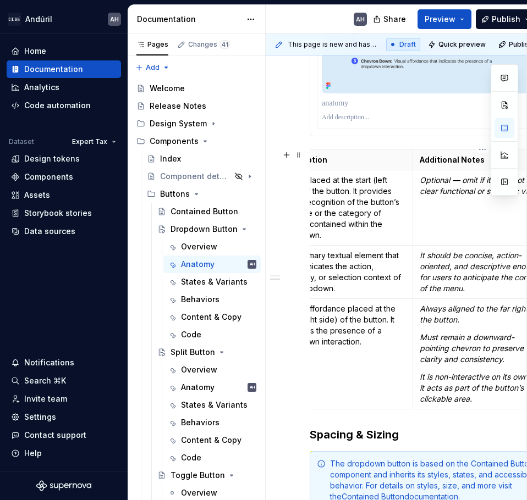
click at [435, 194] on em "Optional — omit if it does not add clear functional or semantic value." at bounding box center [481, 185] width 123 height 20
click at [444, 274] on em "It should be concise, action-oriented, and descriptive enough for users to anti…" at bounding box center [482, 272] width 124 height 42
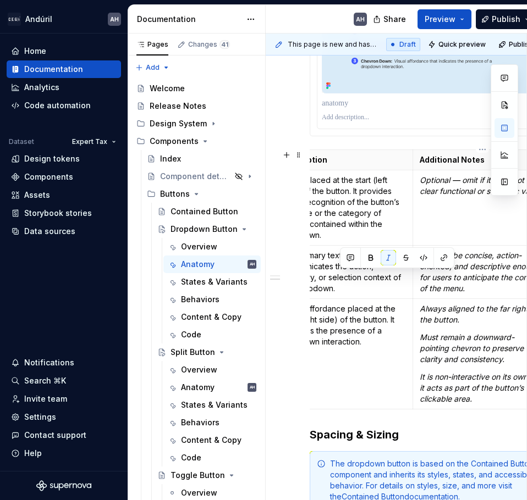
click at [444, 274] on em "It should be concise, action-oriented, and descriptive enough for users to anti…" at bounding box center [482, 272] width 124 height 42
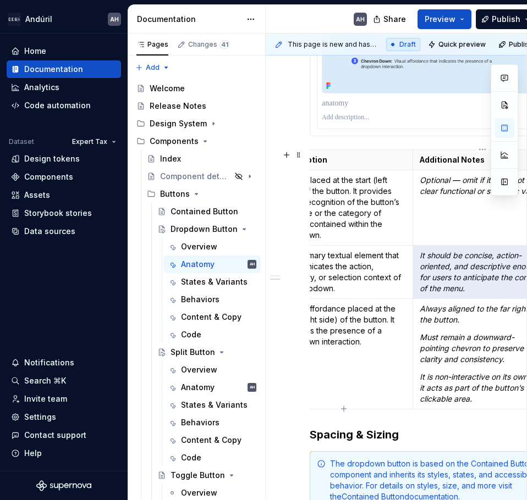
click at [444, 340] on em "Must remain a downward-pointing chevron to preserve clarity and consistency." at bounding box center [473, 348] width 106 height 31
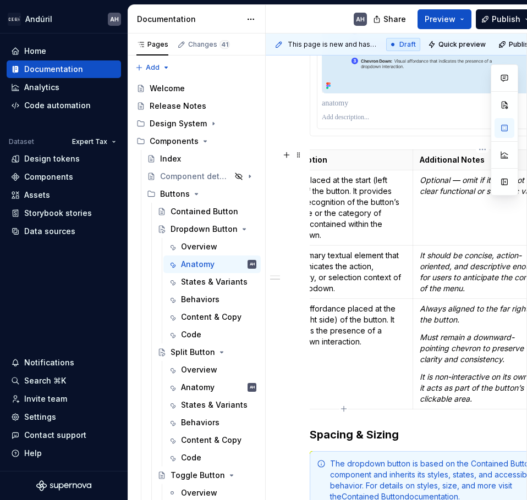
click at [444, 340] on em "Must remain a downward-pointing chevron to preserve clarity and consistency." at bounding box center [473, 348] width 106 height 31
click at [479, 322] on p "Always aligned to the far right of the button." at bounding box center [482, 315] width 125 height 22
type textarea "*"
